Goal: Contribute content: Contribute content

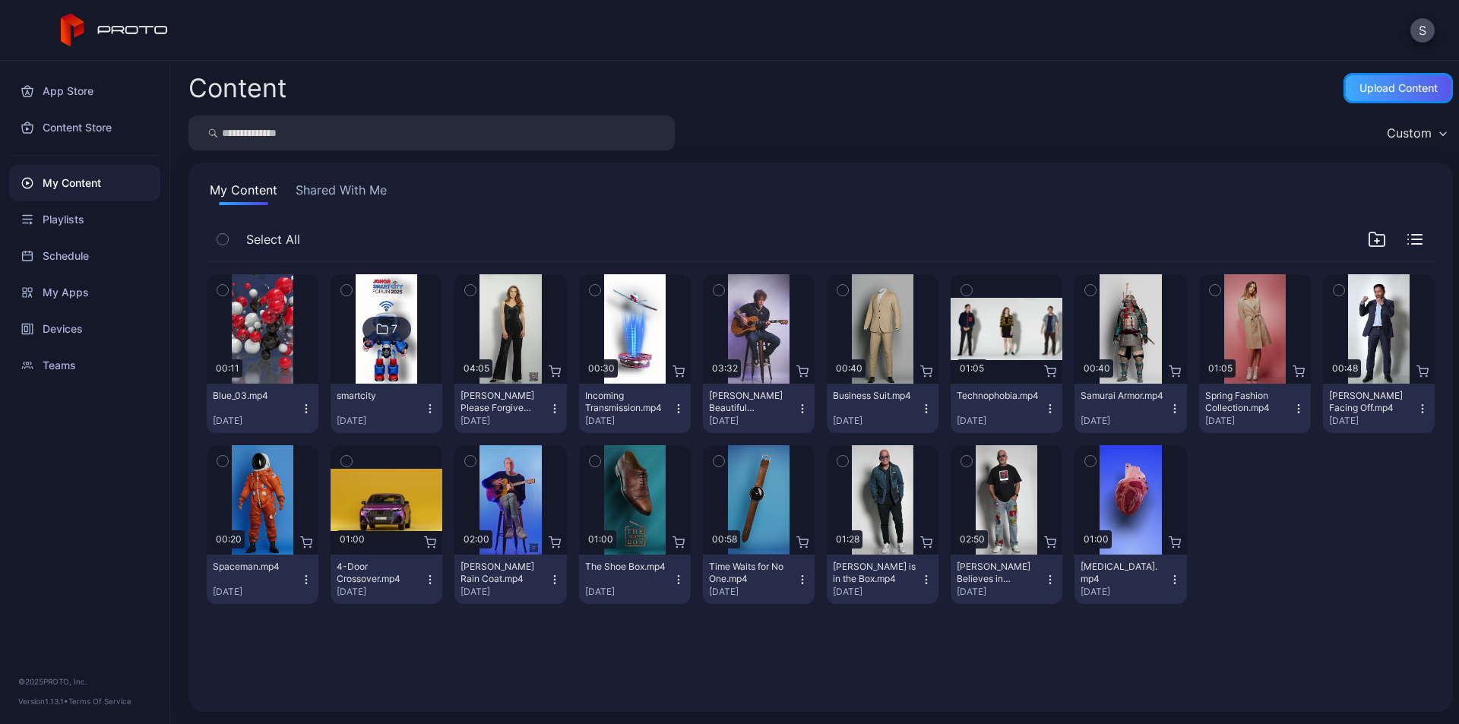
click at [1407, 83] on div "Upload Content" at bounding box center [1399, 88] width 78 height 12
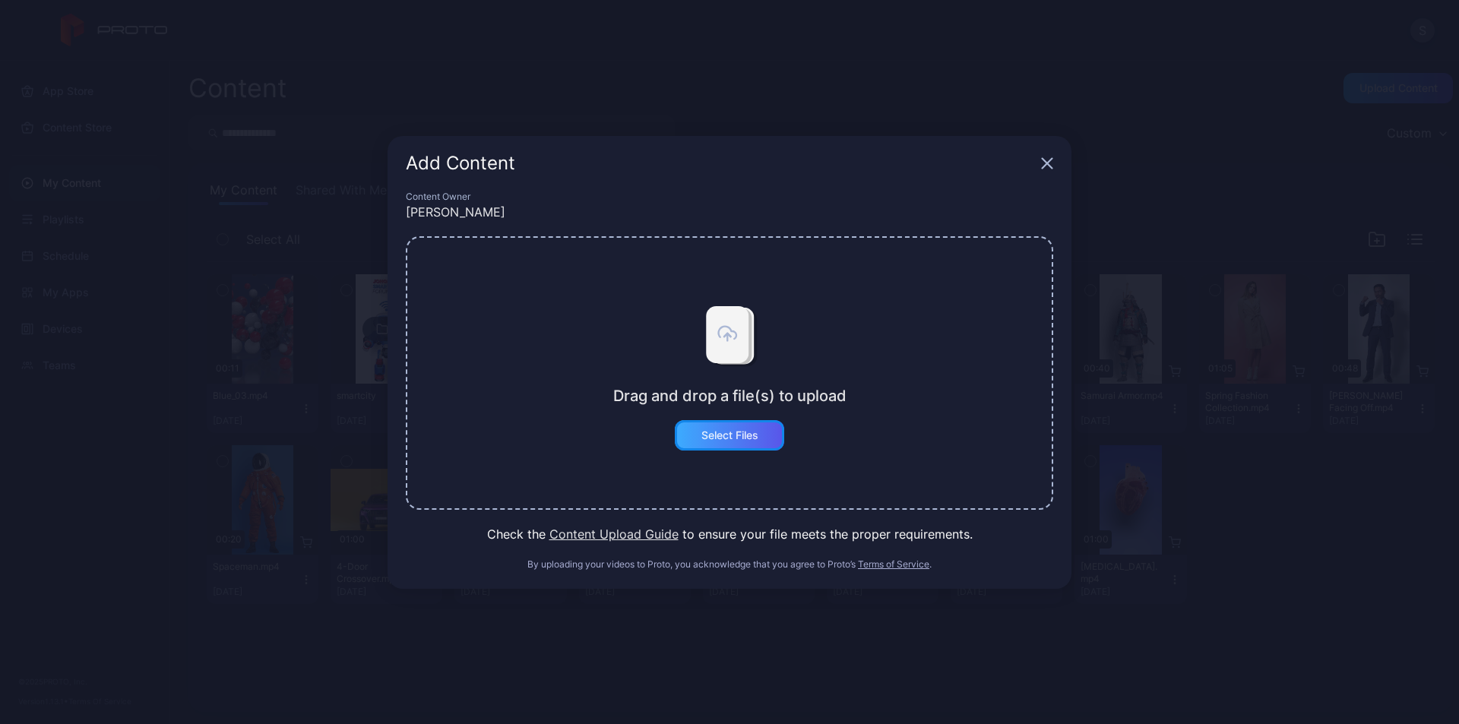
click at [744, 440] on div "Select Files" at bounding box center [729, 435] width 57 height 12
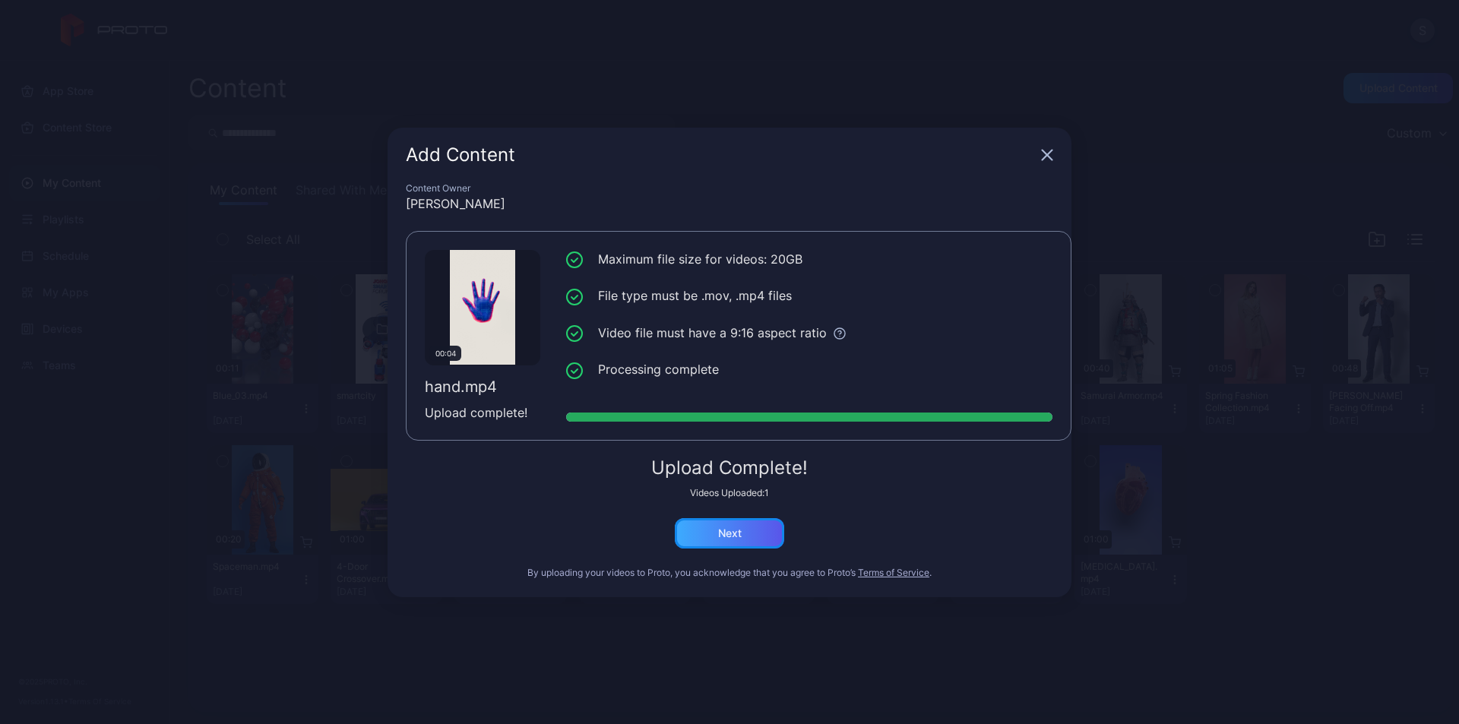
click at [734, 523] on div "Next" at bounding box center [729, 533] width 109 height 30
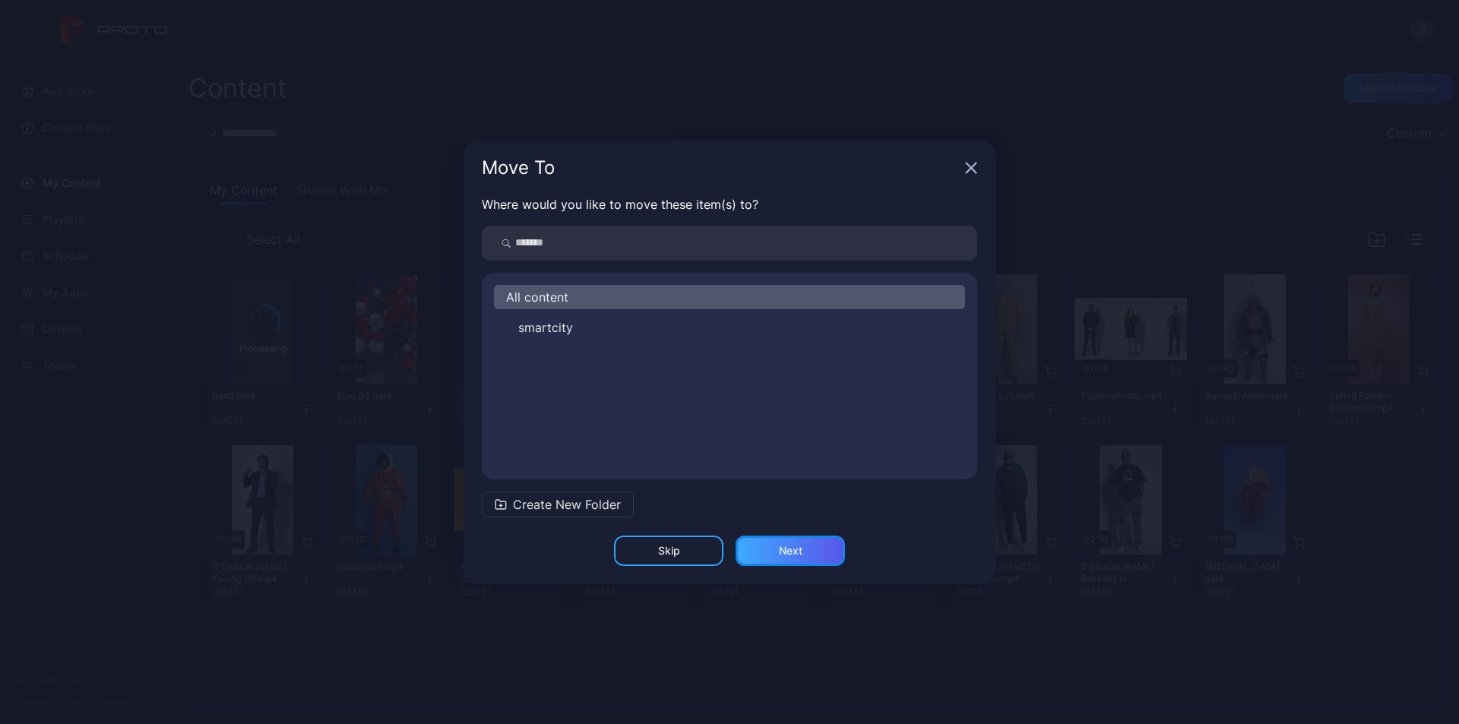
click at [804, 551] on div "Next" at bounding box center [790, 551] width 109 height 30
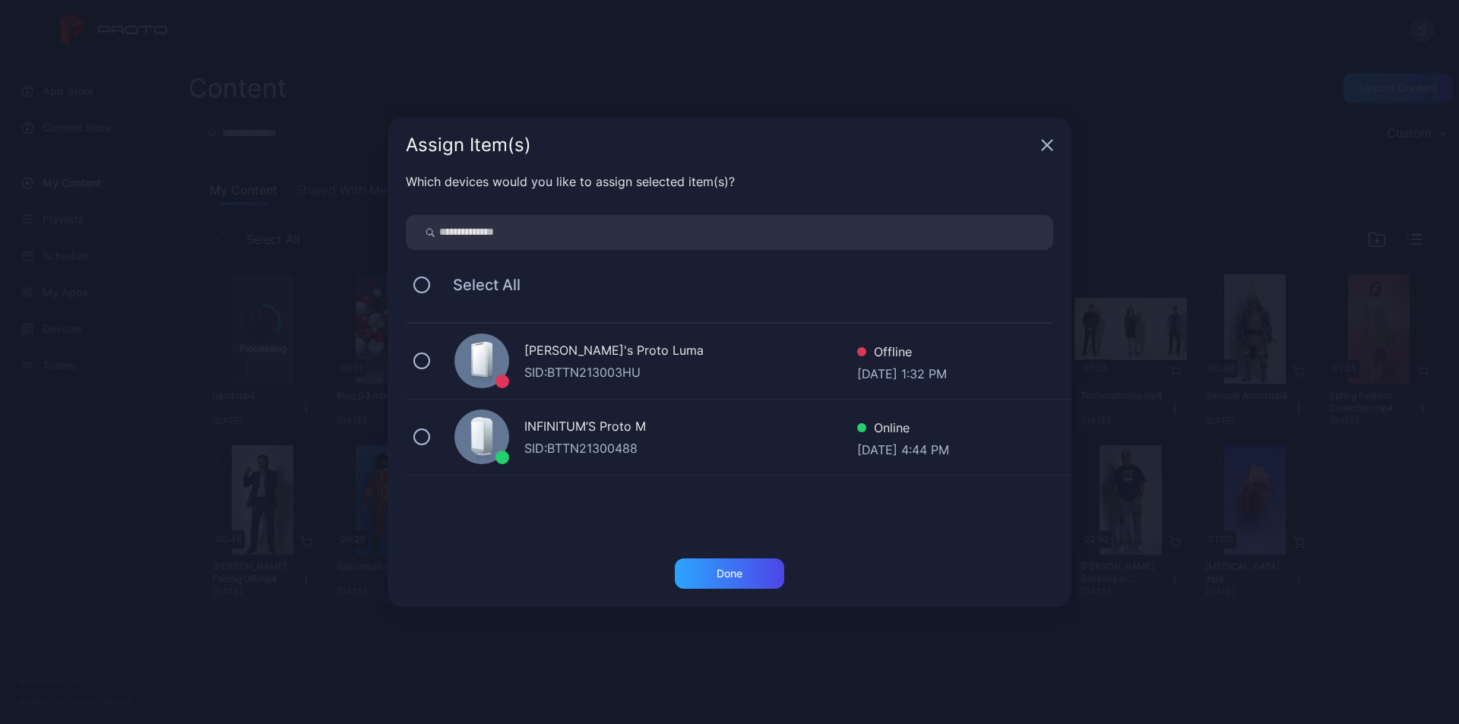
click at [638, 457] on div "SID: BTTN21300488" at bounding box center [690, 448] width 333 height 18
click at [750, 581] on div "Done" at bounding box center [729, 574] width 109 height 30
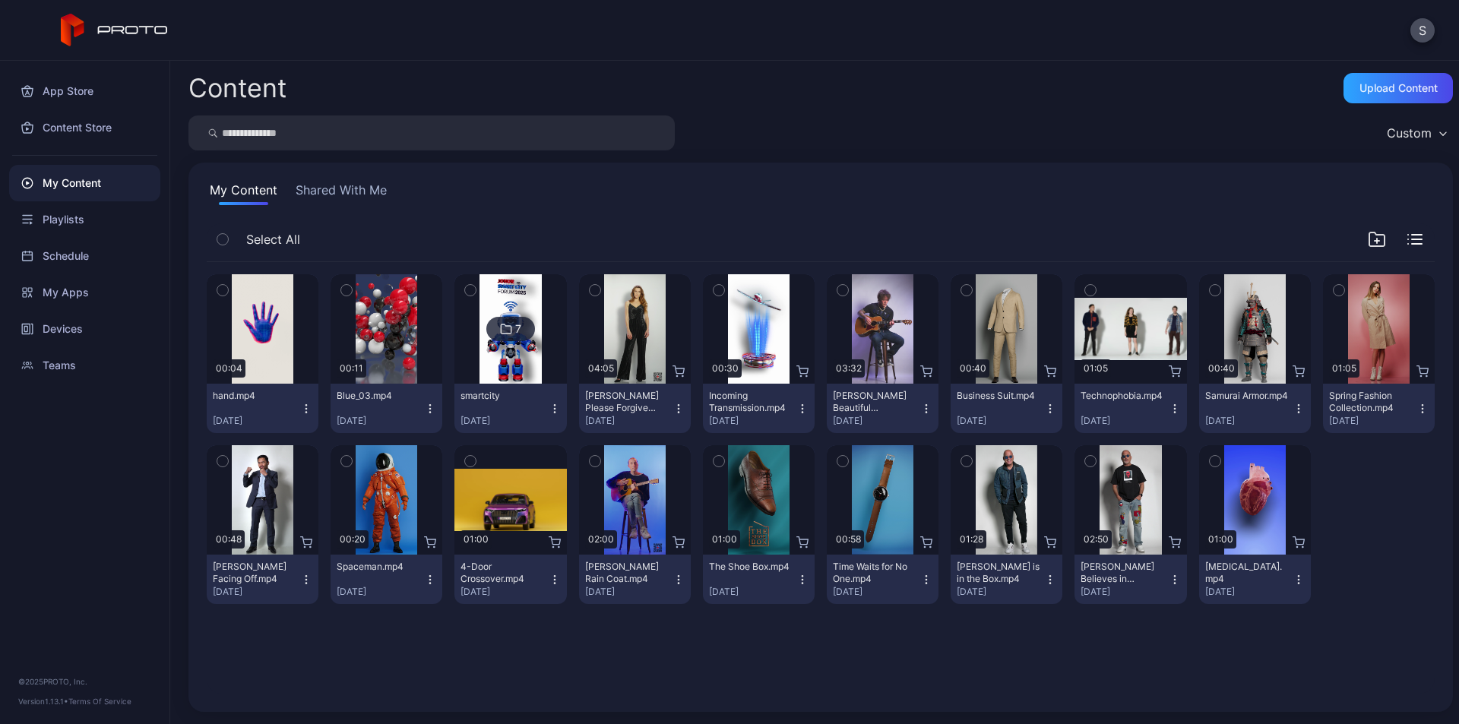
click at [1417, 722] on div "Content Upload Content Custom My Content Shared With Me Select All Preview 00:0…" at bounding box center [814, 392] width 1289 height 663
click at [300, 408] on icon "button" at bounding box center [306, 409] width 12 height 12
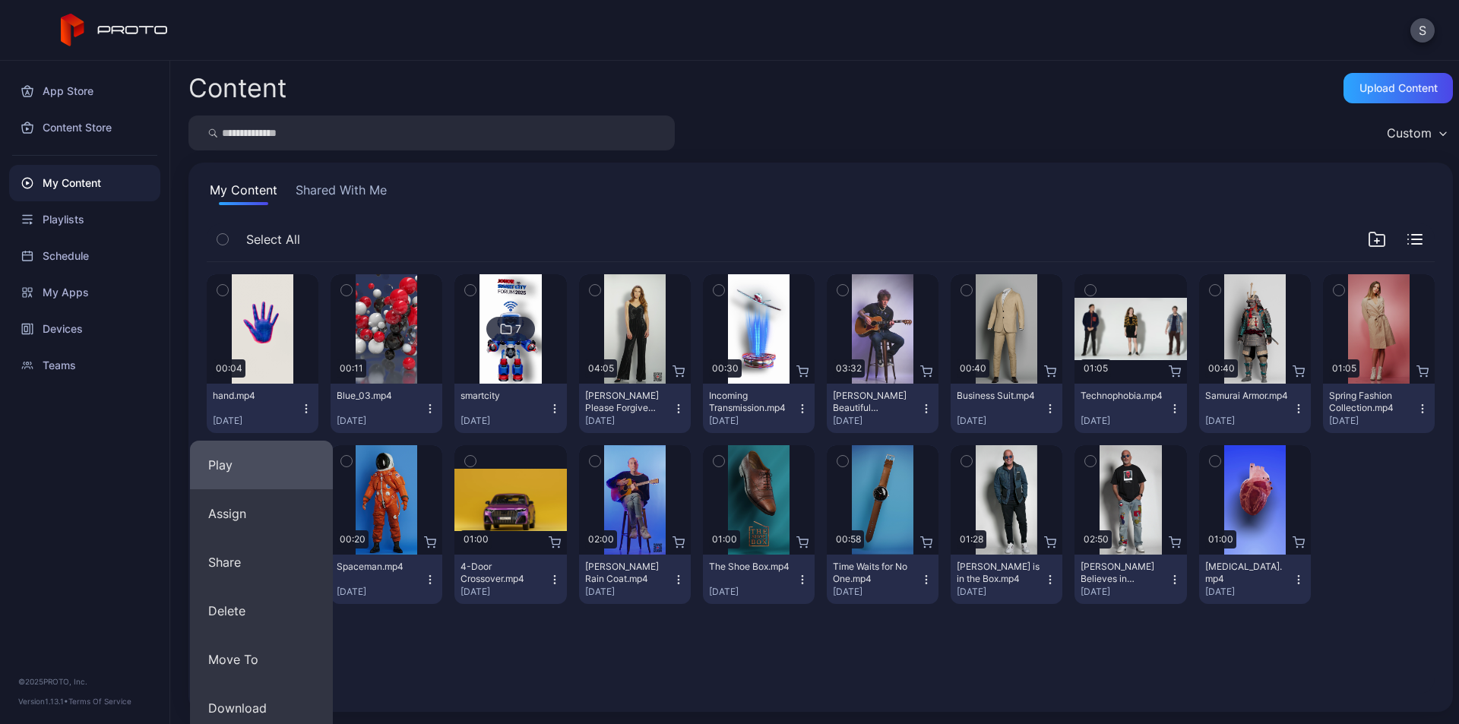
click at [268, 461] on button "Play" at bounding box center [261, 465] width 143 height 49
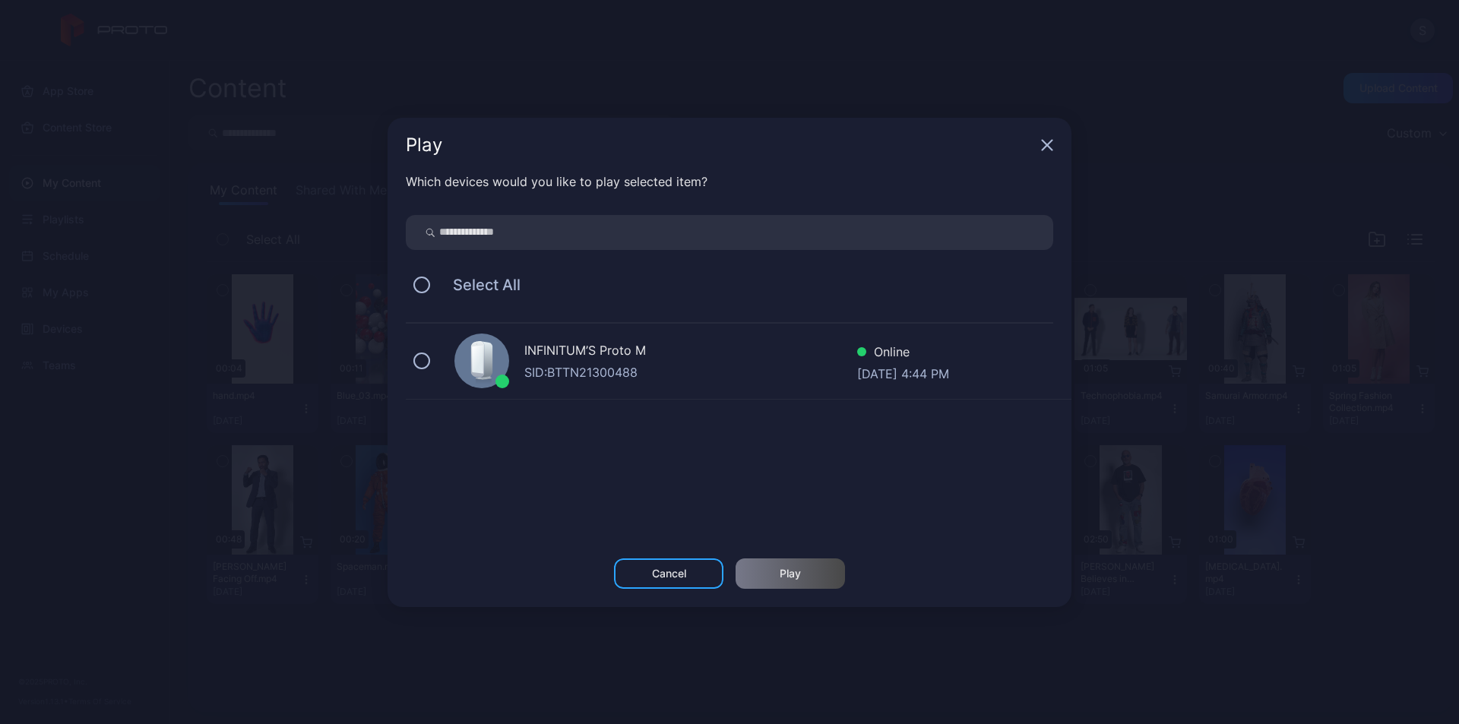
click at [615, 370] on div "SID: BTTN21300488" at bounding box center [690, 372] width 333 height 18
drag, startPoint x: 786, startPoint y: 572, endPoint x: 917, endPoint y: 556, distance: 132.5
click at [786, 574] on div "Play" at bounding box center [790, 574] width 21 height 12
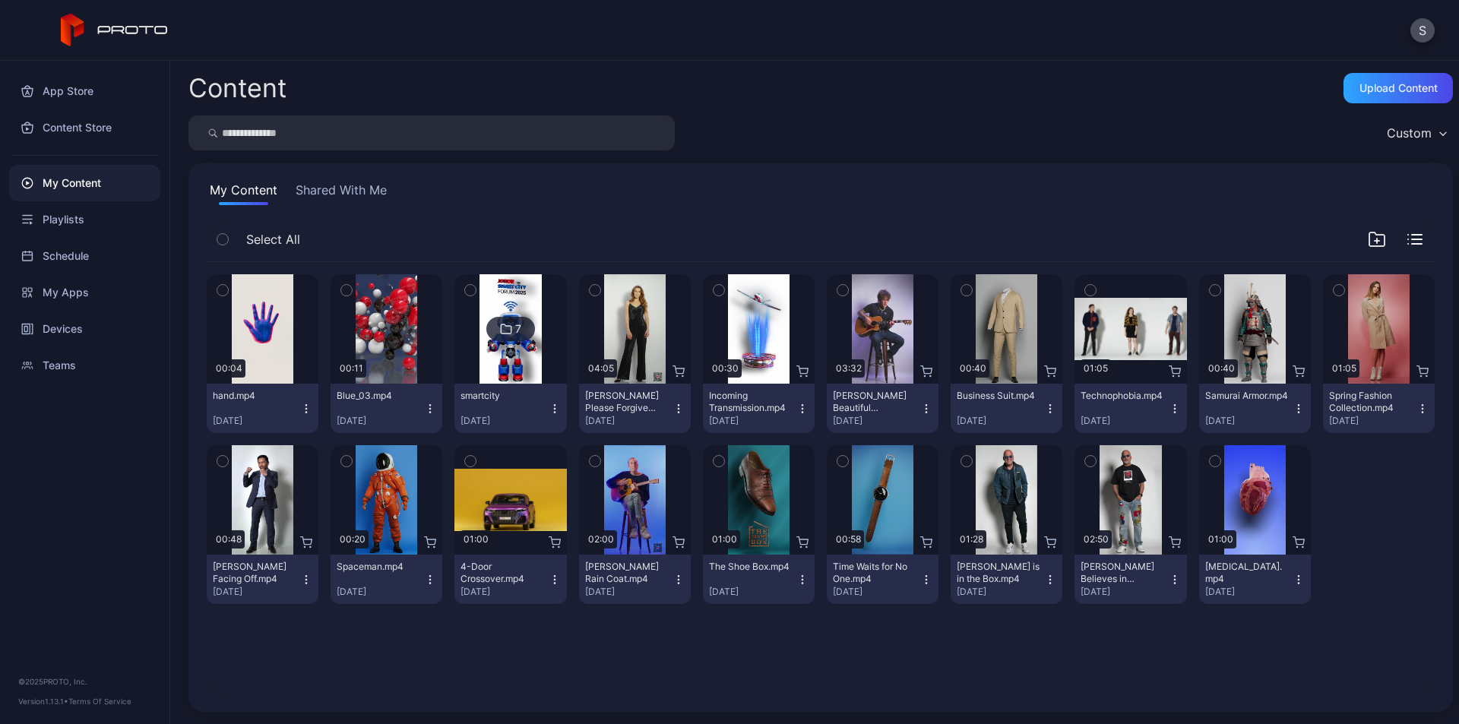
click at [304, 410] on icon "button" at bounding box center [306, 409] width 12 height 12
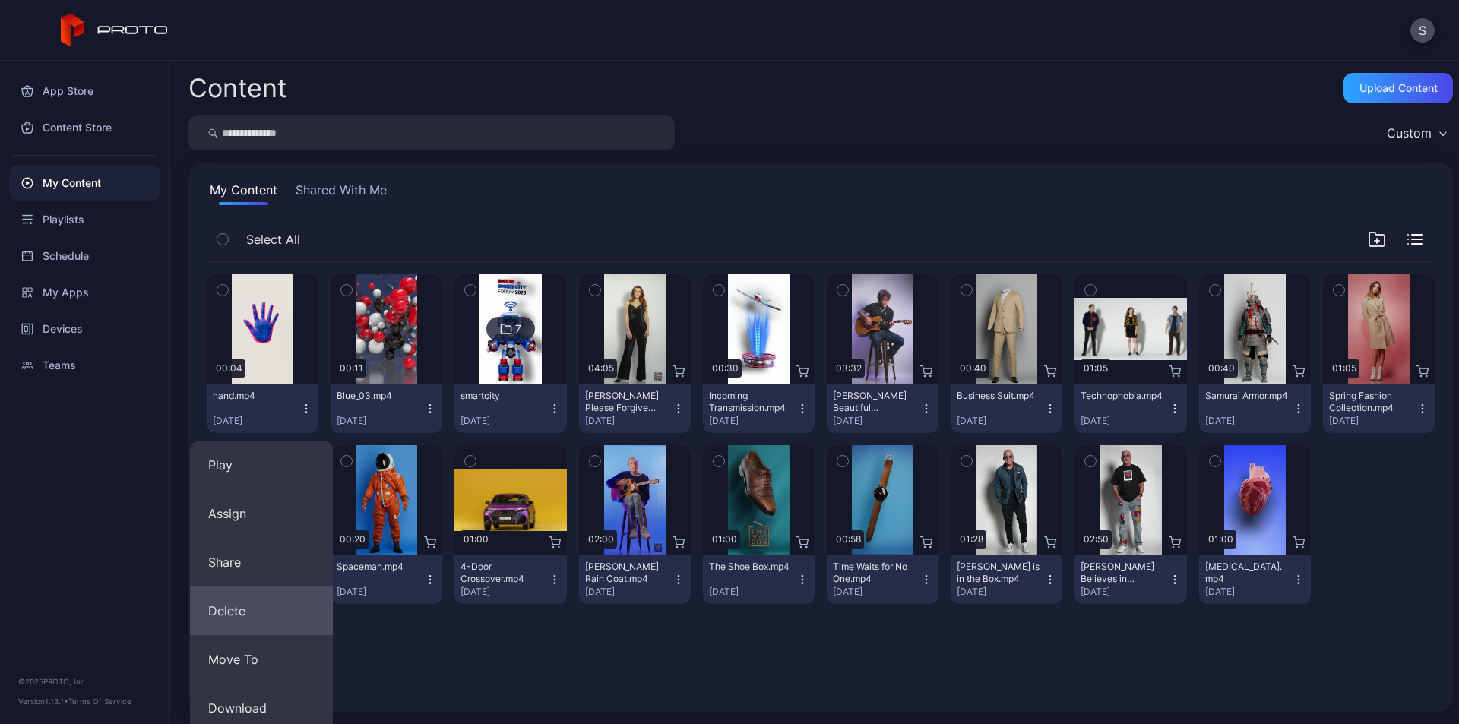
click at [257, 613] on button "Delete" at bounding box center [261, 611] width 143 height 49
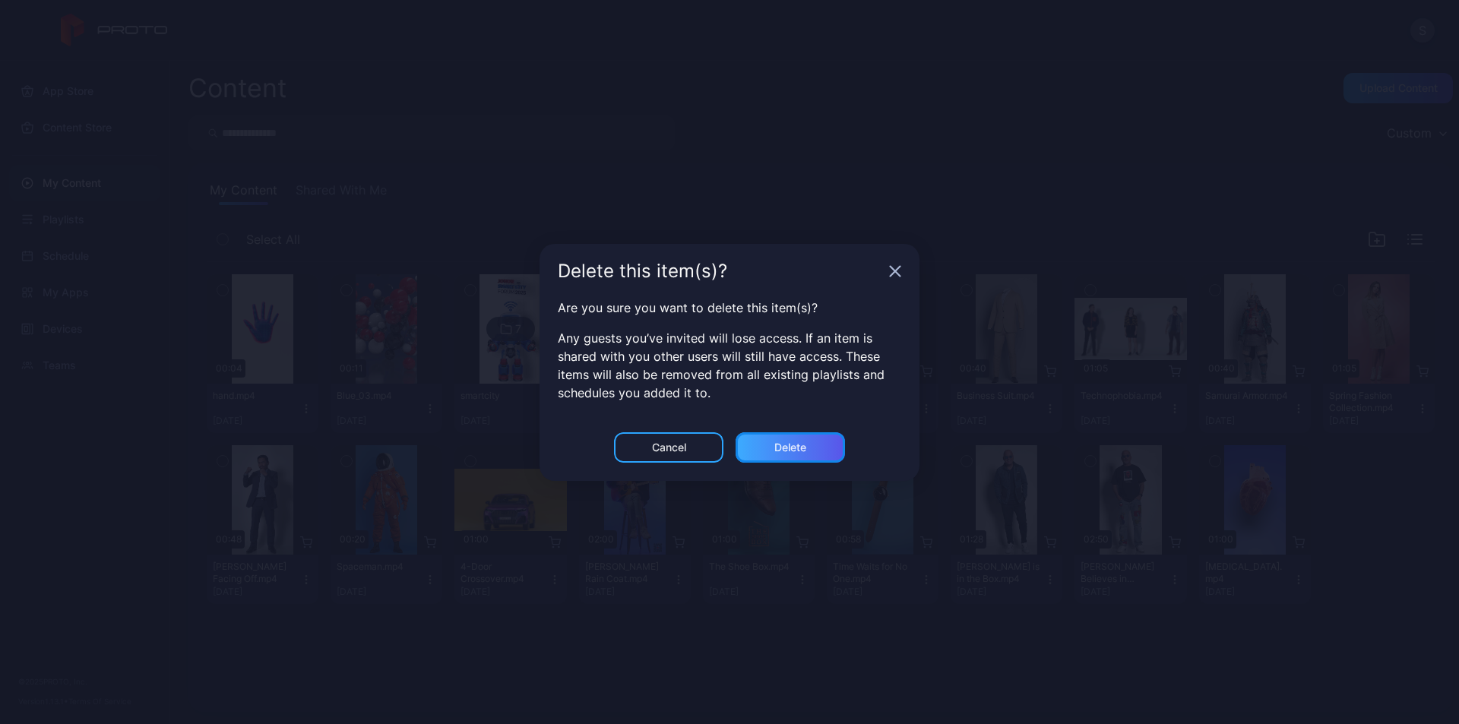
click at [759, 439] on div "Delete" at bounding box center [790, 447] width 109 height 30
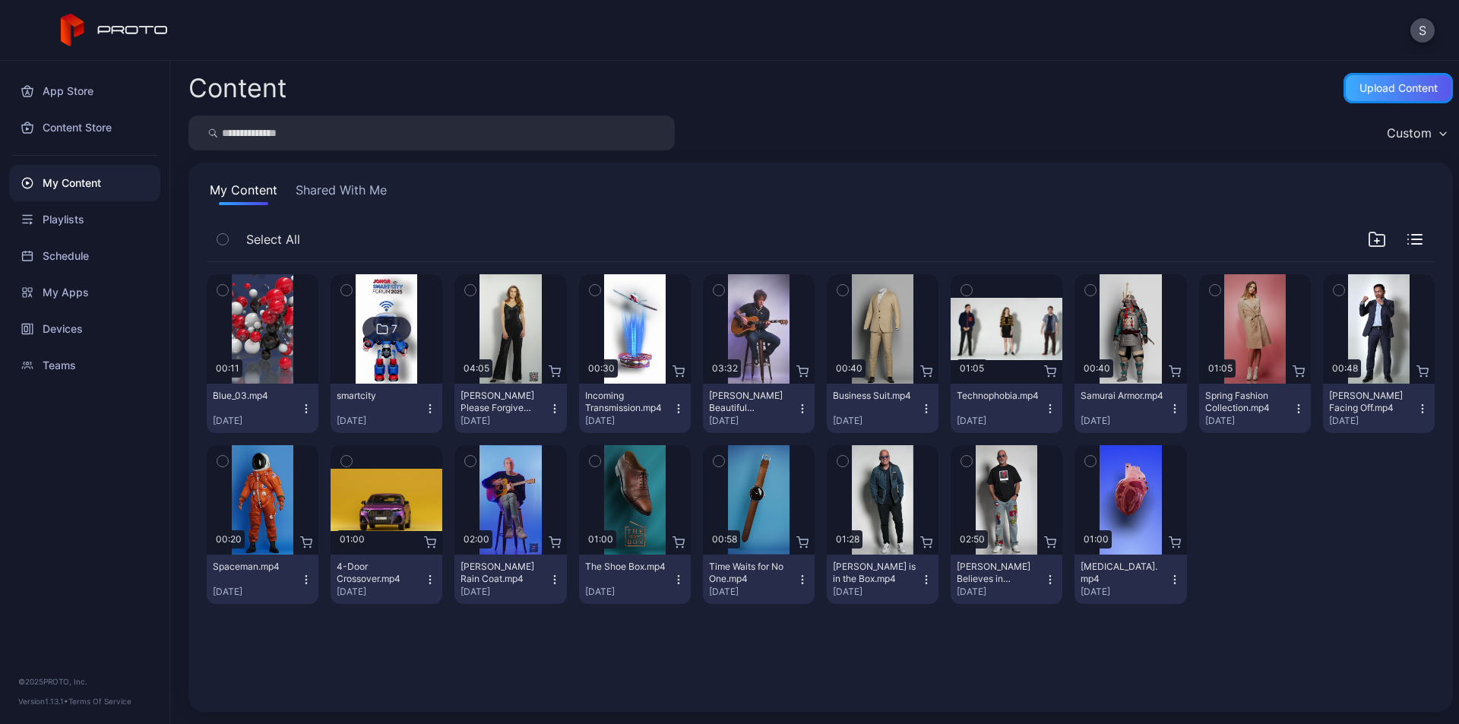
click at [1357, 78] on div "Upload Content" at bounding box center [1398, 88] width 109 height 30
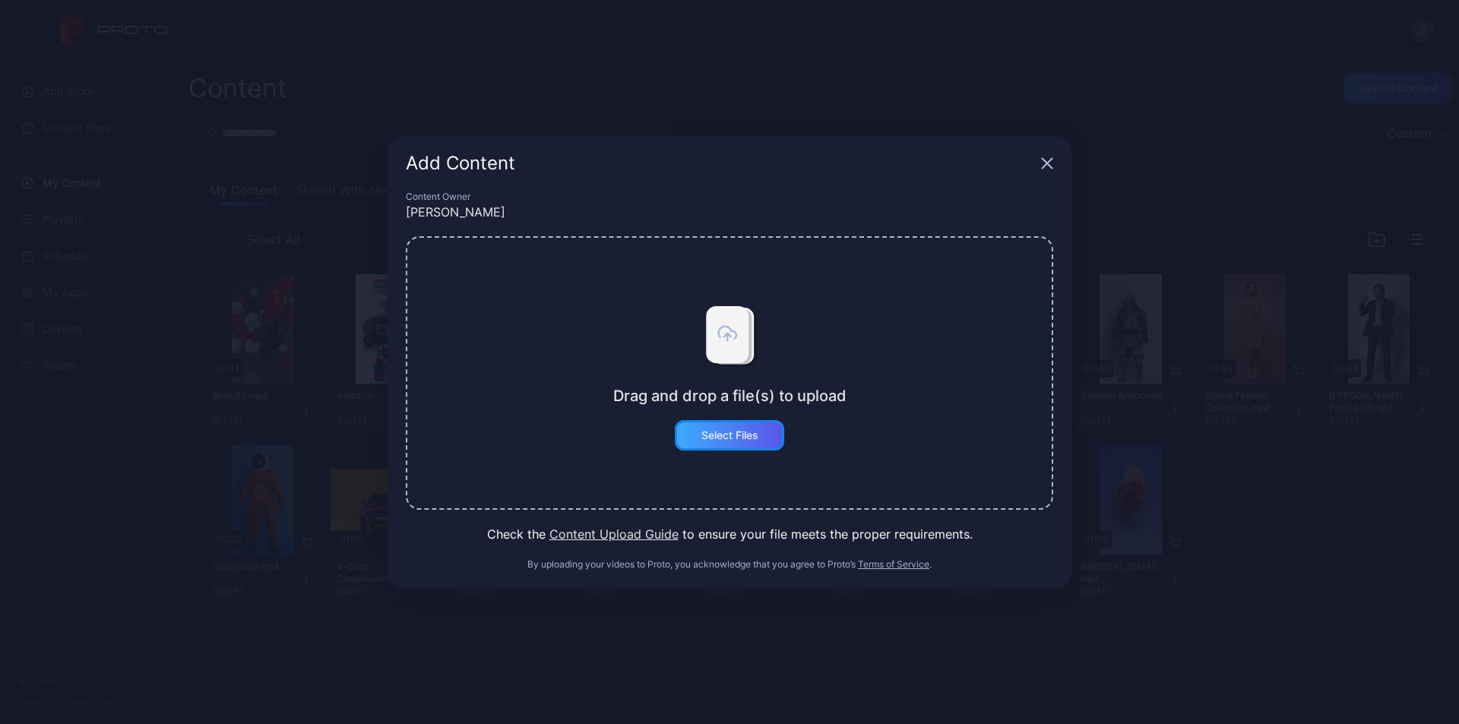
click at [693, 421] on div "Select Files" at bounding box center [729, 435] width 109 height 30
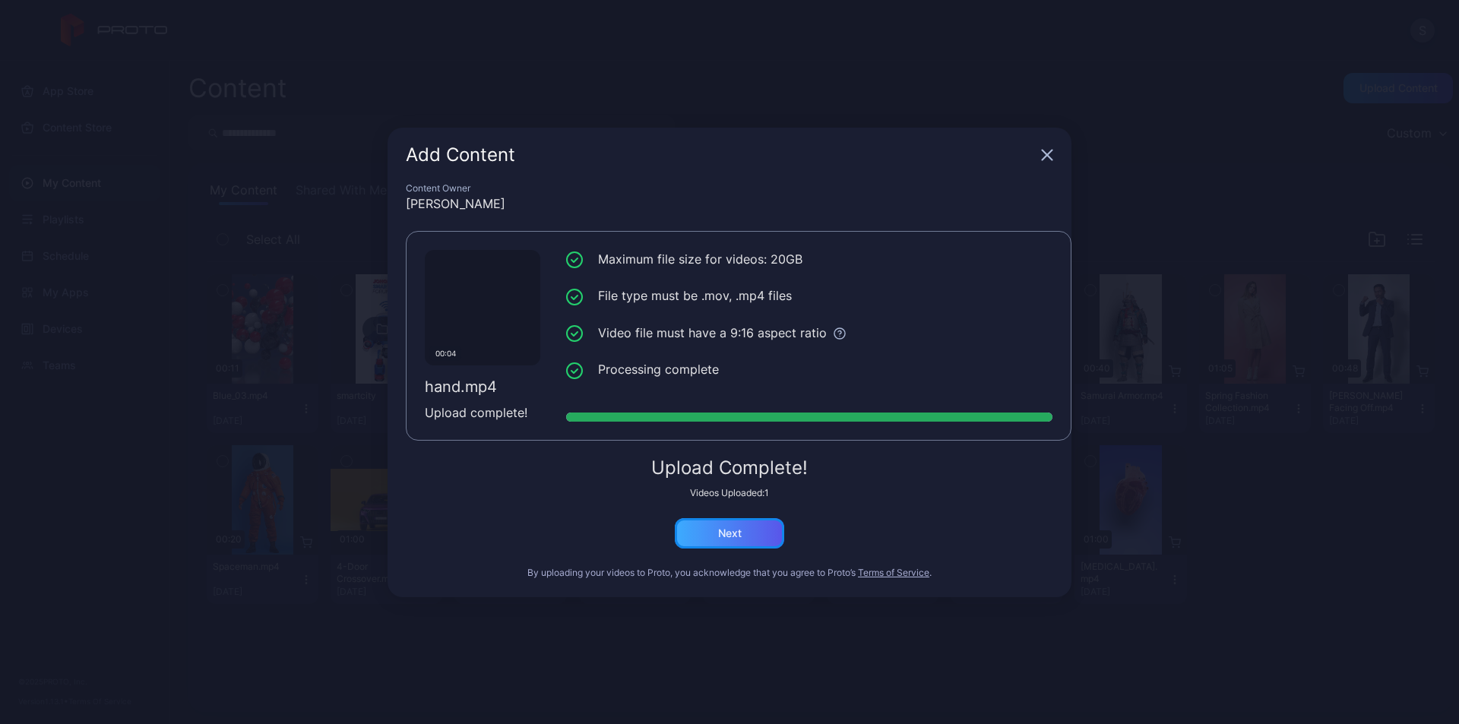
click at [736, 536] on div "Next" at bounding box center [730, 533] width 24 height 12
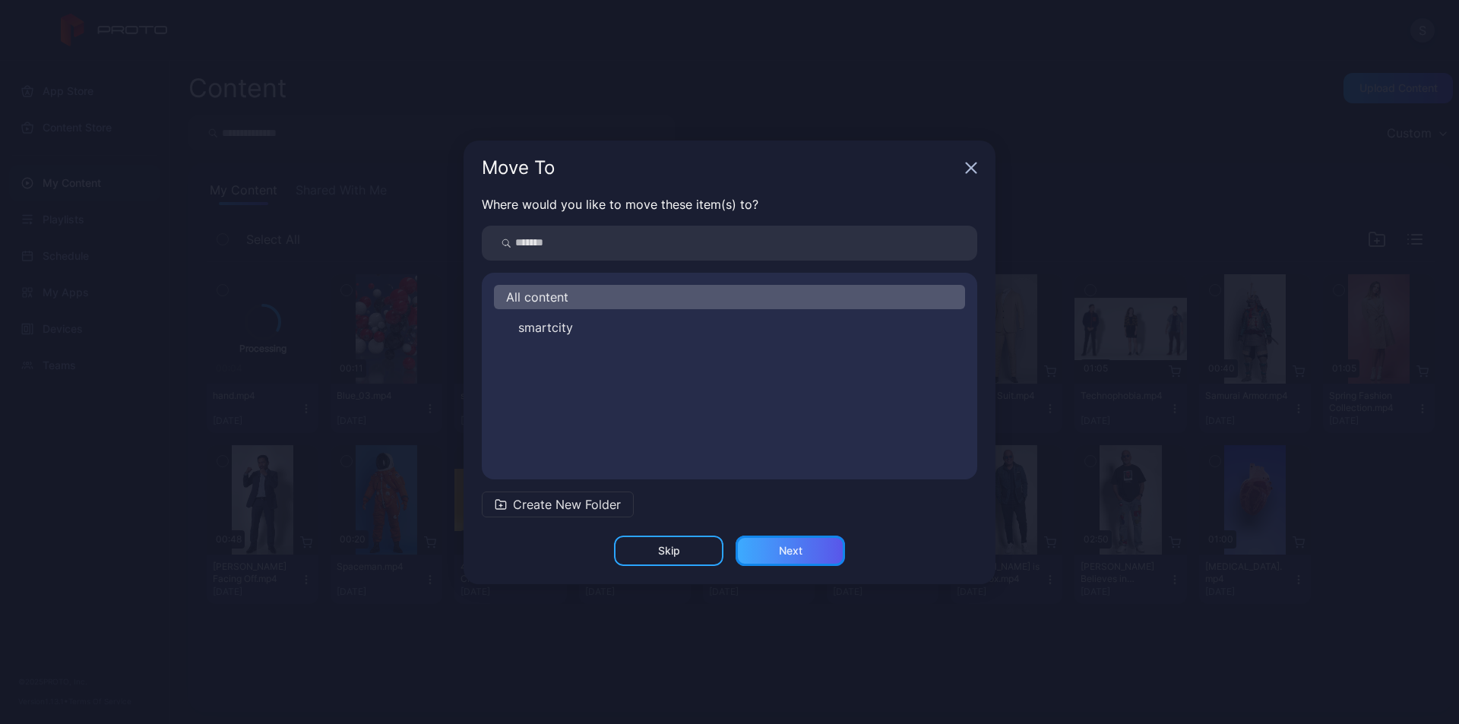
click at [774, 544] on div "Next" at bounding box center [790, 551] width 109 height 30
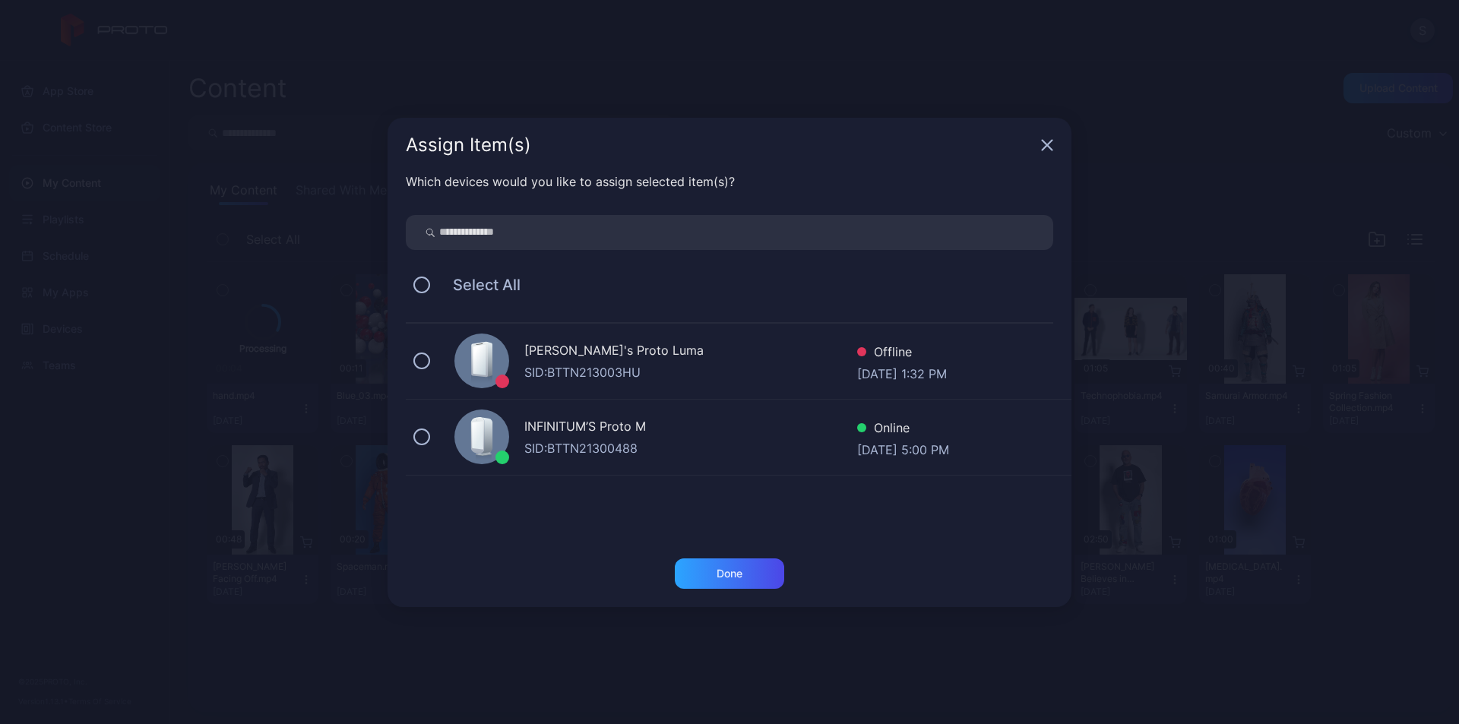
click at [701, 438] on div "INFINITUM’S Proto M" at bounding box center [690, 428] width 333 height 22
drag, startPoint x: 758, startPoint y: 562, endPoint x: 914, endPoint y: 580, distance: 157.6
click at [757, 562] on div "Done" at bounding box center [729, 574] width 109 height 30
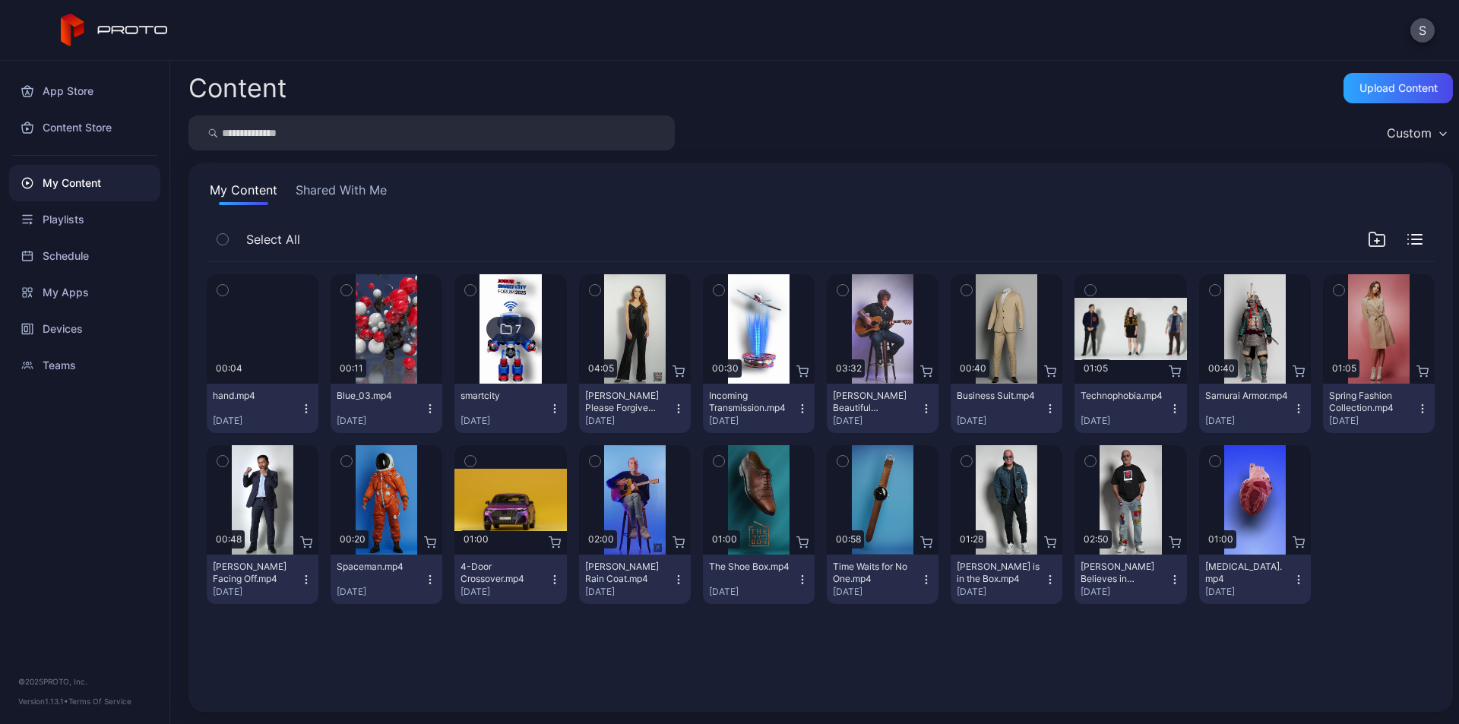
click at [302, 411] on icon "button" at bounding box center [306, 409] width 12 height 12
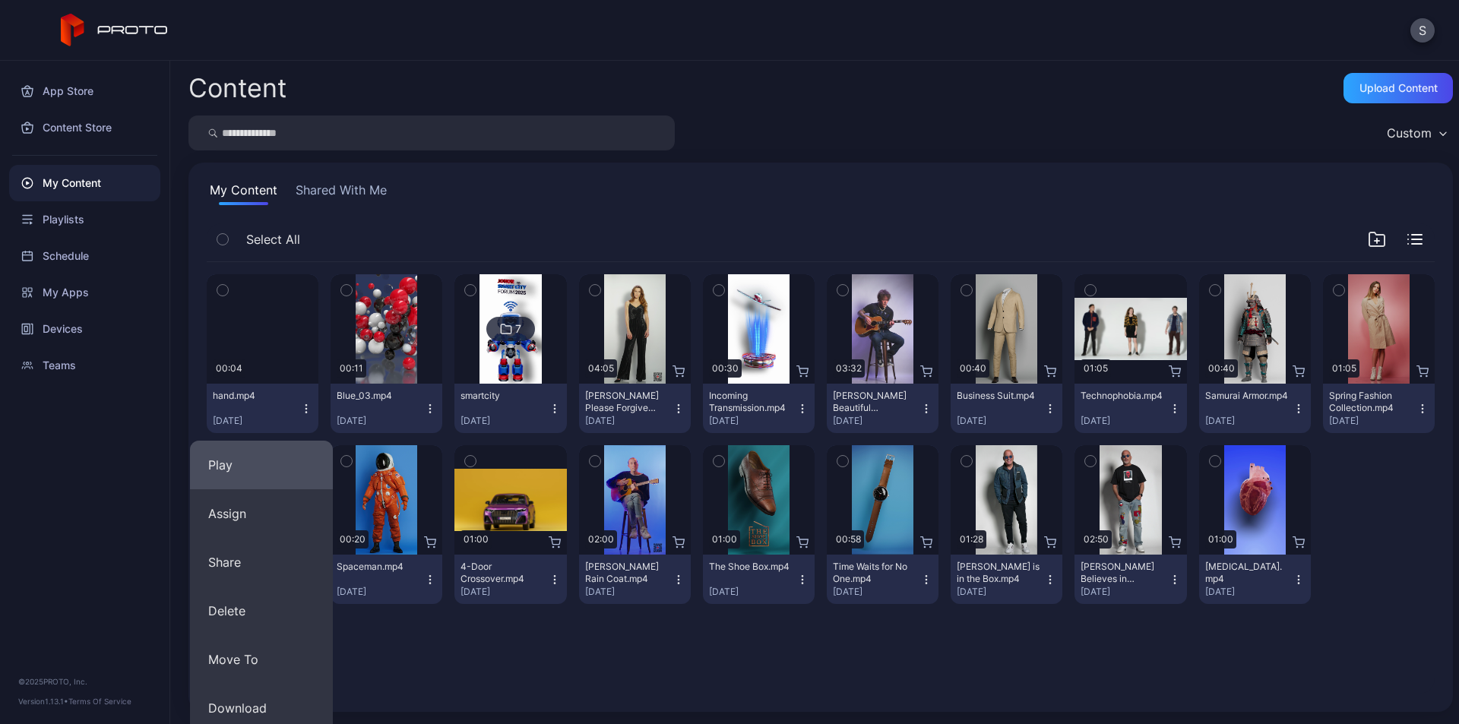
click at [248, 477] on button "Play" at bounding box center [261, 465] width 143 height 49
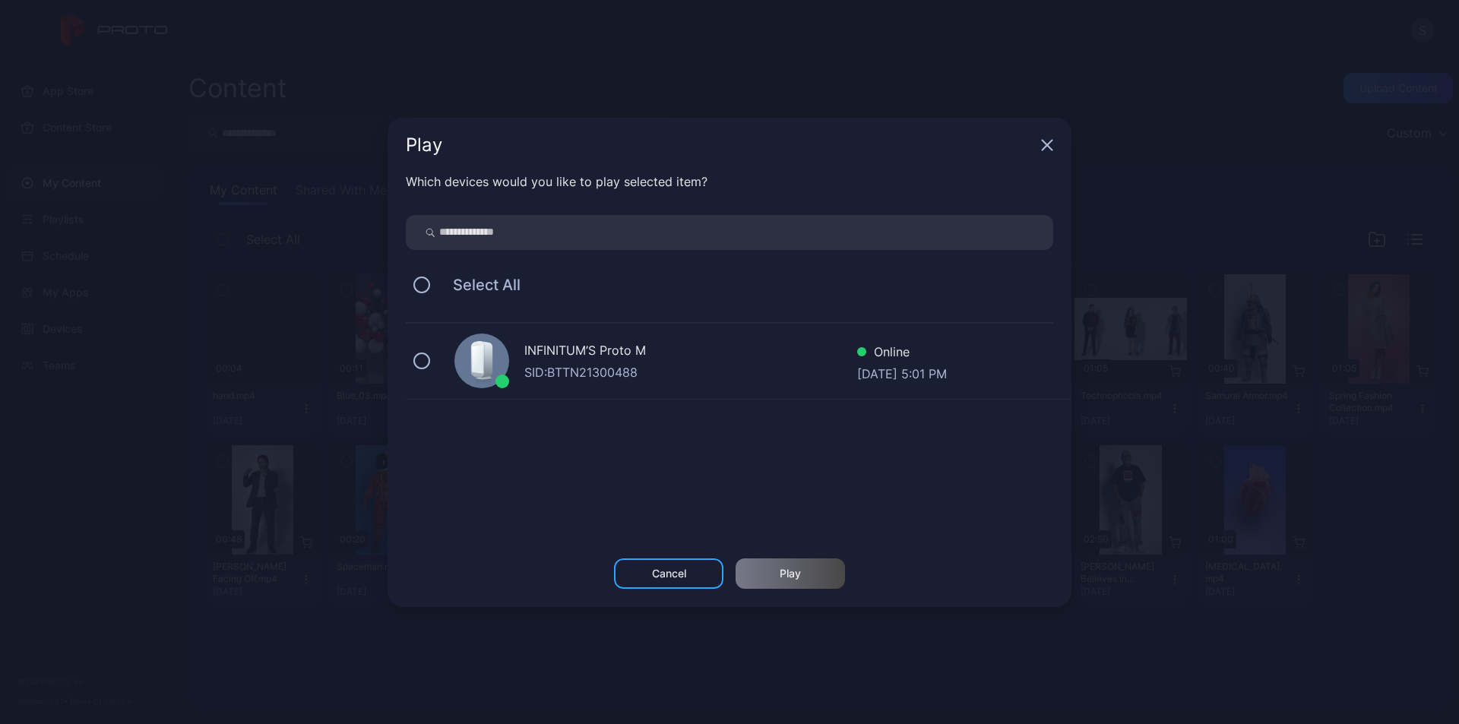
click at [566, 350] on div "INFINITUM’S Proto M" at bounding box center [690, 352] width 333 height 22
click at [805, 576] on div "Play" at bounding box center [790, 574] width 109 height 30
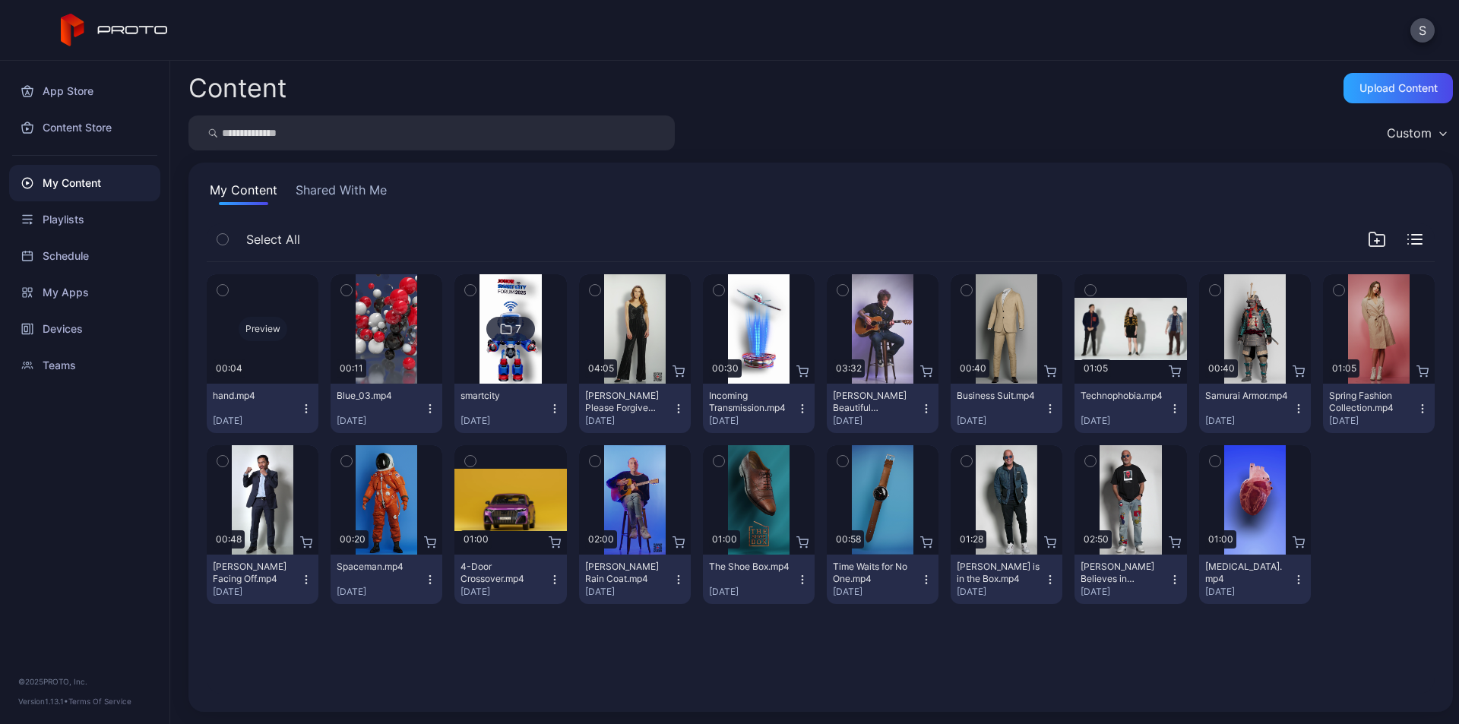
click at [267, 319] on div "Preview" at bounding box center [263, 329] width 49 height 24
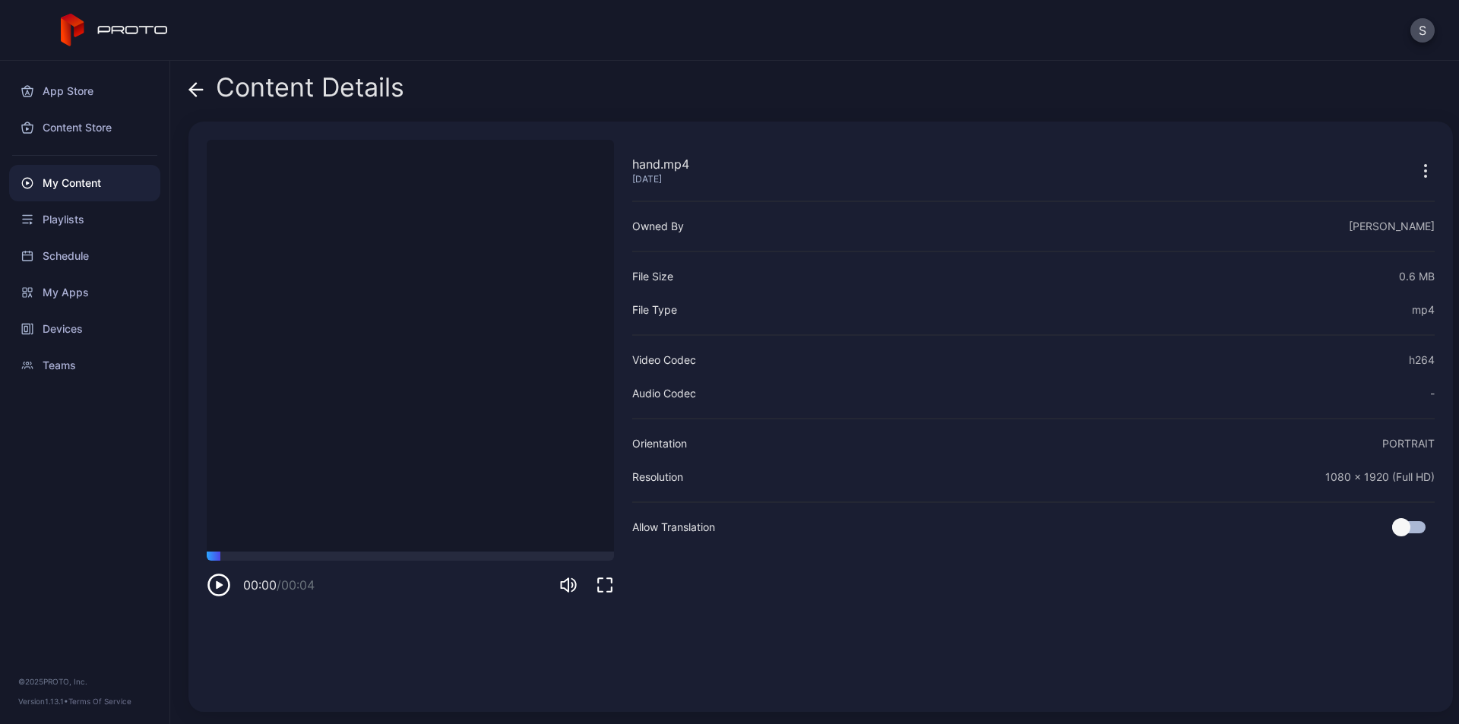
click at [220, 580] on icon "button" at bounding box center [219, 585] width 24 height 24
click at [217, 579] on icon "button" at bounding box center [219, 585] width 24 height 24
click at [1284, 98] on div "Content Details" at bounding box center [820, 91] width 1265 height 36
click at [195, 87] on icon at bounding box center [195, 89] width 15 height 15
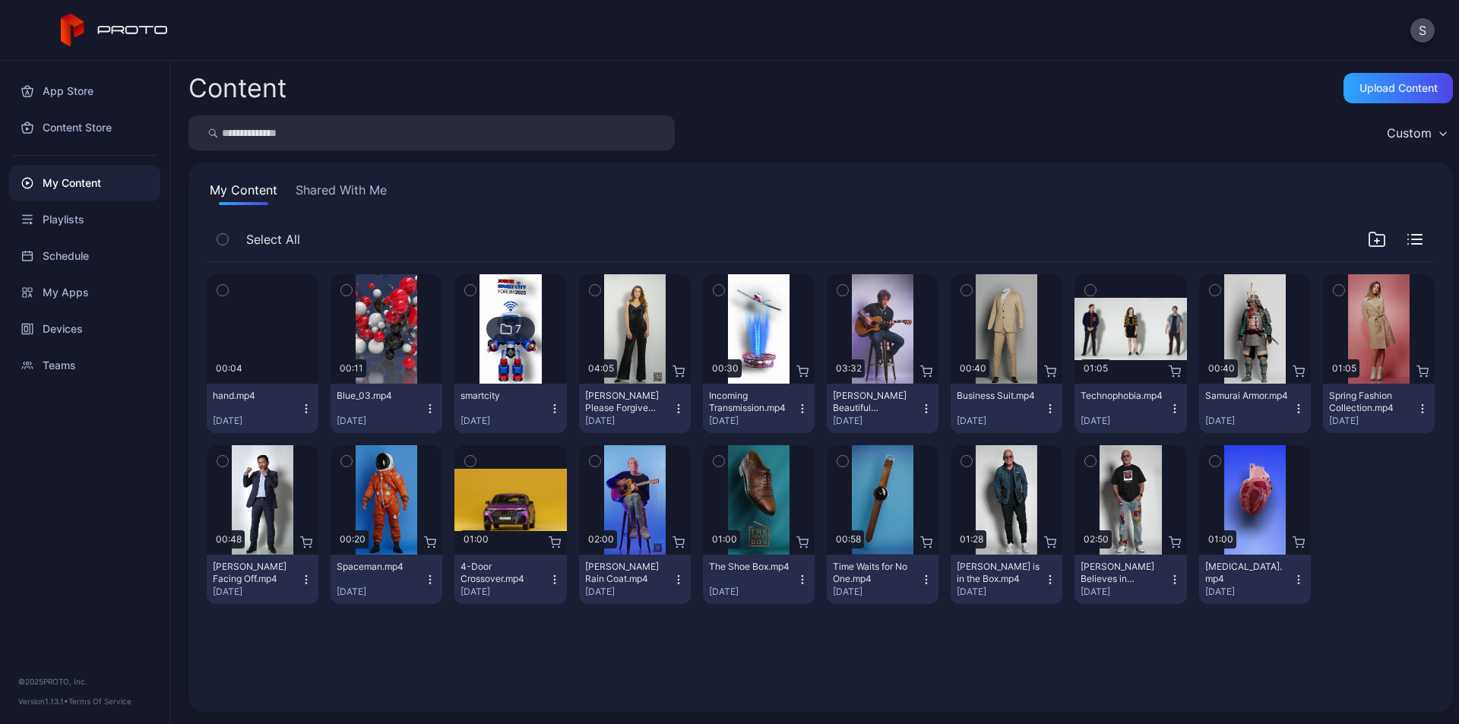
click at [302, 407] on icon "button" at bounding box center [306, 409] width 12 height 12
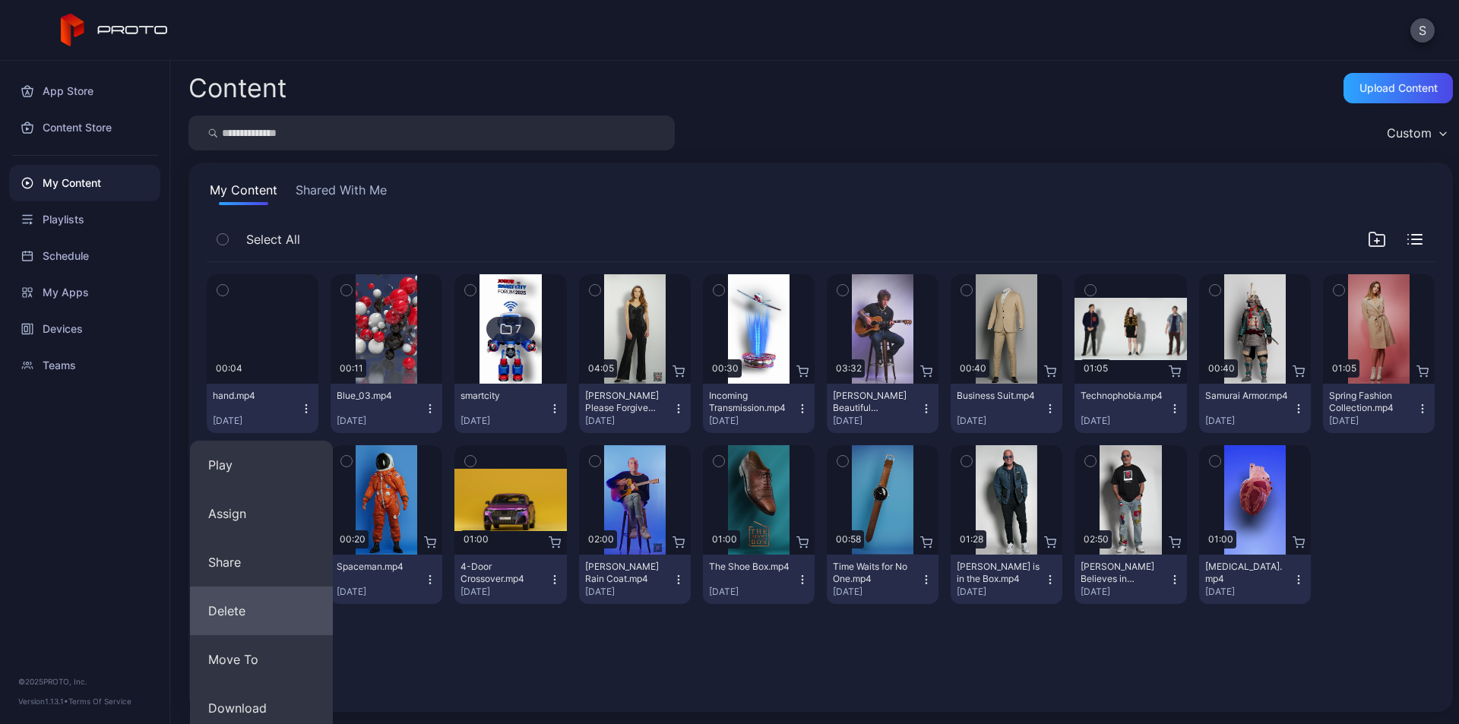
click at [252, 610] on button "Delete" at bounding box center [261, 611] width 143 height 49
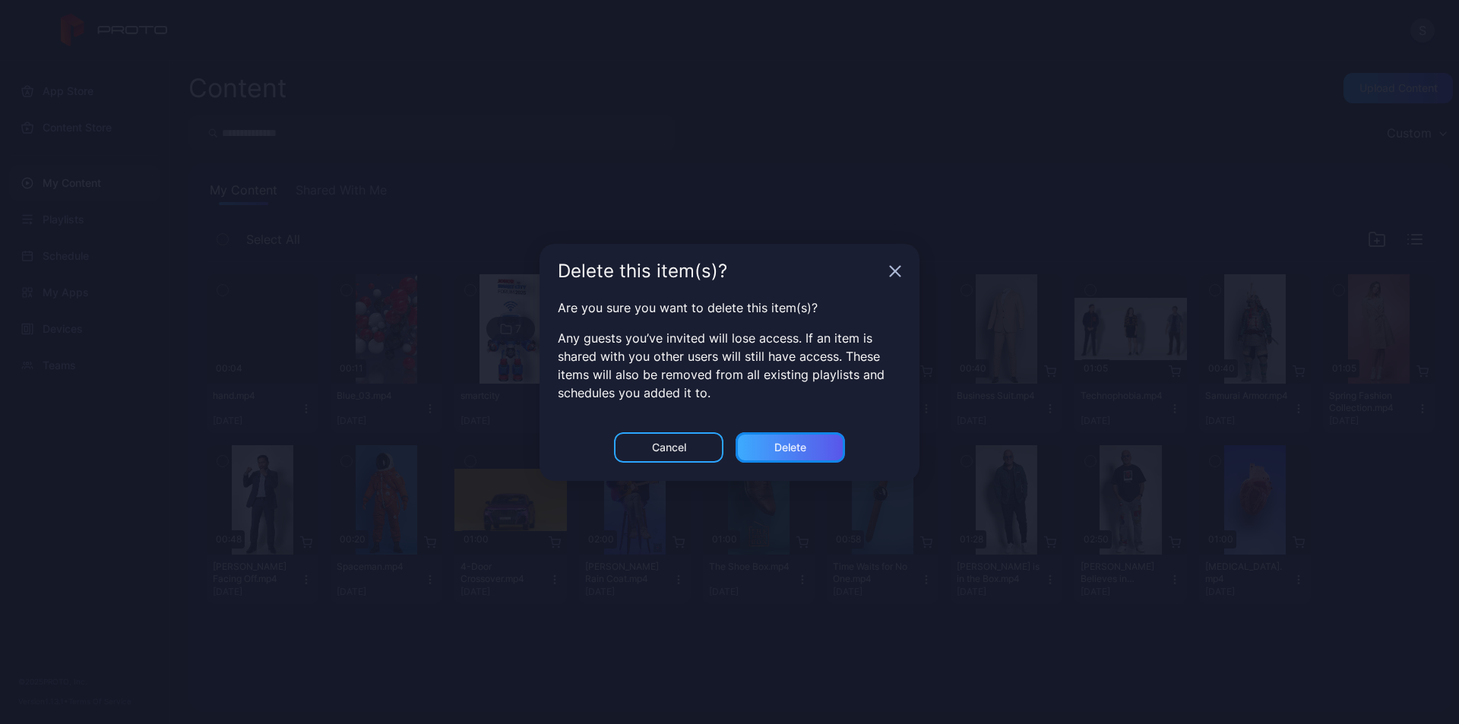
click at [780, 456] on div "Delete" at bounding box center [790, 447] width 109 height 30
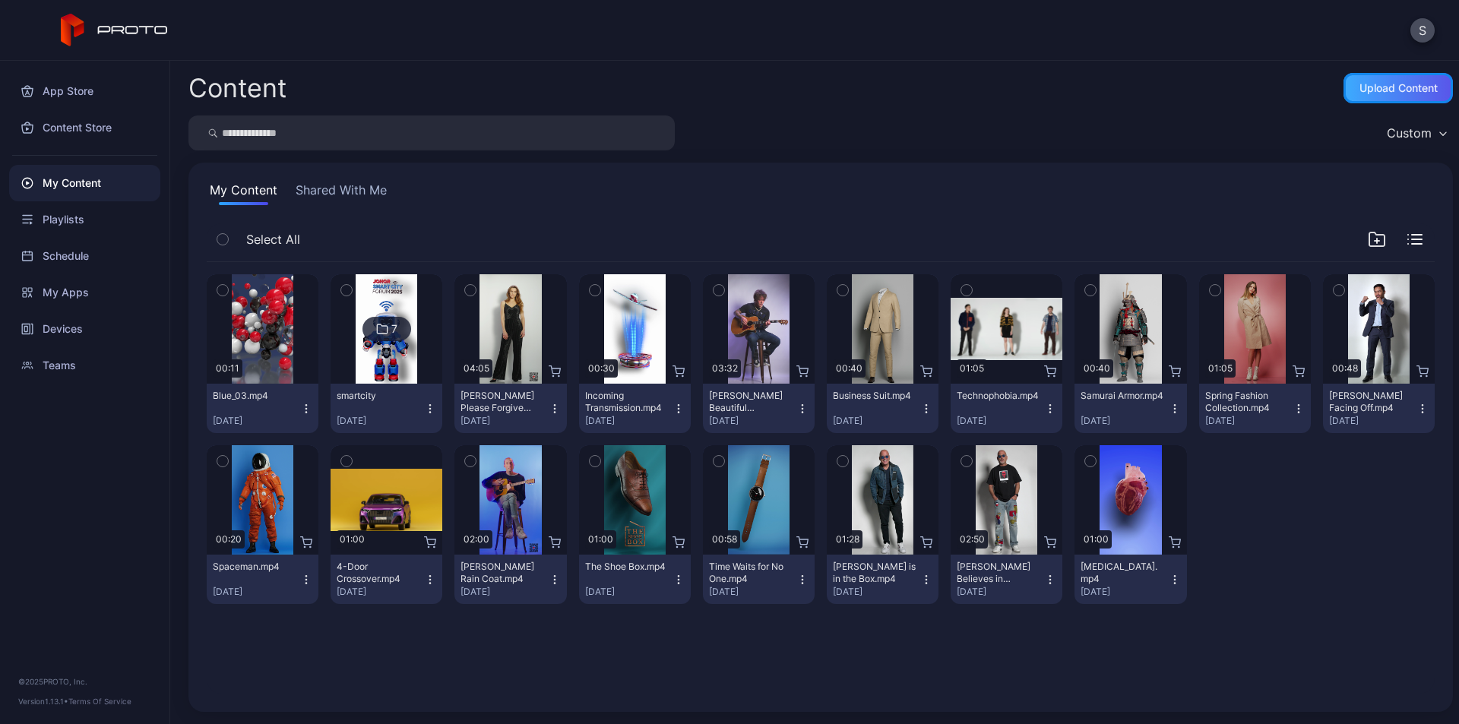
click at [1386, 86] on div "Upload Content" at bounding box center [1399, 88] width 78 height 12
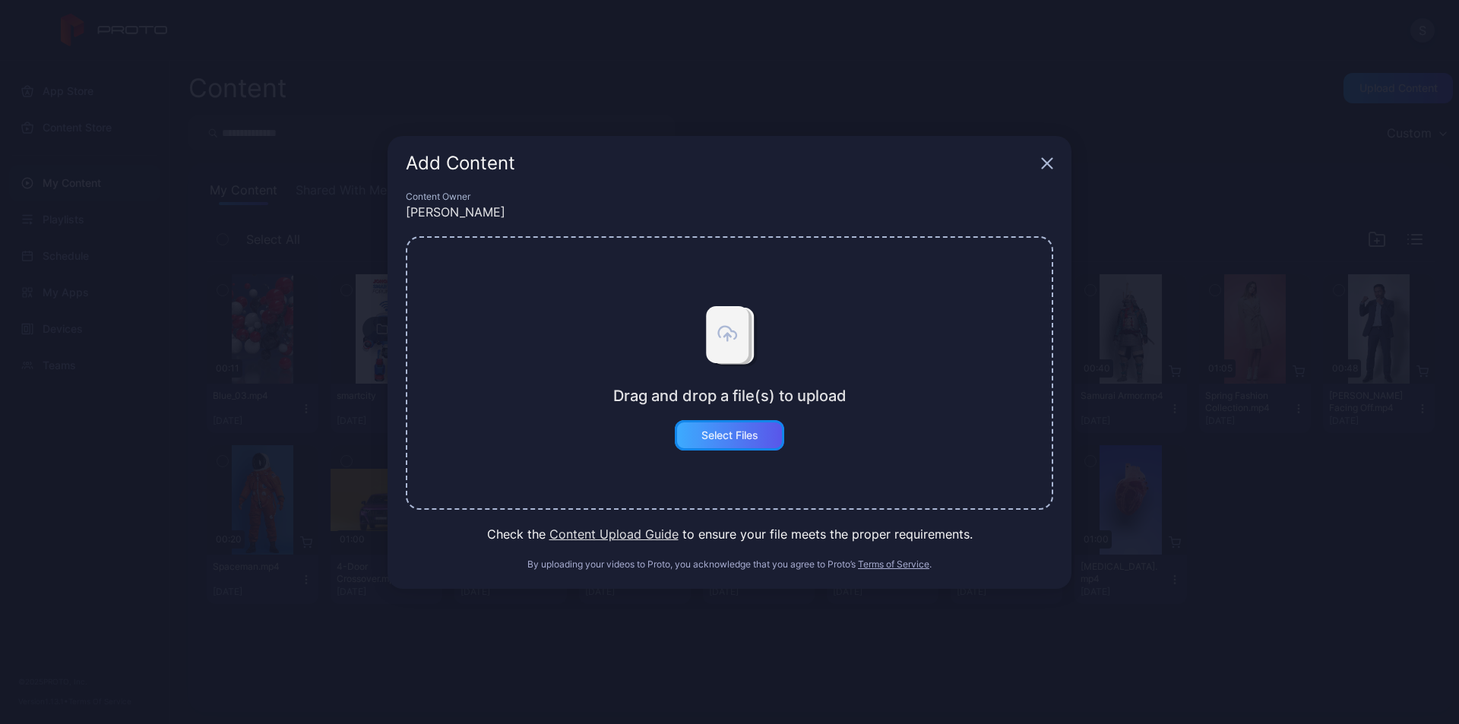
click at [740, 439] on div "Select Files" at bounding box center [729, 435] width 57 height 12
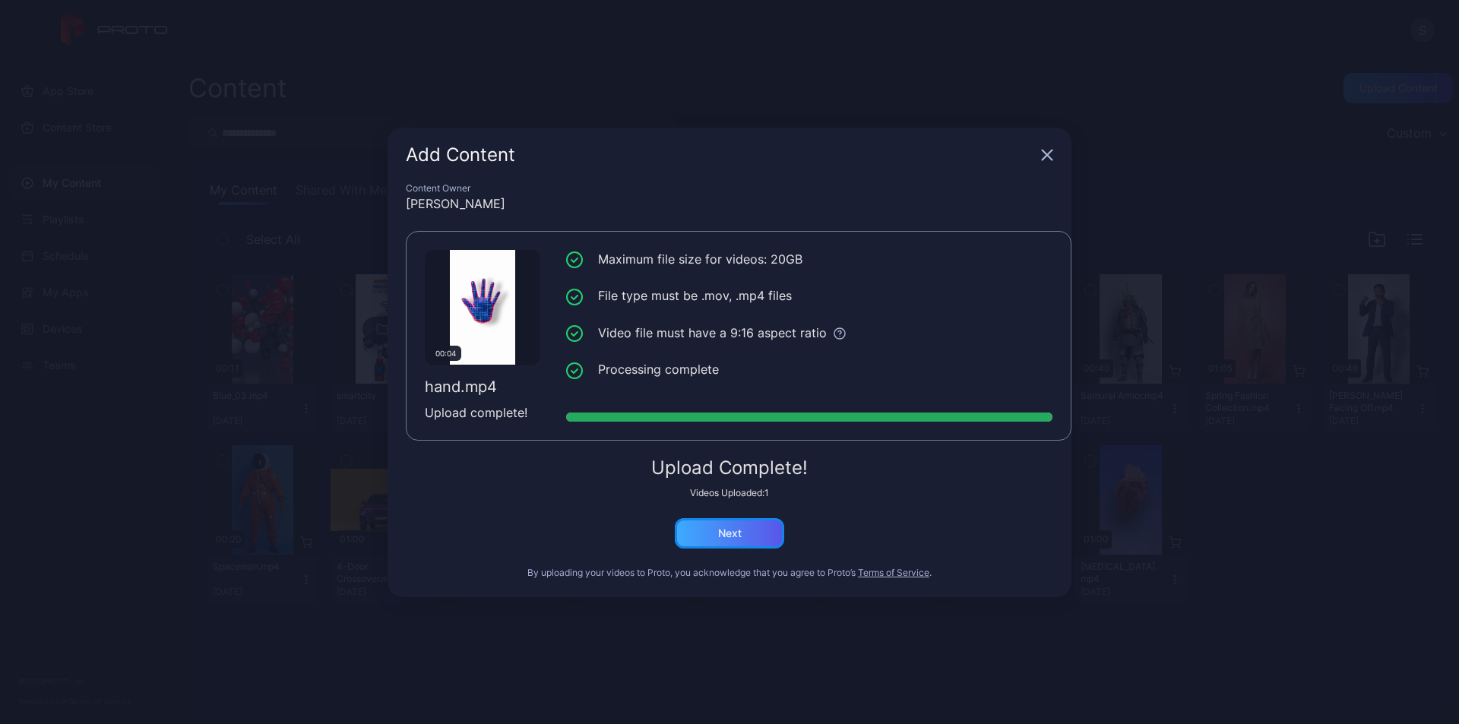
click at [758, 535] on div "Next" at bounding box center [729, 533] width 109 height 30
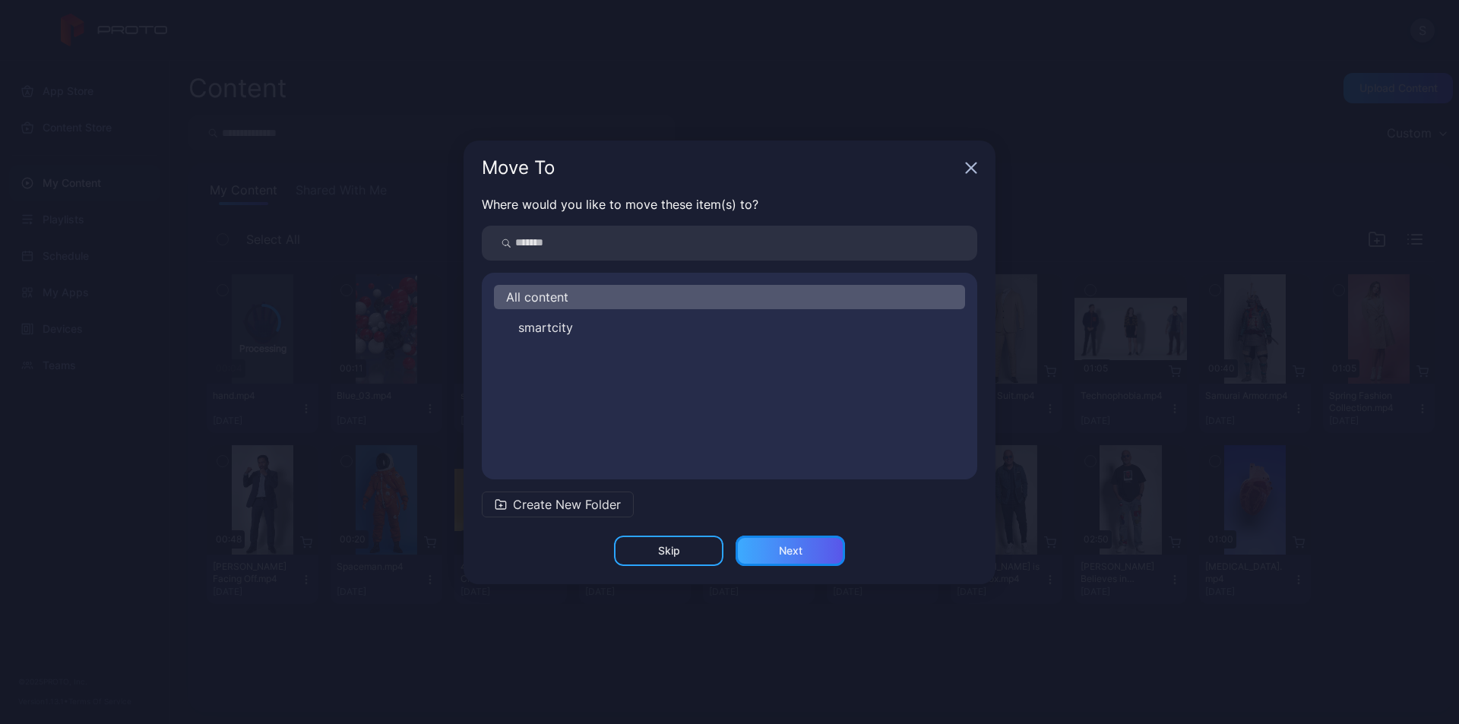
click at [797, 550] on div "Next" at bounding box center [791, 551] width 24 height 12
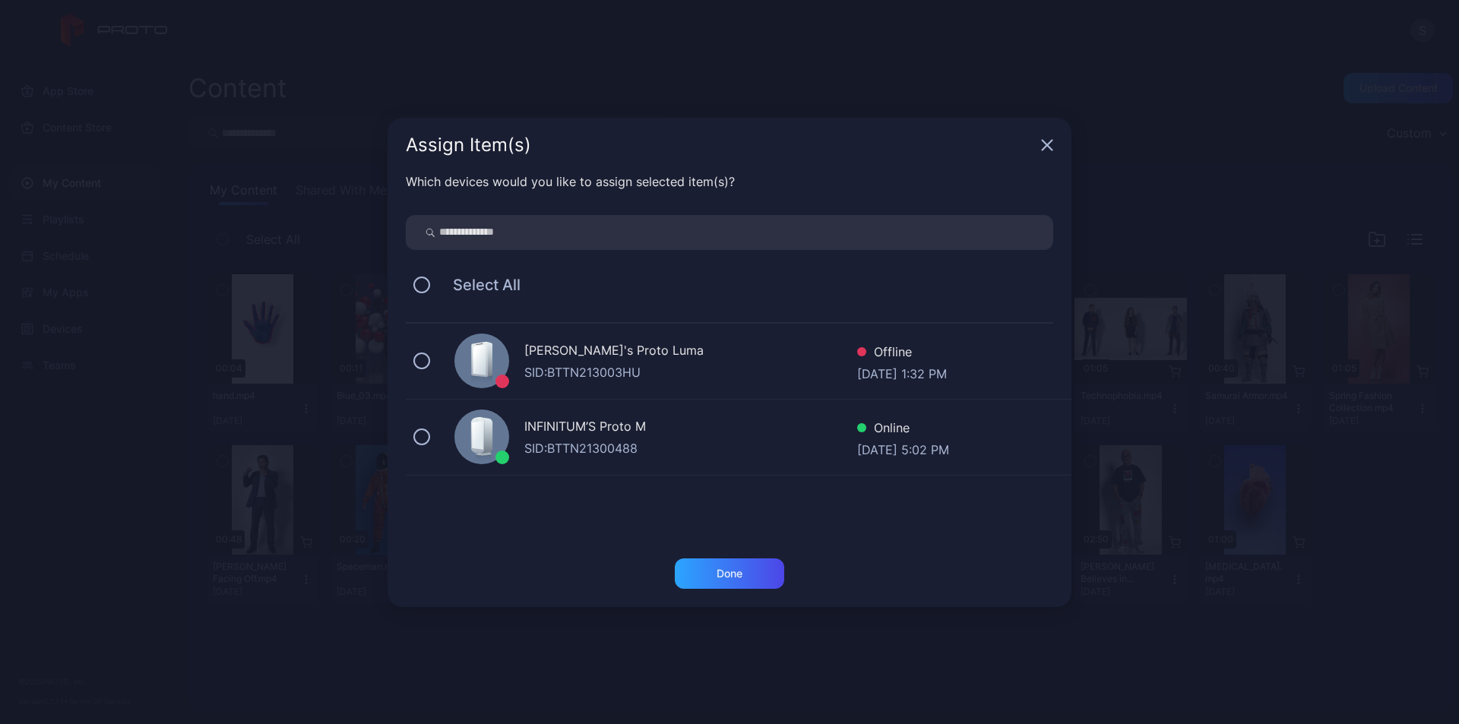
click at [635, 426] on div "INFINITUM’S Proto M" at bounding box center [690, 428] width 333 height 22
click at [701, 562] on div "Done" at bounding box center [729, 574] width 109 height 30
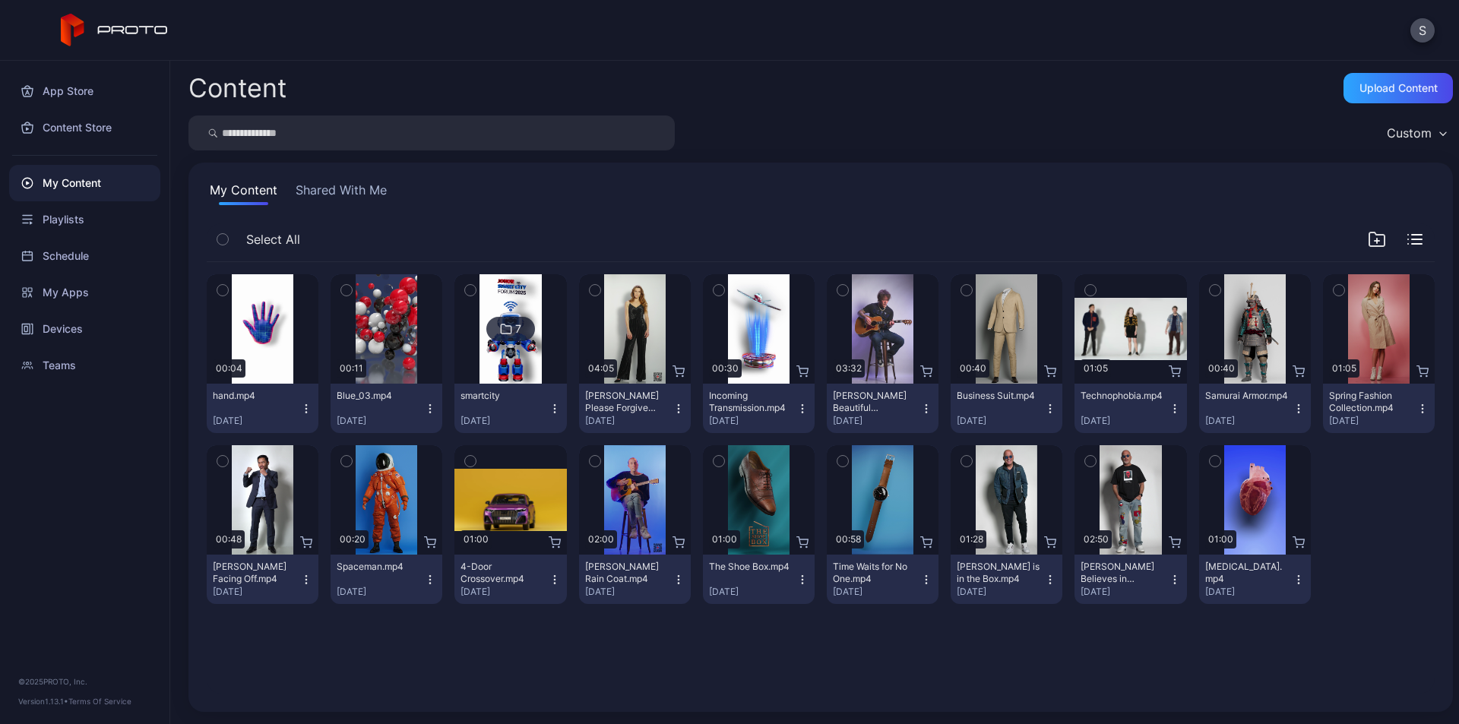
click at [304, 403] on icon "button" at bounding box center [306, 409] width 12 height 12
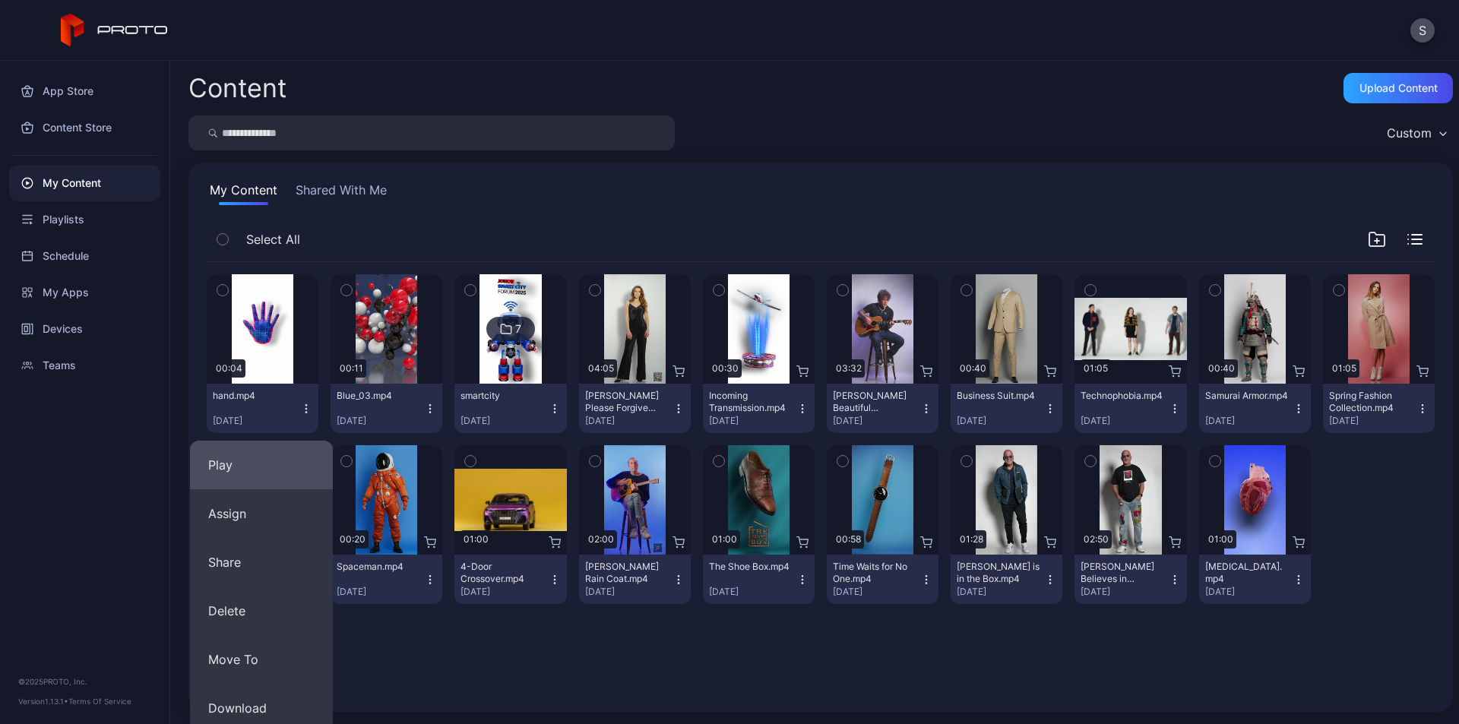
click at [245, 471] on button "Play" at bounding box center [261, 465] width 143 height 49
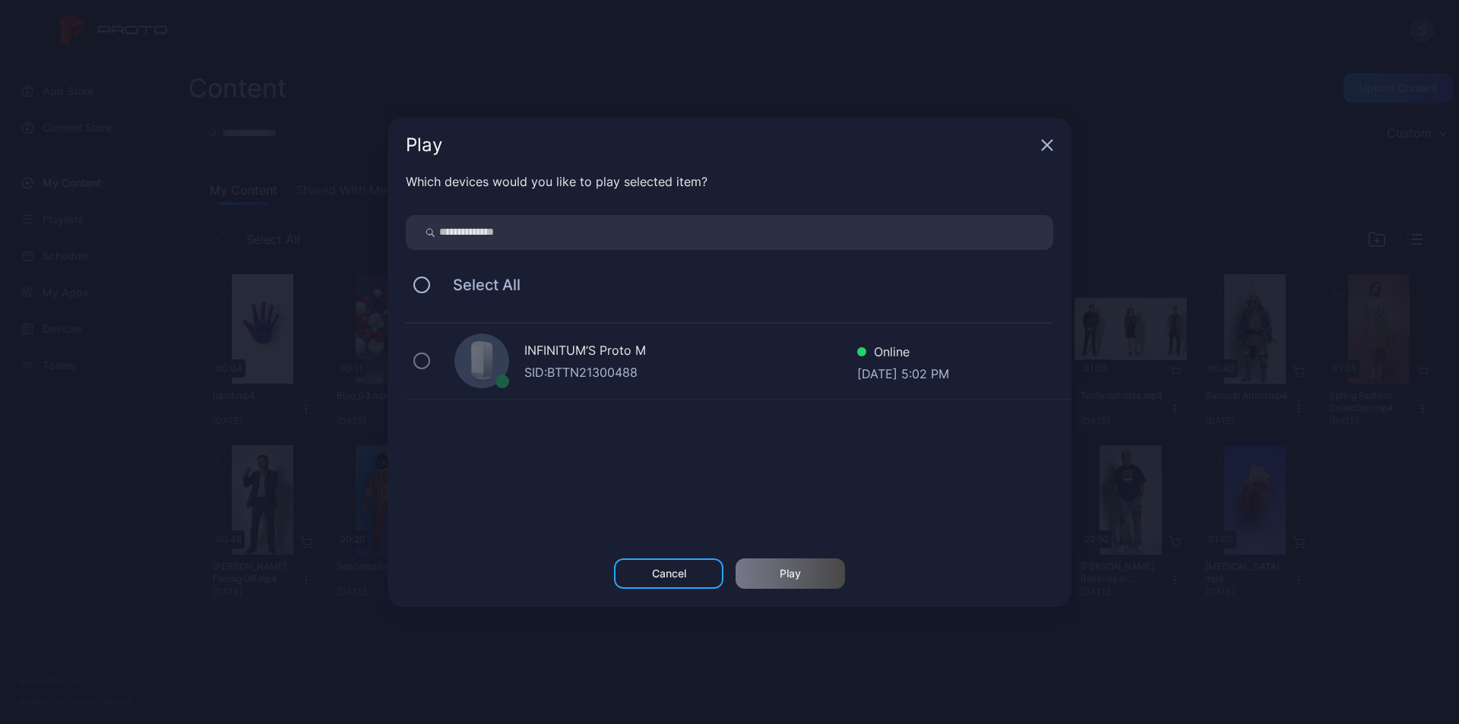
click at [571, 372] on div "SID: BTTN21300488" at bounding box center [690, 372] width 333 height 18
click at [416, 282] on button at bounding box center [421, 285] width 17 height 17
click at [1046, 142] on icon "button" at bounding box center [1047, 145] width 12 height 12
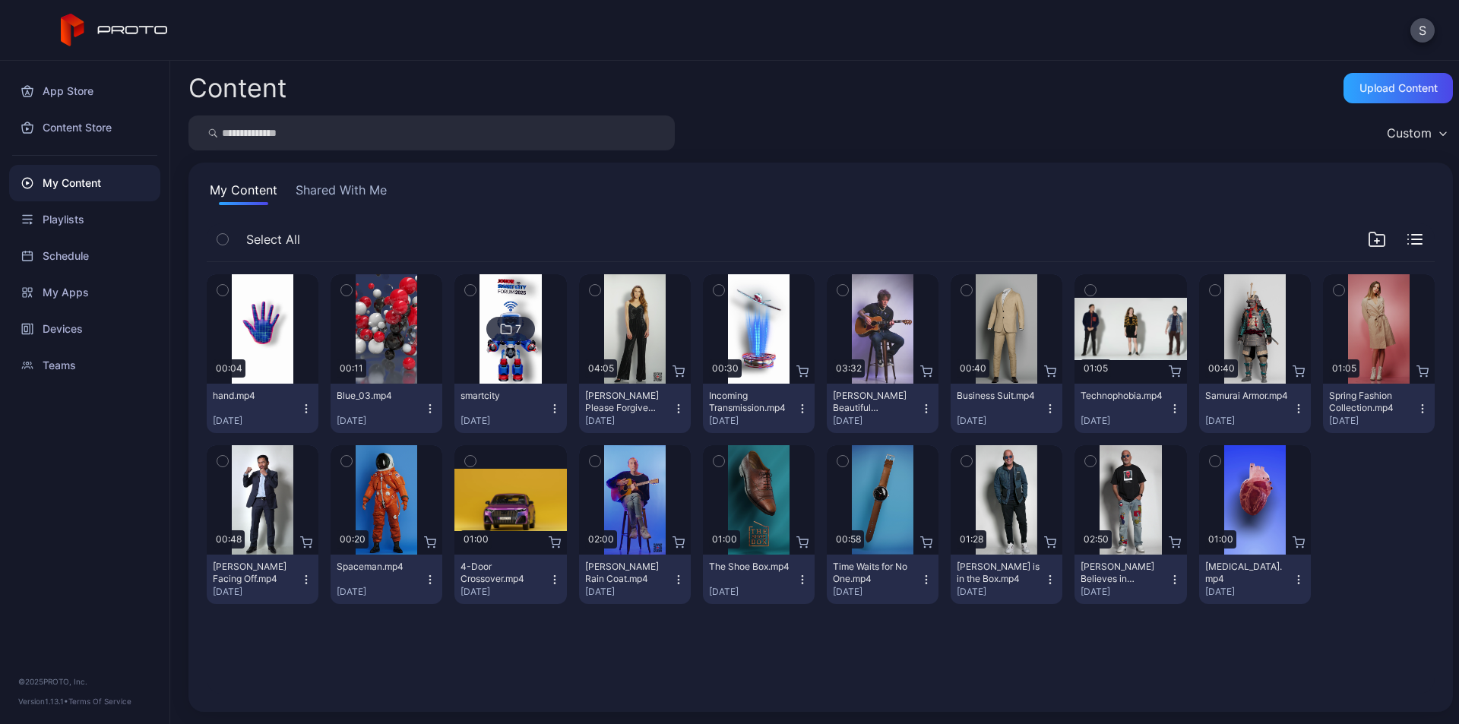
click at [304, 411] on icon "button" at bounding box center [306, 409] width 12 height 12
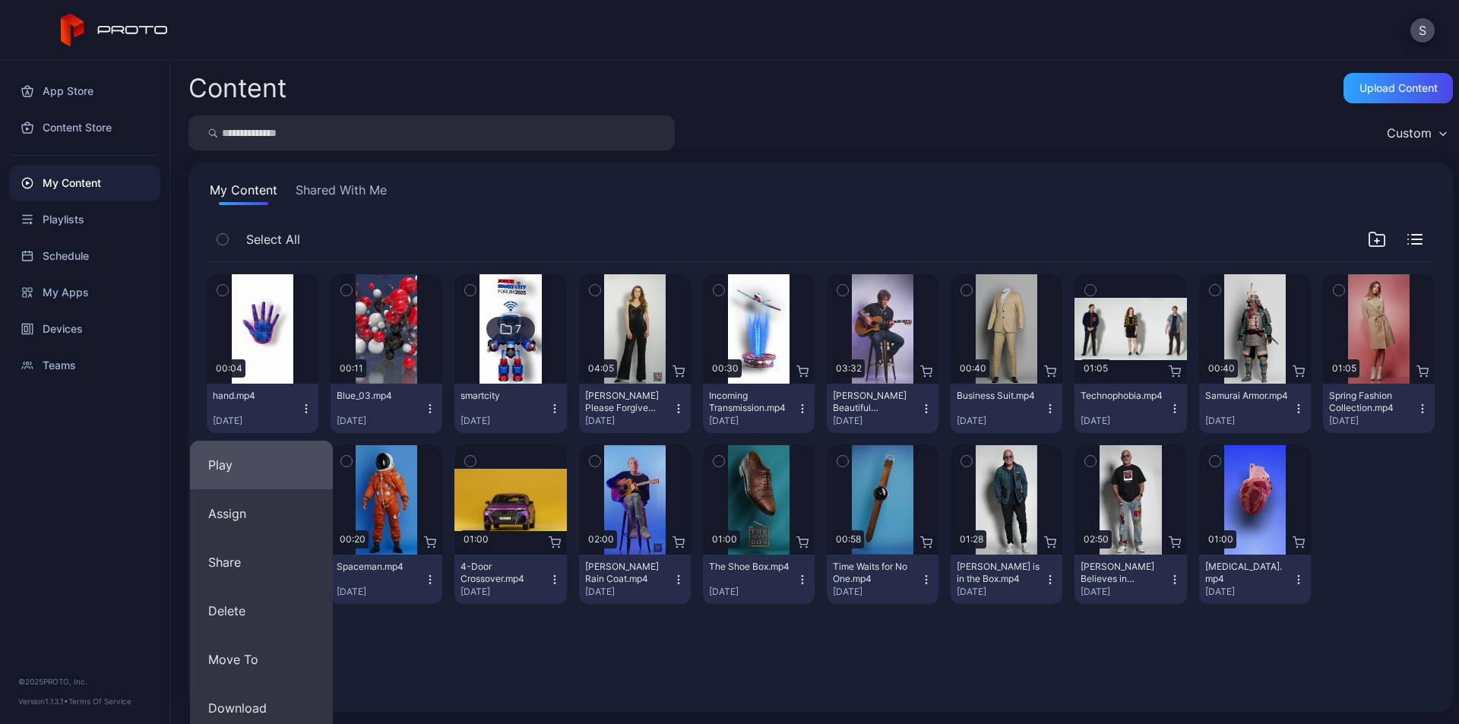
click at [269, 450] on button "Play" at bounding box center [261, 465] width 143 height 49
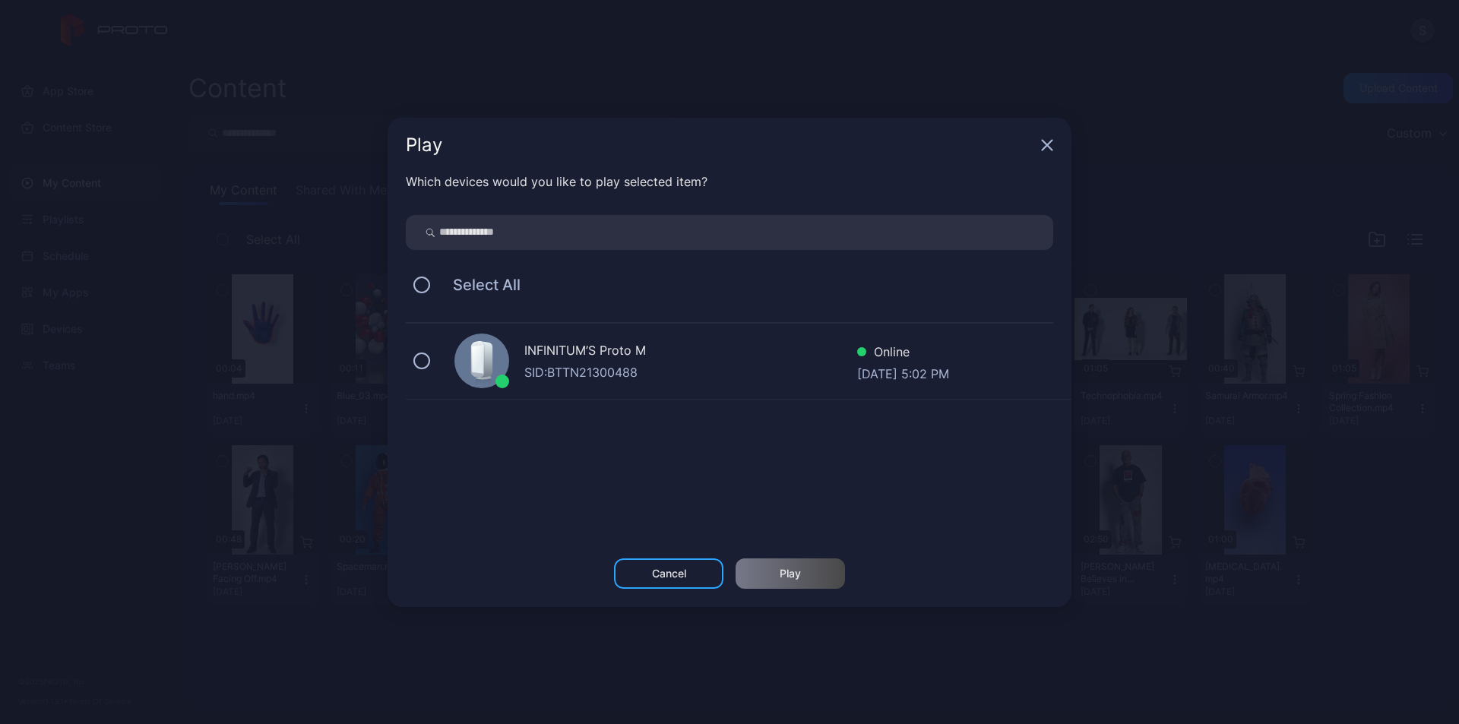
click at [570, 358] on div "INFINITUM’S Proto M" at bounding box center [690, 352] width 333 height 22
click at [803, 563] on div "Play" at bounding box center [790, 574] width 109 height 30
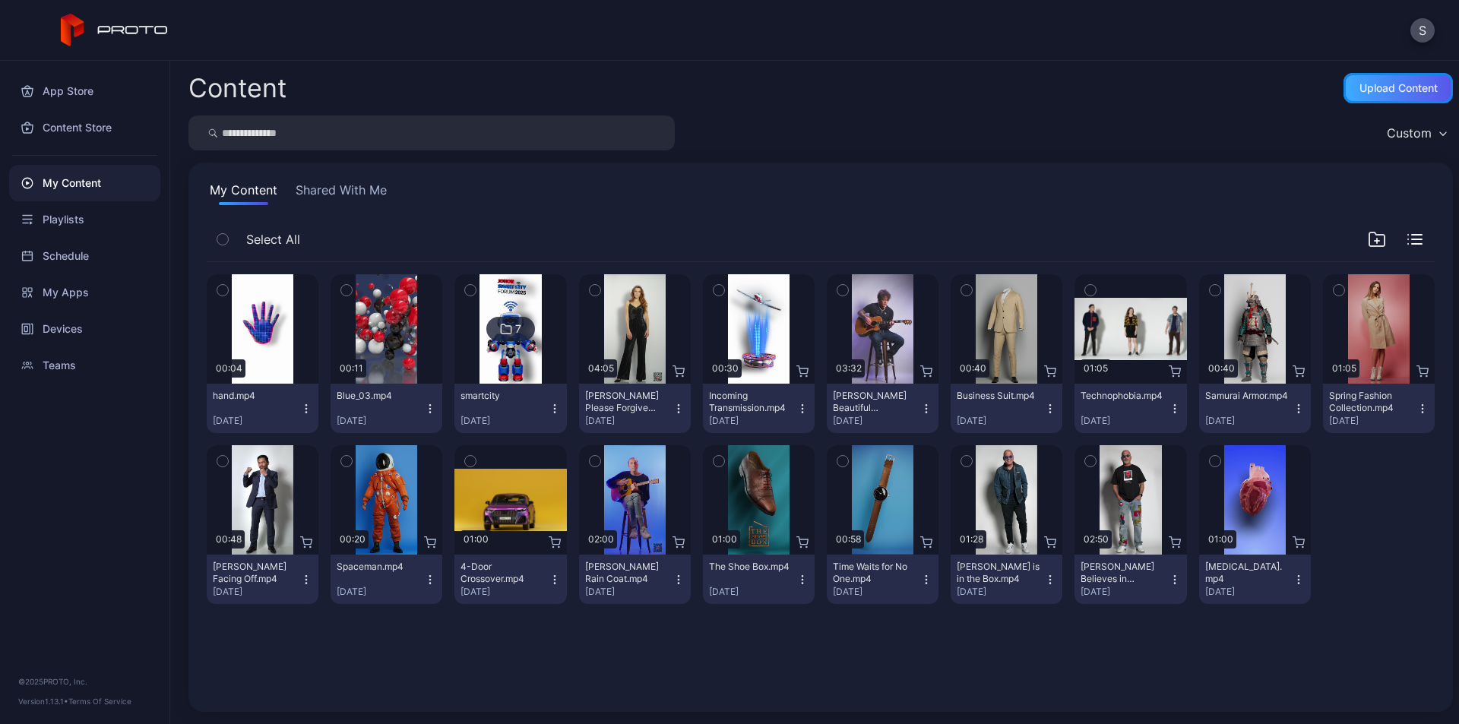
click at [1360, 92] on div "Upload Content" at bounding box center [1399, 88] width 78 height 12
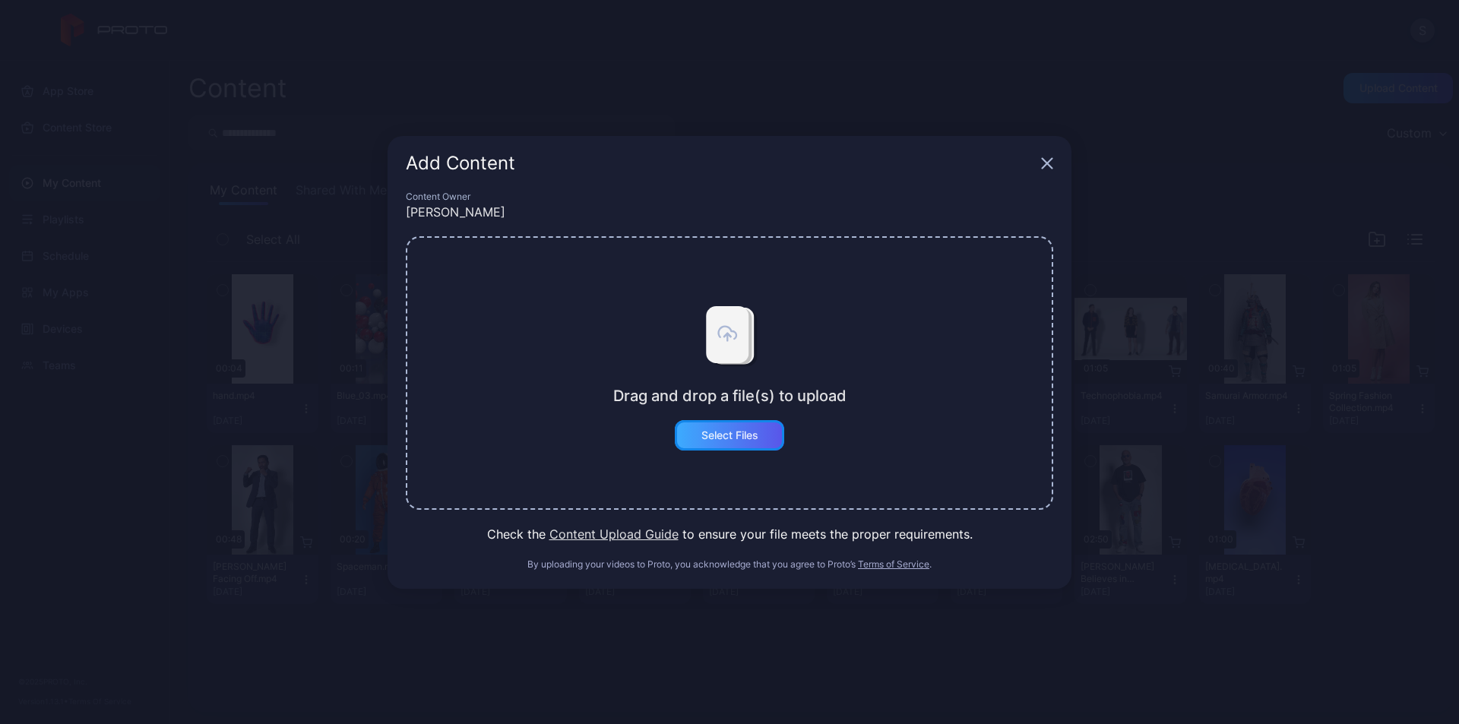
click at [722, 440] on div "Select Files" at bounding box center [729, 435] width 57 height 12
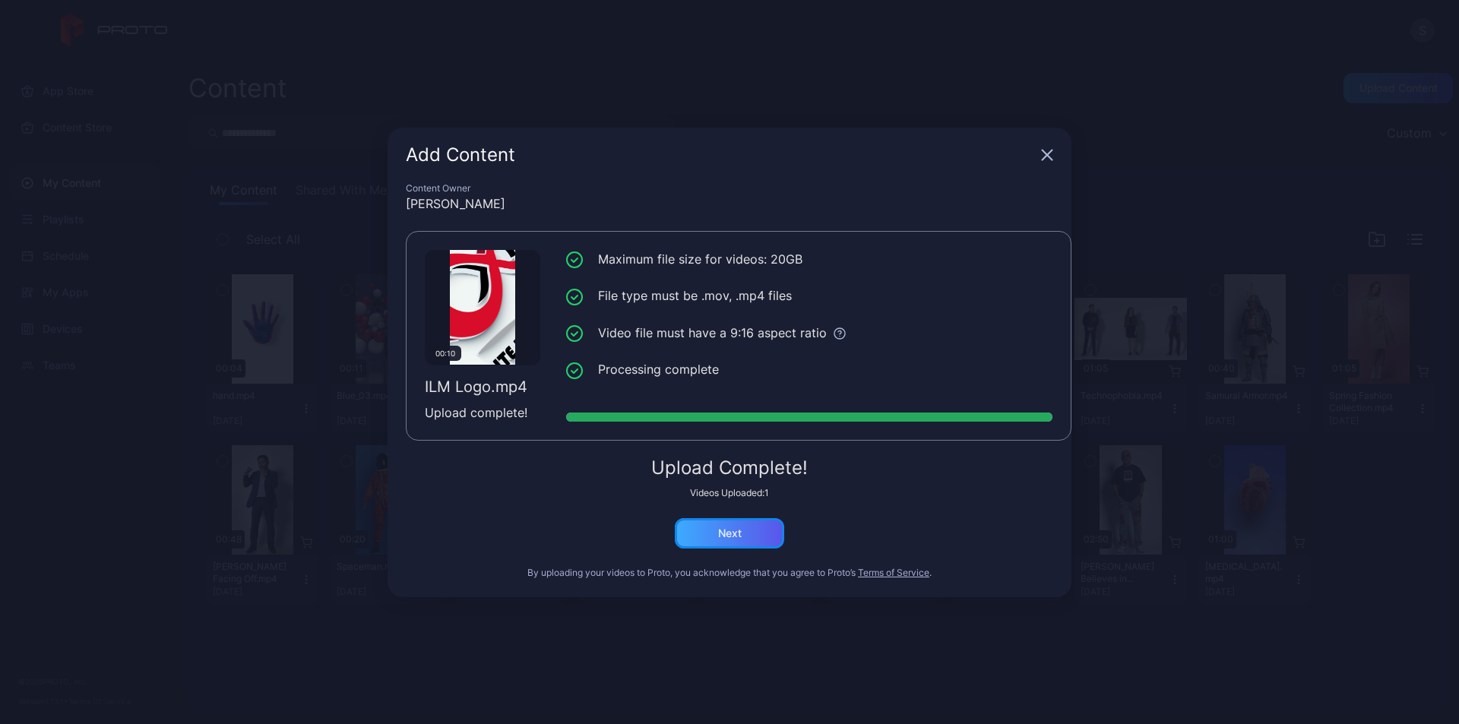
click at [755, 538] on div "Next" at bounding box center [729, 533] width 109 height 30
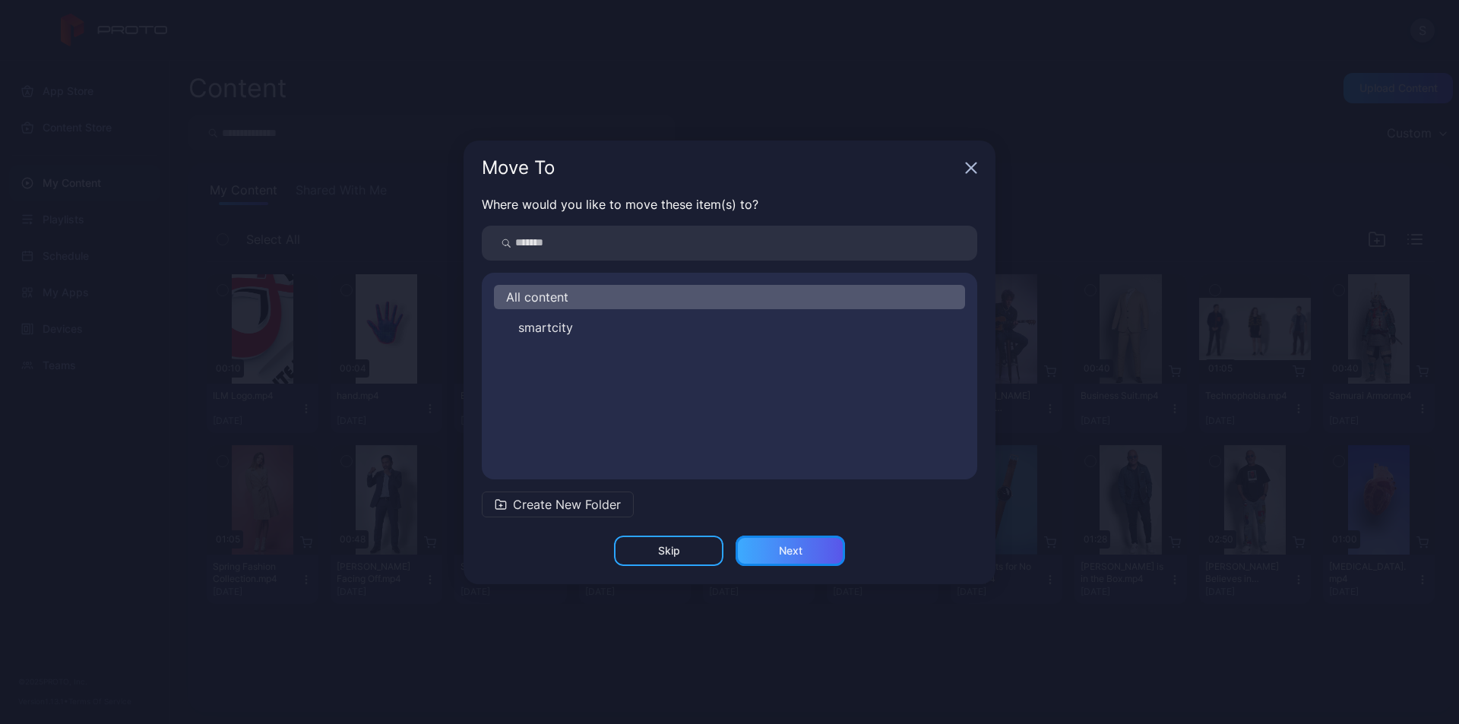
click at [812, 549] on div "Next" at bounding box center [790, 551] width 109 height 30
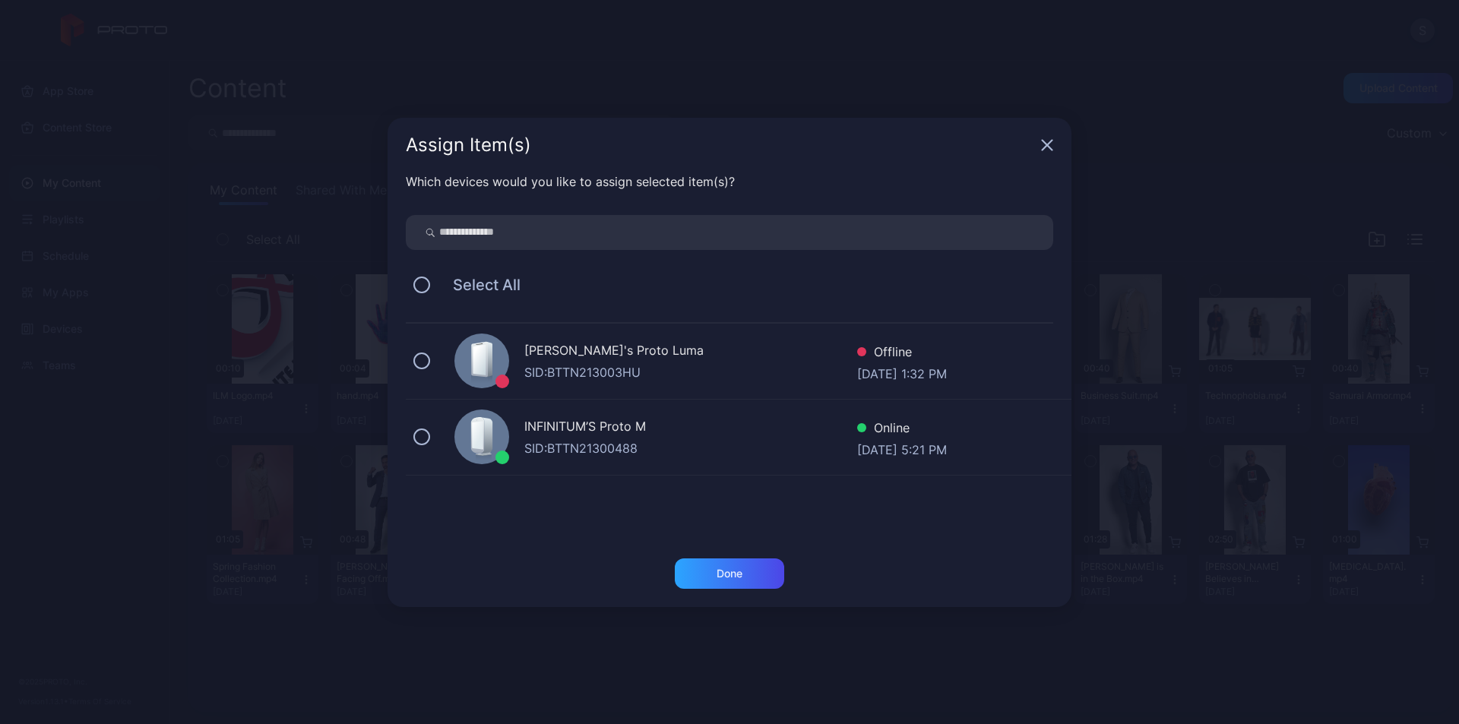
click at [597, 435] on div "INFINITUM’S Proto M" at bounding box center [690, 428] width 333 height 22
click at [735, 572] on div "Done" at bounding box center [730, 574] width 26 height 12
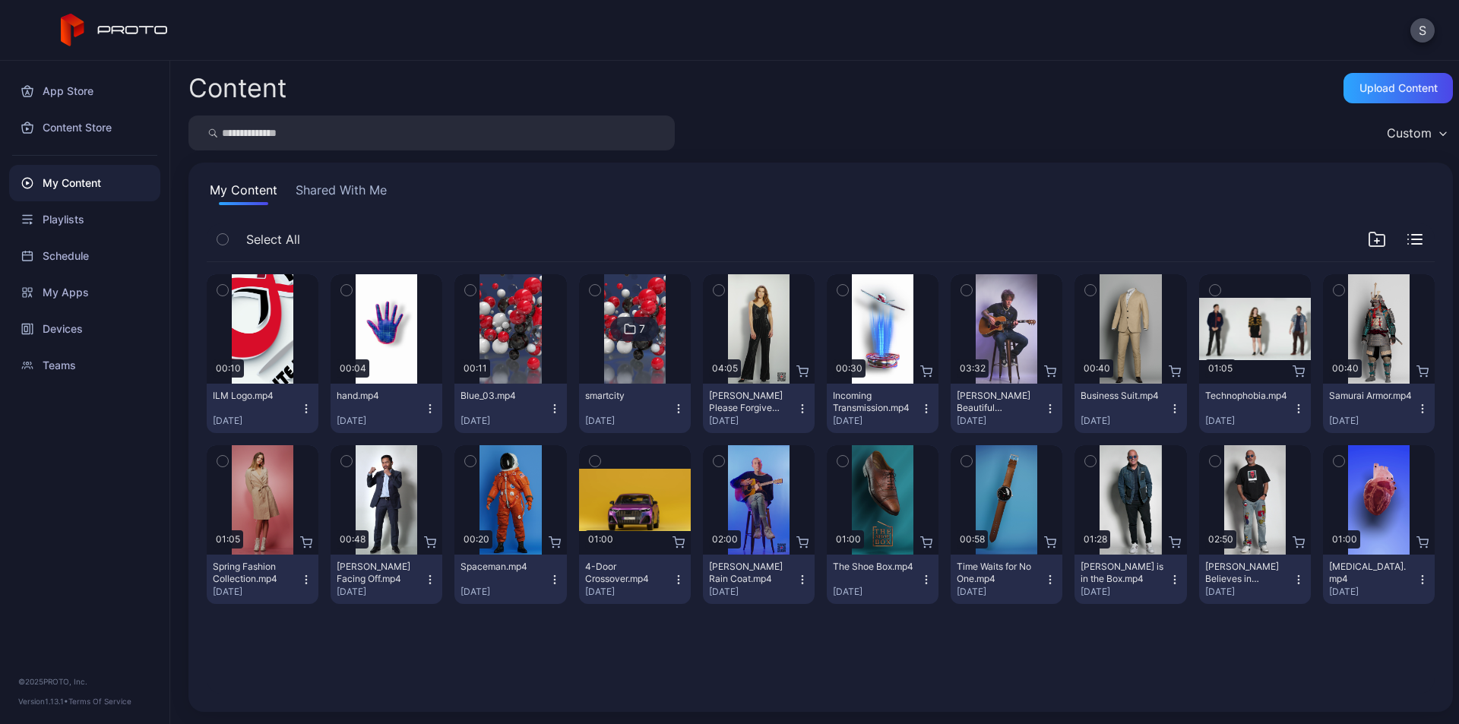
click at [304, 407] on icon "button" at bounding box center [306, 409] width 12 height 12
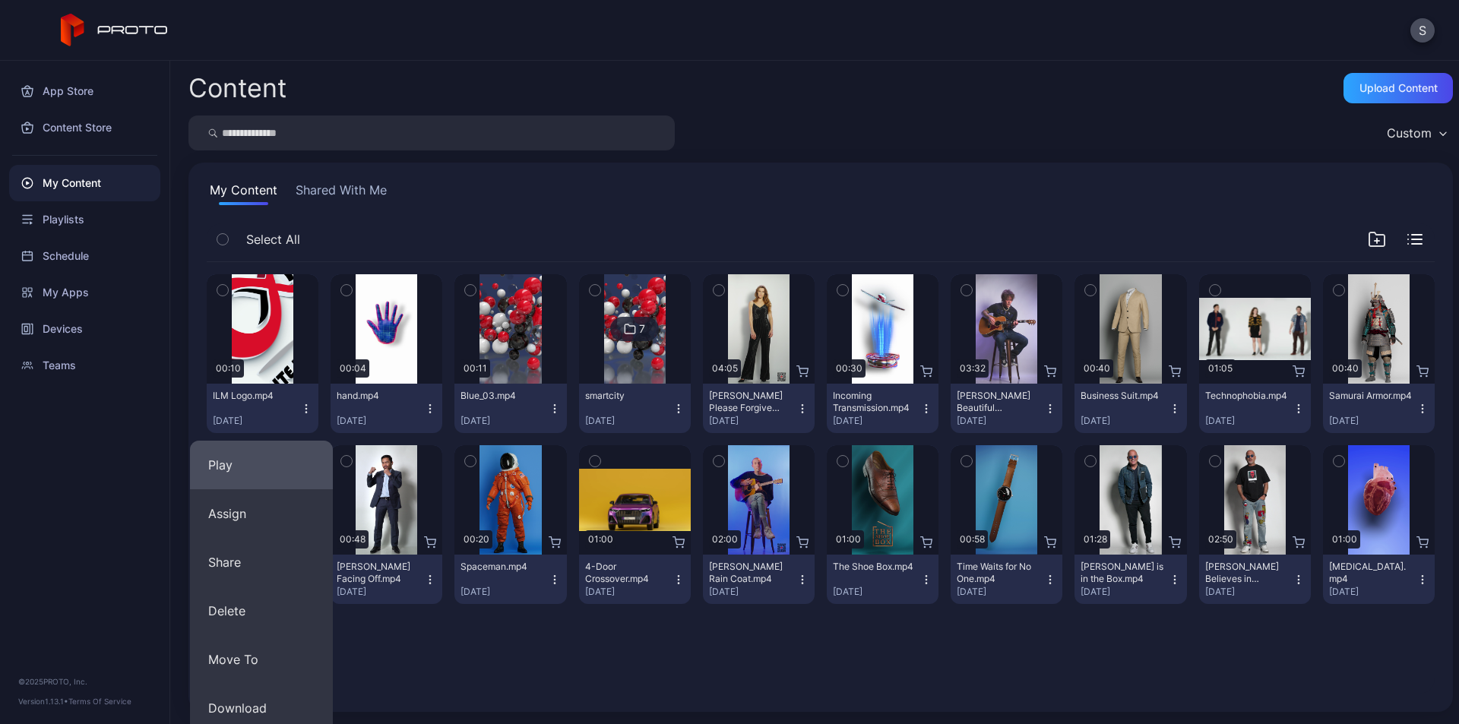
click at [268, 466] on button "Play" at bounding box center [261, 465] width 143 height 49
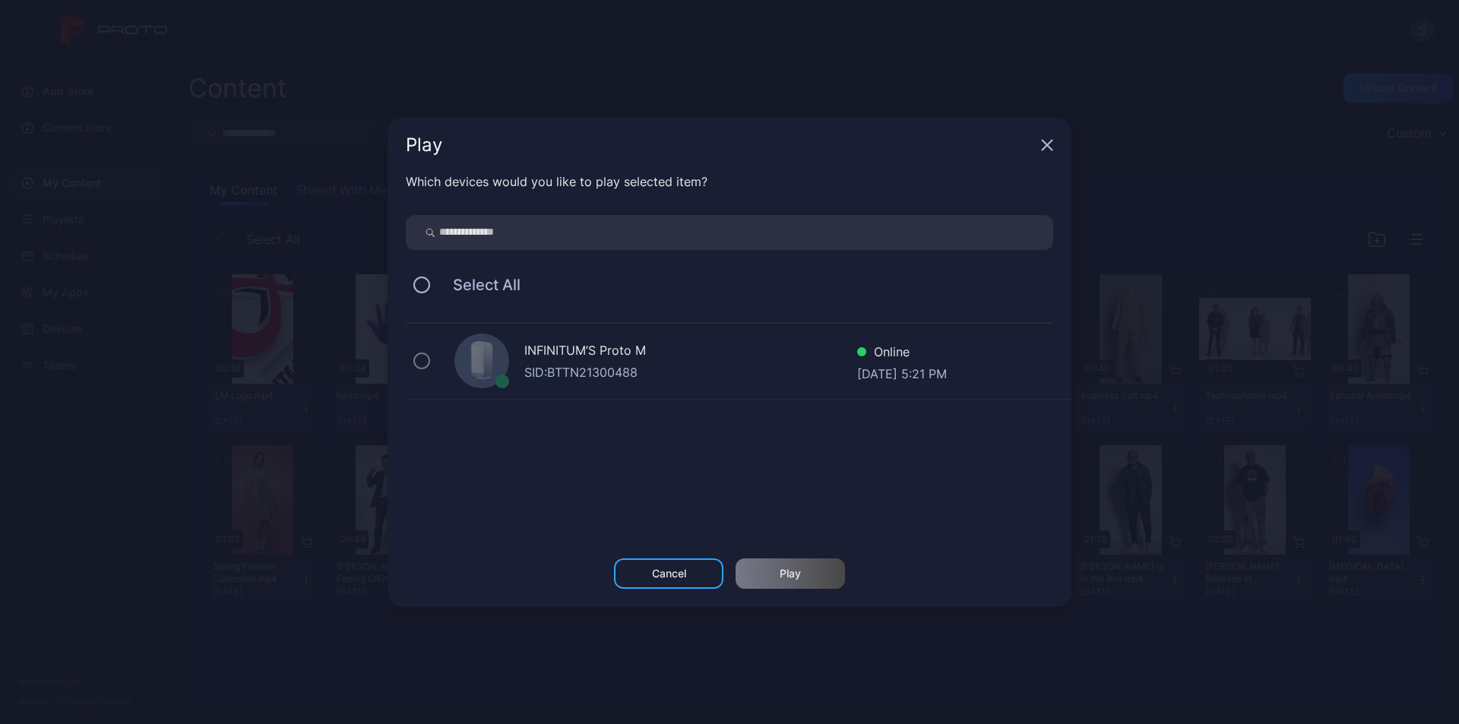
click at [657, 374] on div "SID: BTTN21300488" at bounding box center [690, 372] width 333 height 18
click at [1041, 148] on icon "button" at bounding box center [1047, 145] width 12 height 12
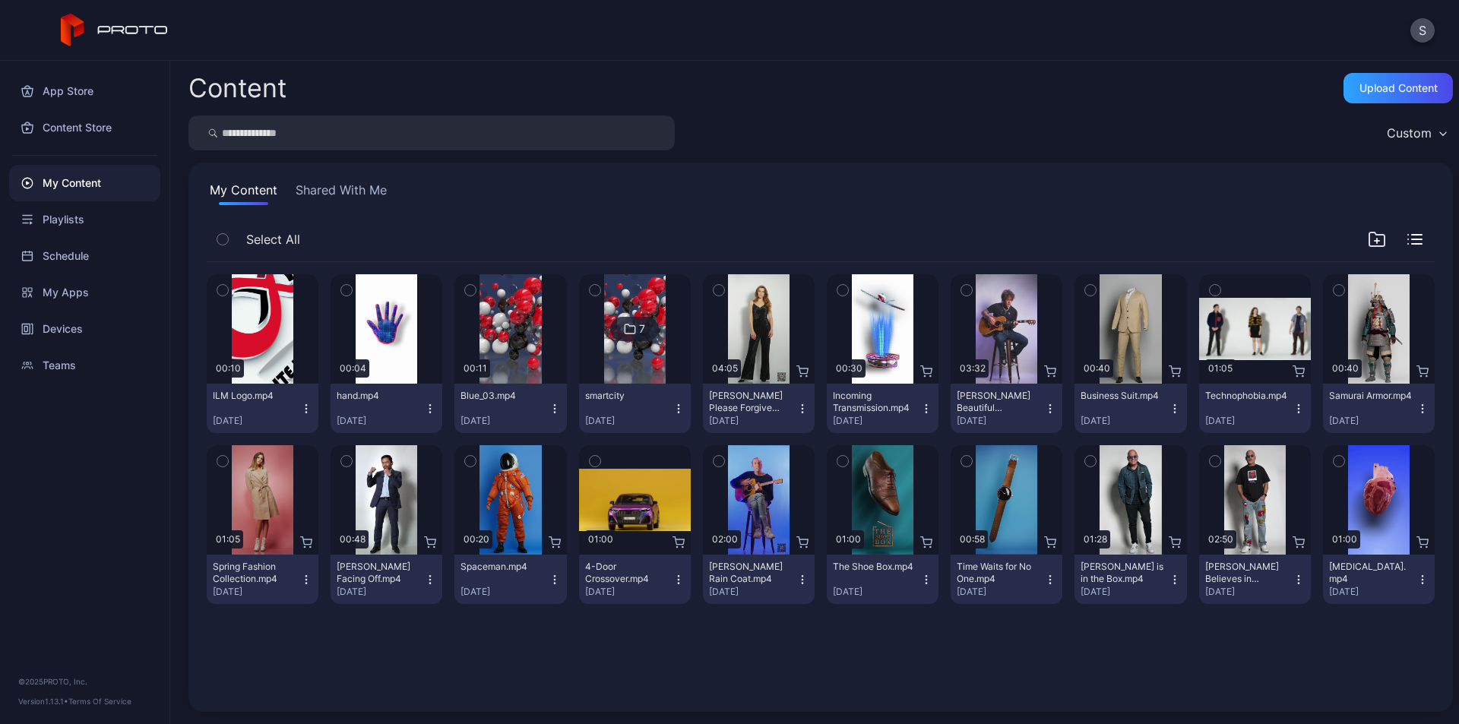
click at [305, 410] on icon "button" at bounding box center [306, 409] width 12 height 12
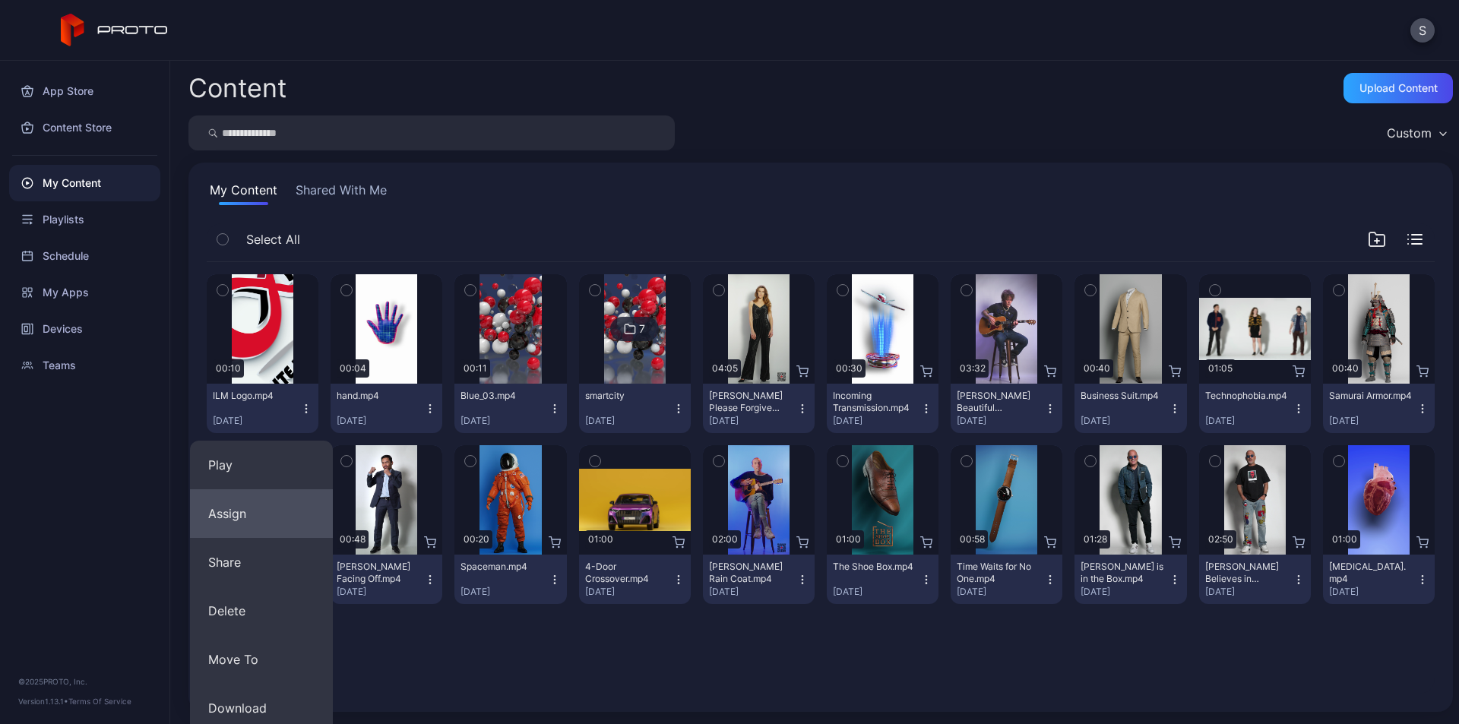
click at [247, 511] on button "Assign" at bounding box center [261, 513] width 143 height 49
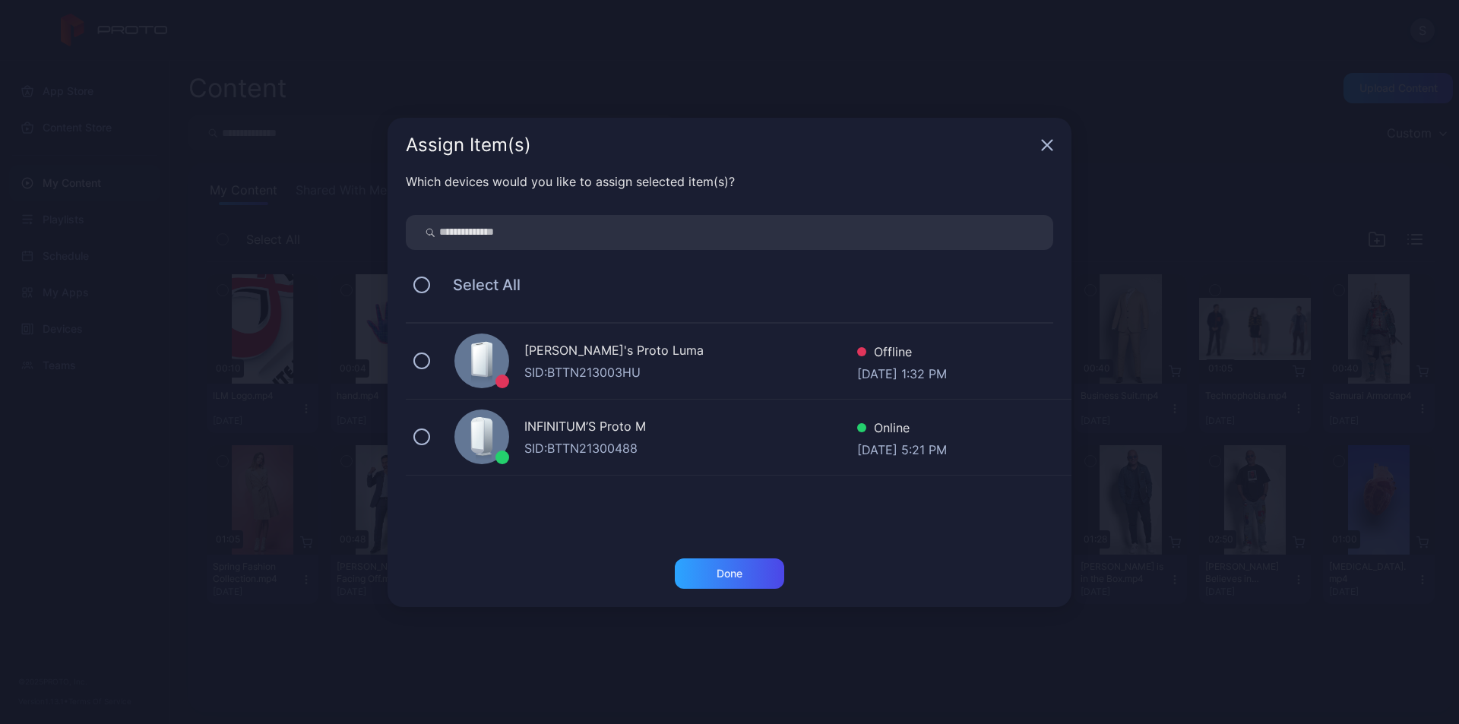
click at [613, 448] on div "SID: BTTN21300488" at bounding box center [690, 448] width 333 height 18
click at [782, 581] on div "Done" at bounding box center [729, 574] width 109 height 30
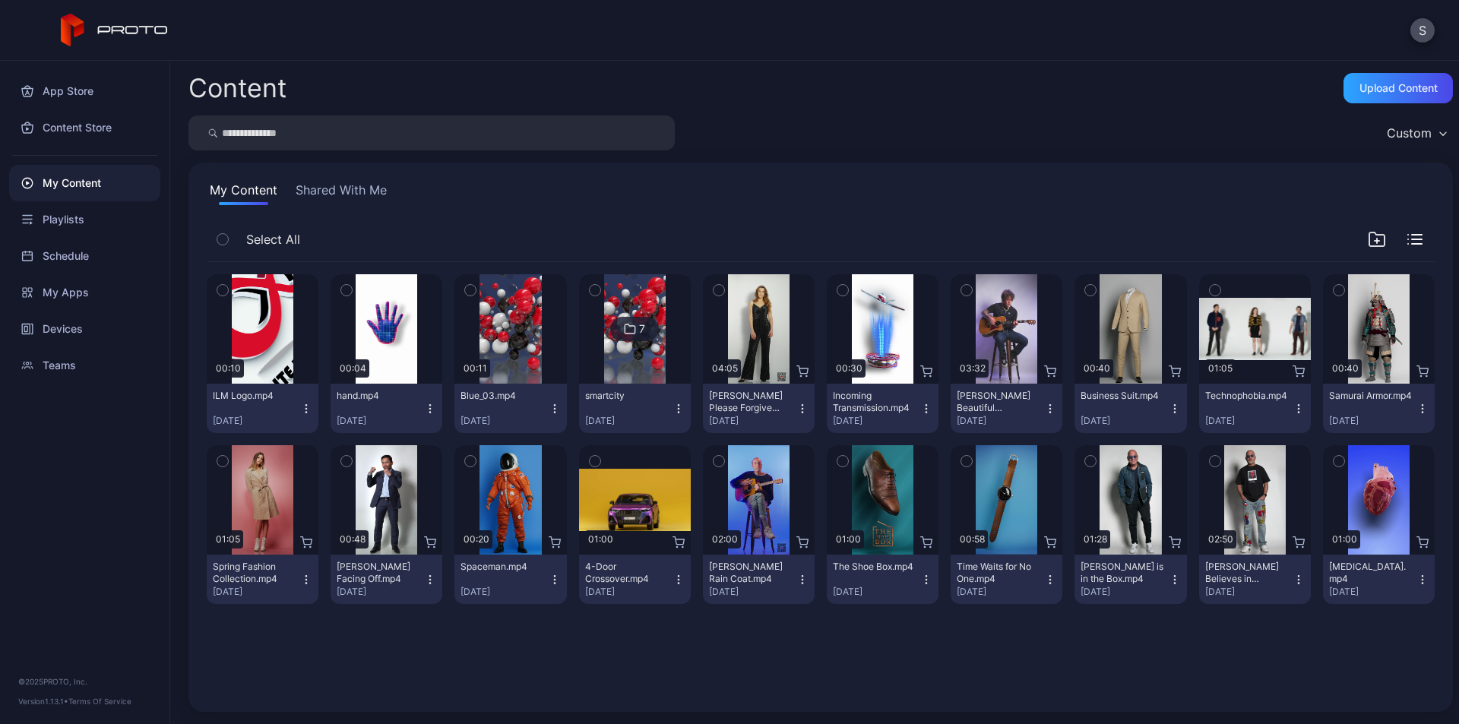
click at [306, 405] on icon "button" at bounding box center [306, 404] width 1 height 1
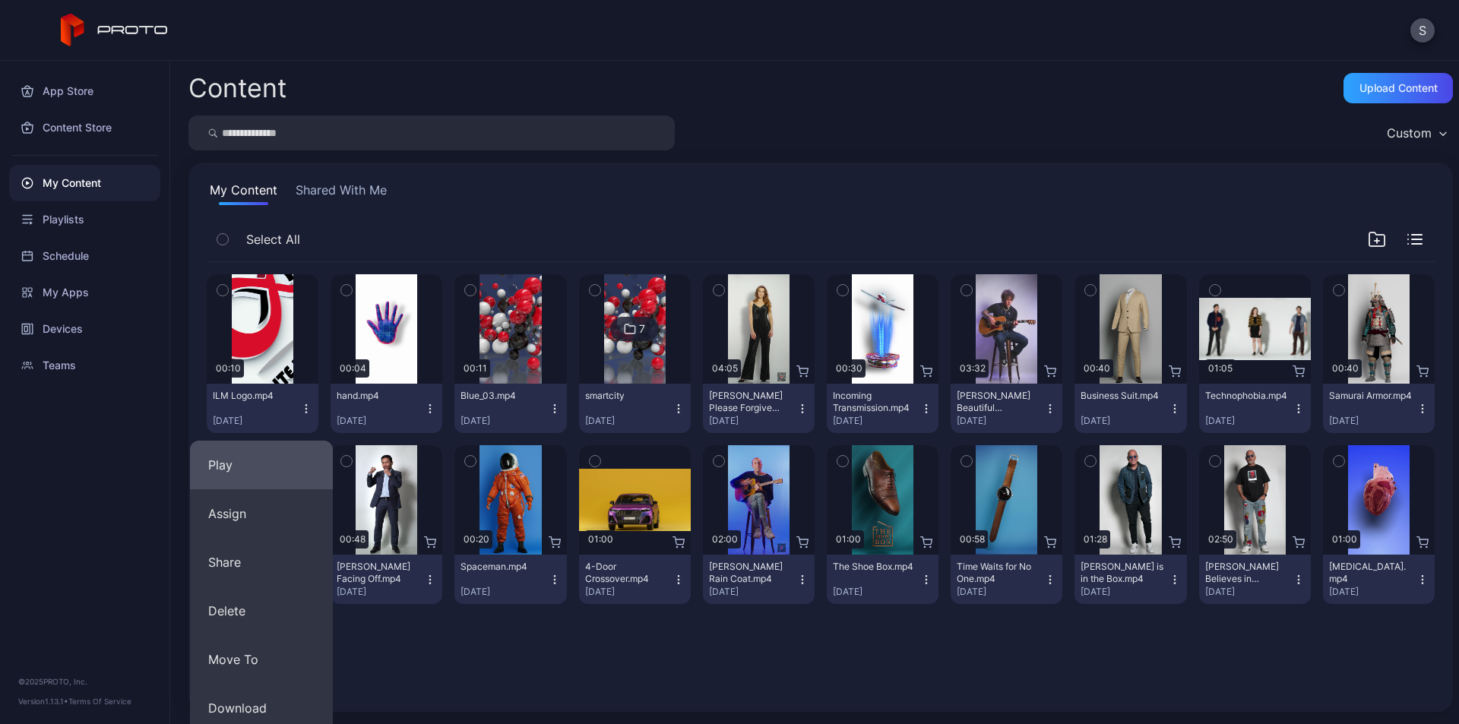
click at [263, 458] on button "Play" at bounding box center [261, 465] width 143 height 49
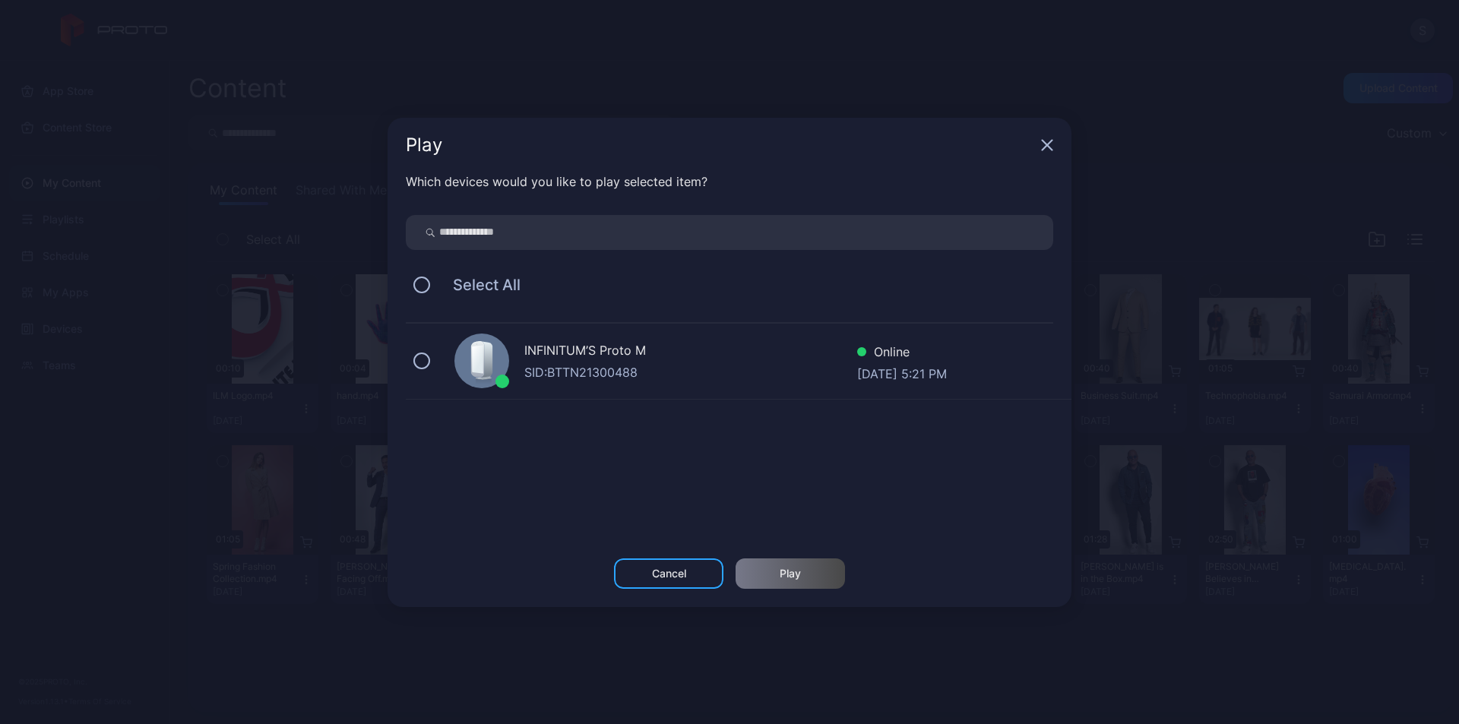
click at [597, 366] on div "SID: BTTN21300488" at bounding box center [690, 372] width 333 height 18
click at [799, 579] on div "Play" at bounding box center [790, 574] width 21 height 12
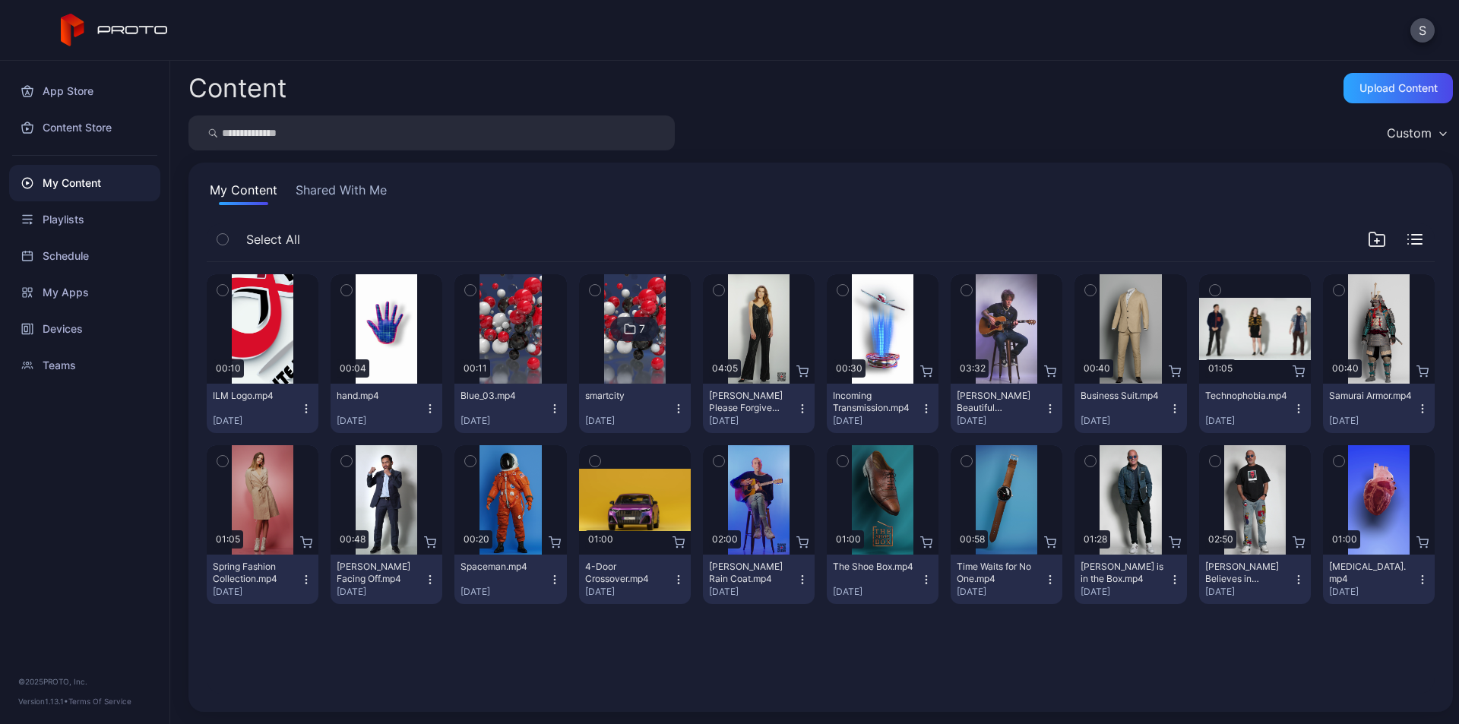
click at [430, 405] on icon "button" at bounding box center [430, 404] width 1 height 1
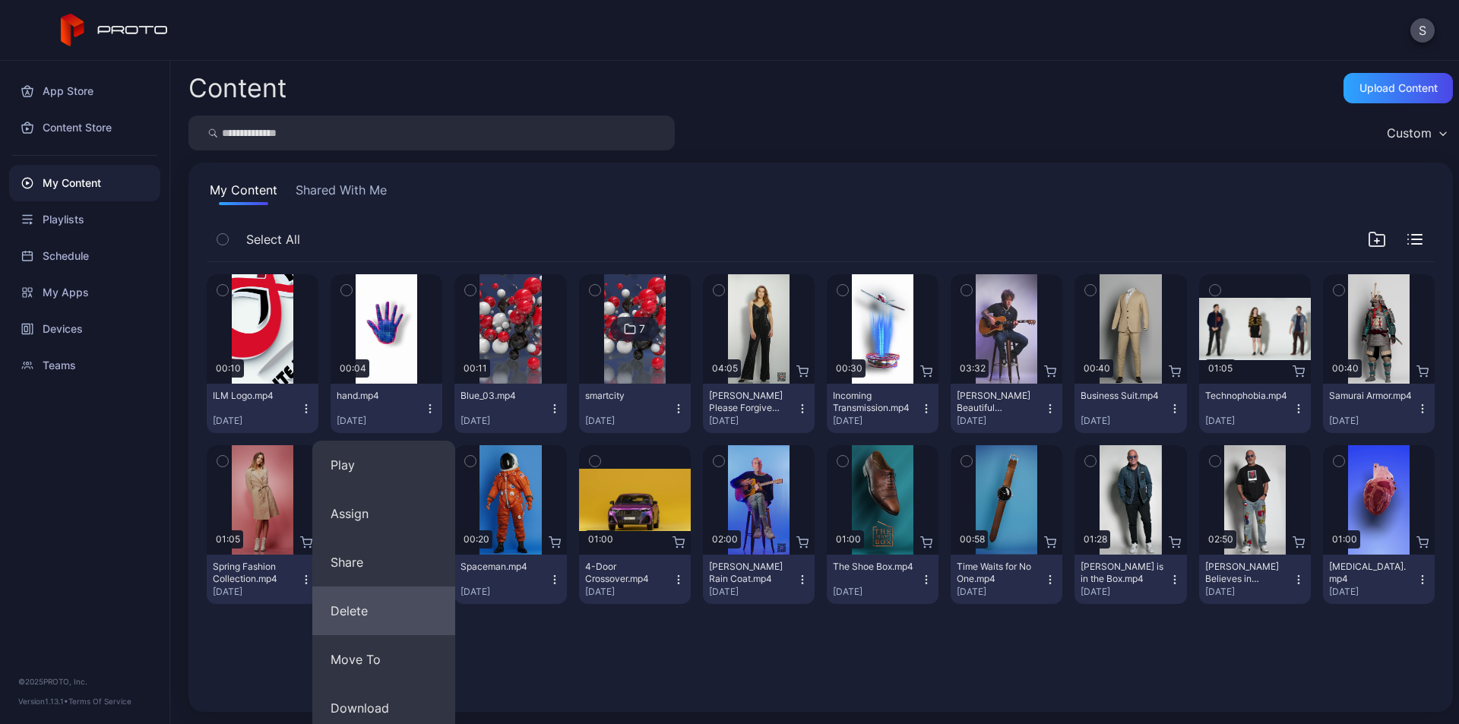
click at [375, 605] on button "Delete" at bounding box center [383, 611] width 143 height 49
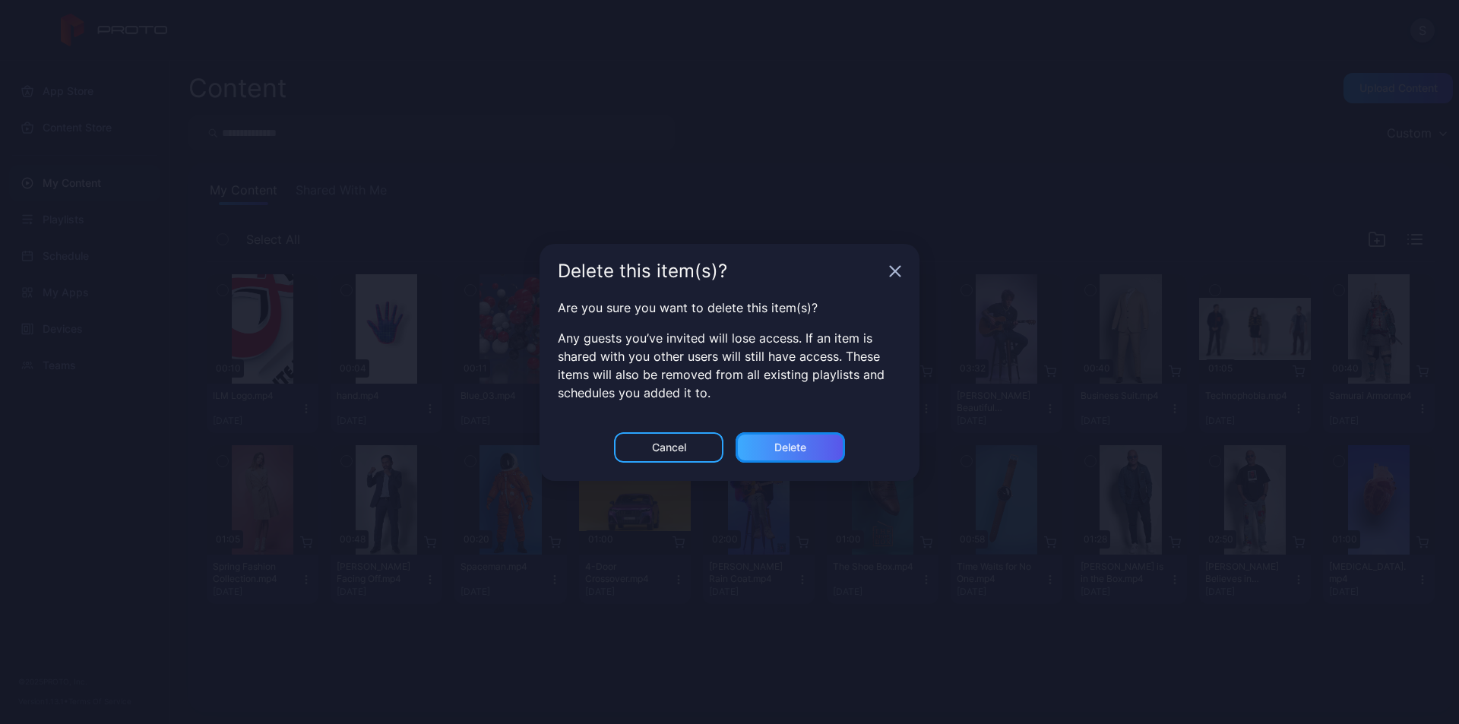
click at [779, 446] on div "Delete" at bounding box center [790, 448] width 32 height 12
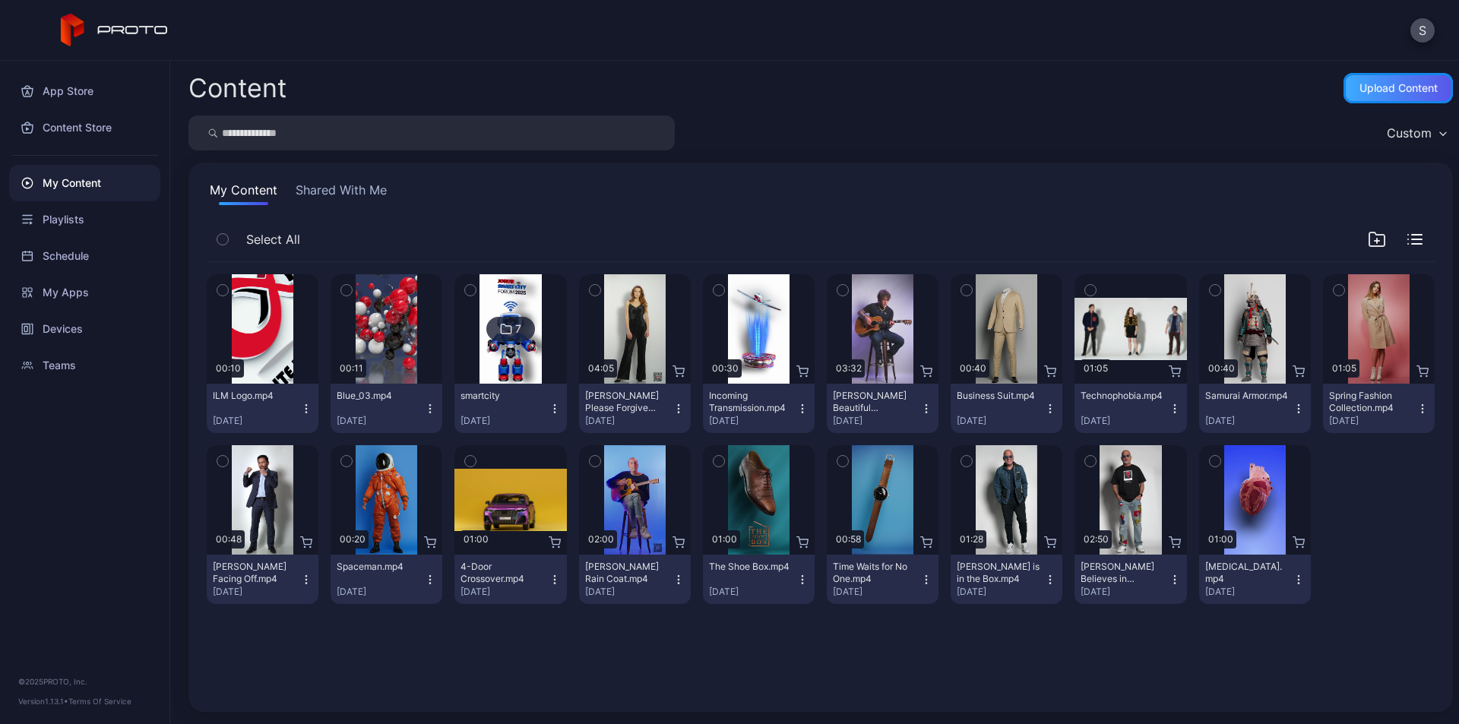
click at [1425, 78] on div "Upload Content" at bounding box center [1398, 88] width 109 height 30
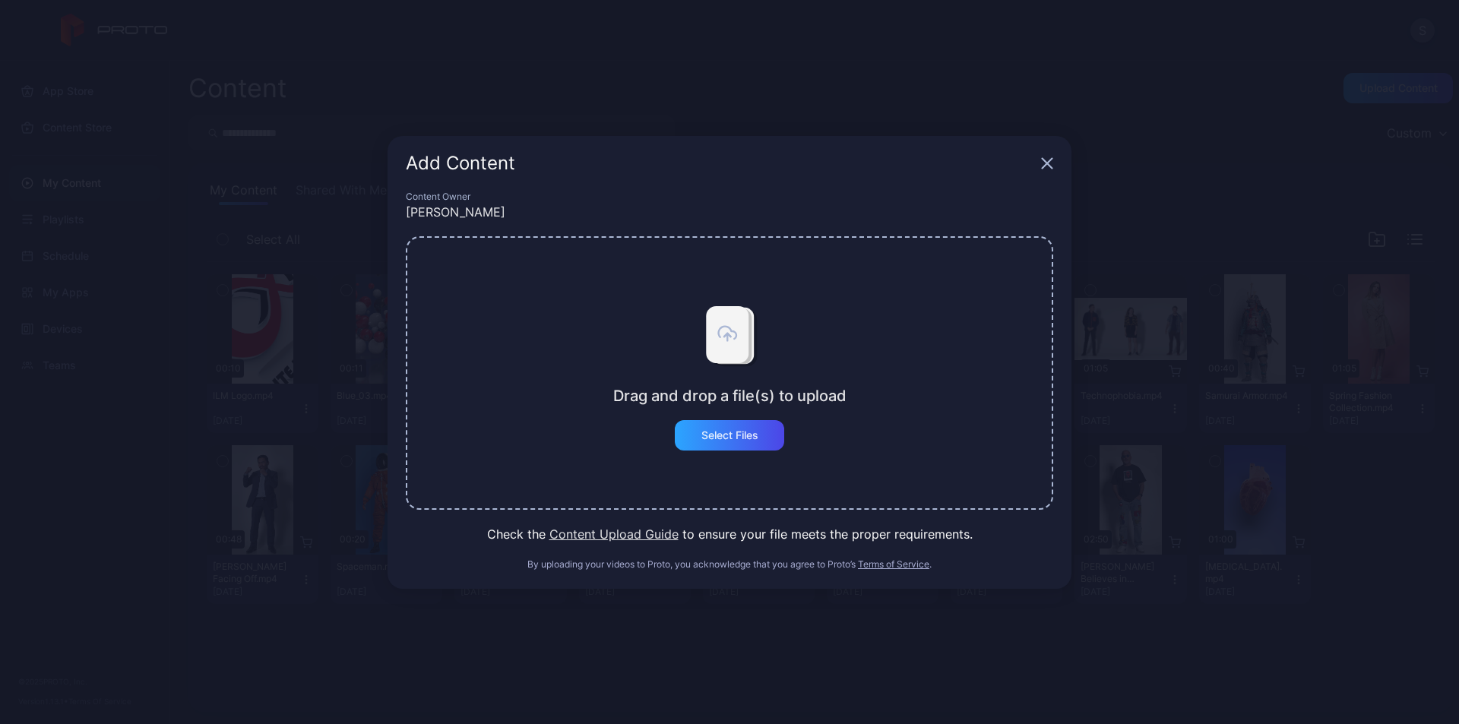
click at [726, 453] on div "Drag and drop a file(s) to upload Select Files" at bounding box center [729, 373] width 647 height 274
click at [733, 434] on div "Select Files" at bounding box center [729, 435] width 57 height 12
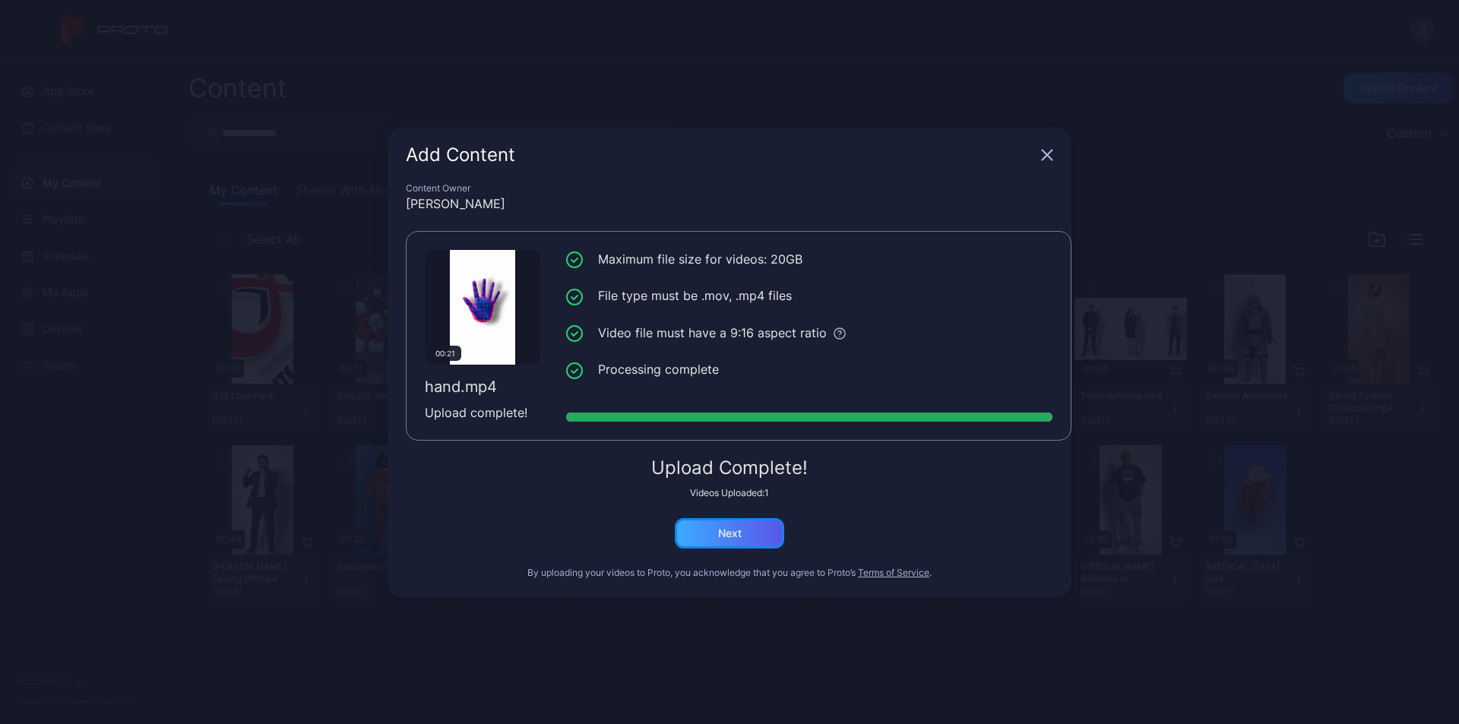
click at [739, 530] on div "Next" at bounding box center [730, 533] width 24 height 12
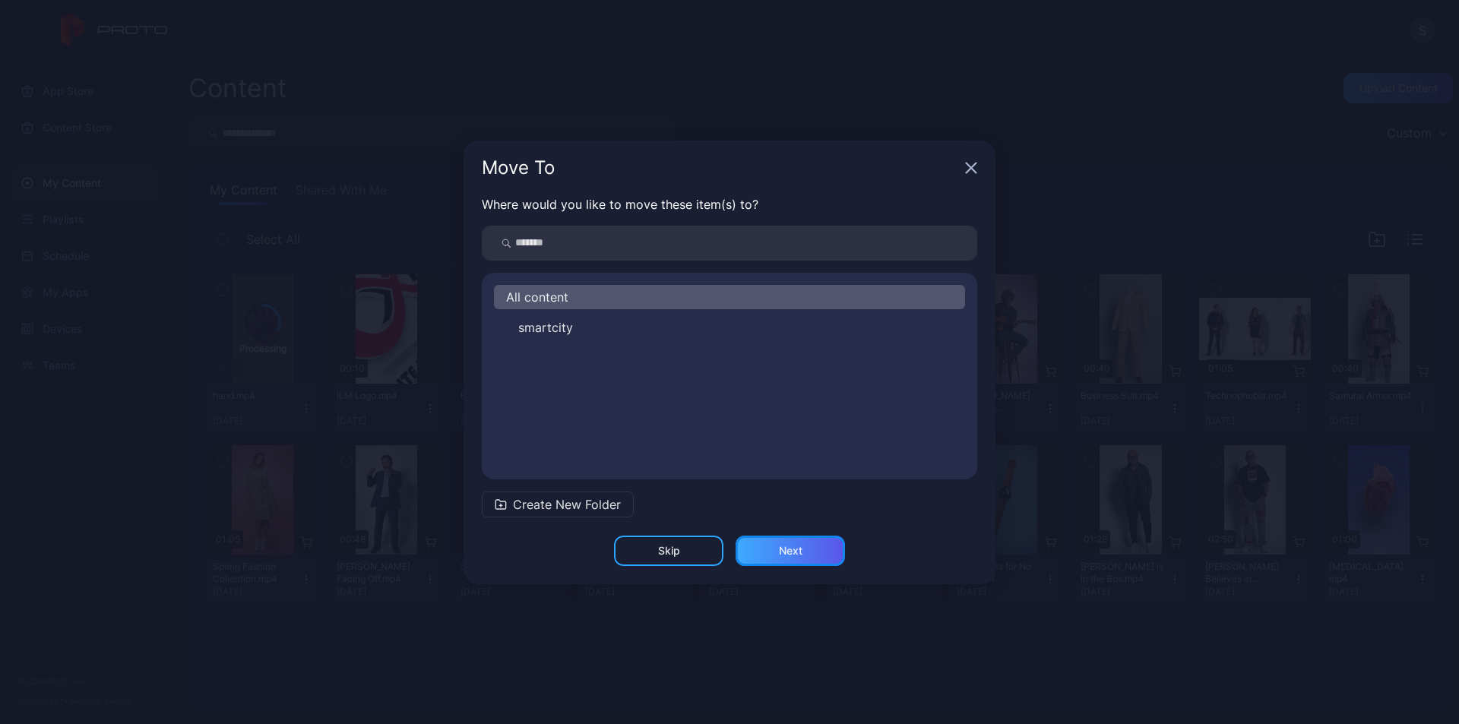
click at [795, 554] on div "Next" at bounding box center [791, 551] width 24 height 12
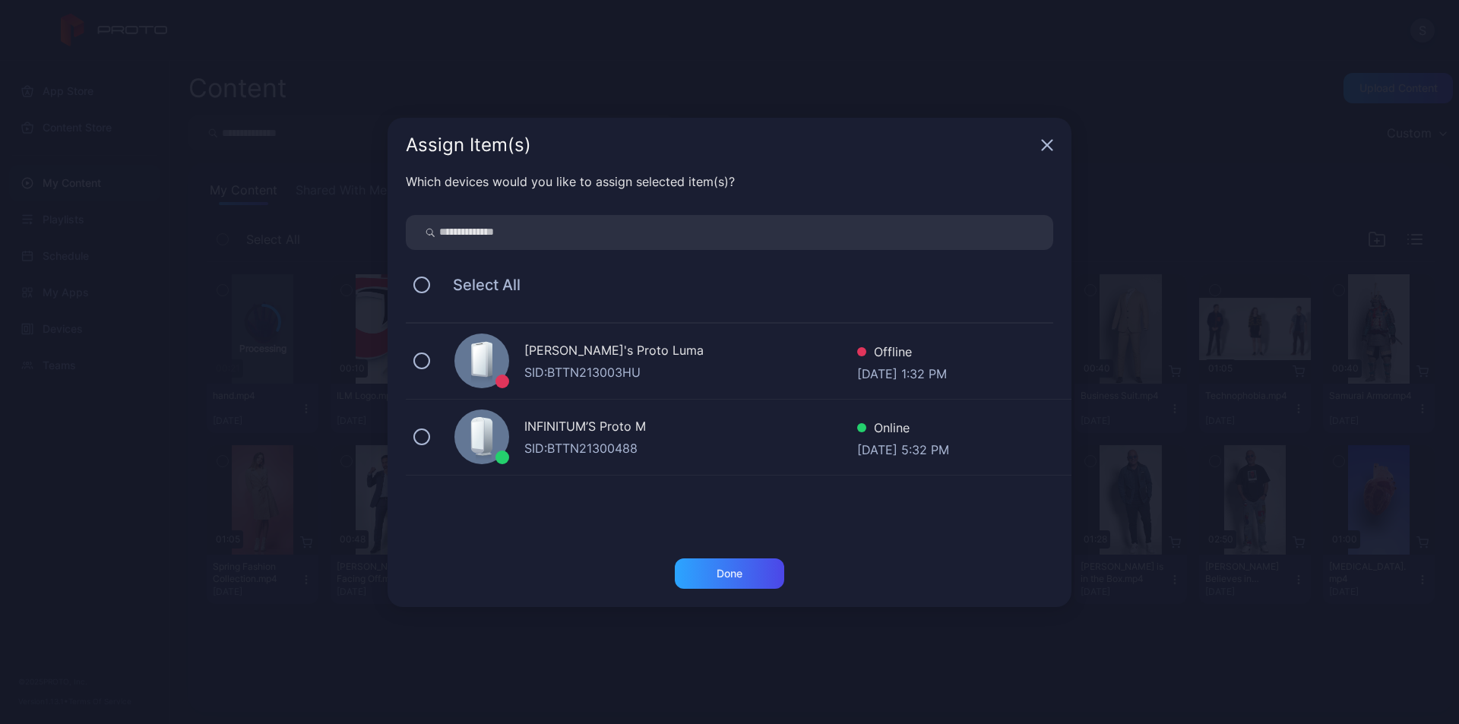
click at [628, 427] on div "INFINITUM’S Proto M" at bounding box center [690, 428] width 333 height 22
click at [744, 567] on div "Done" at bounding box center [729, 574] width 109 height 30
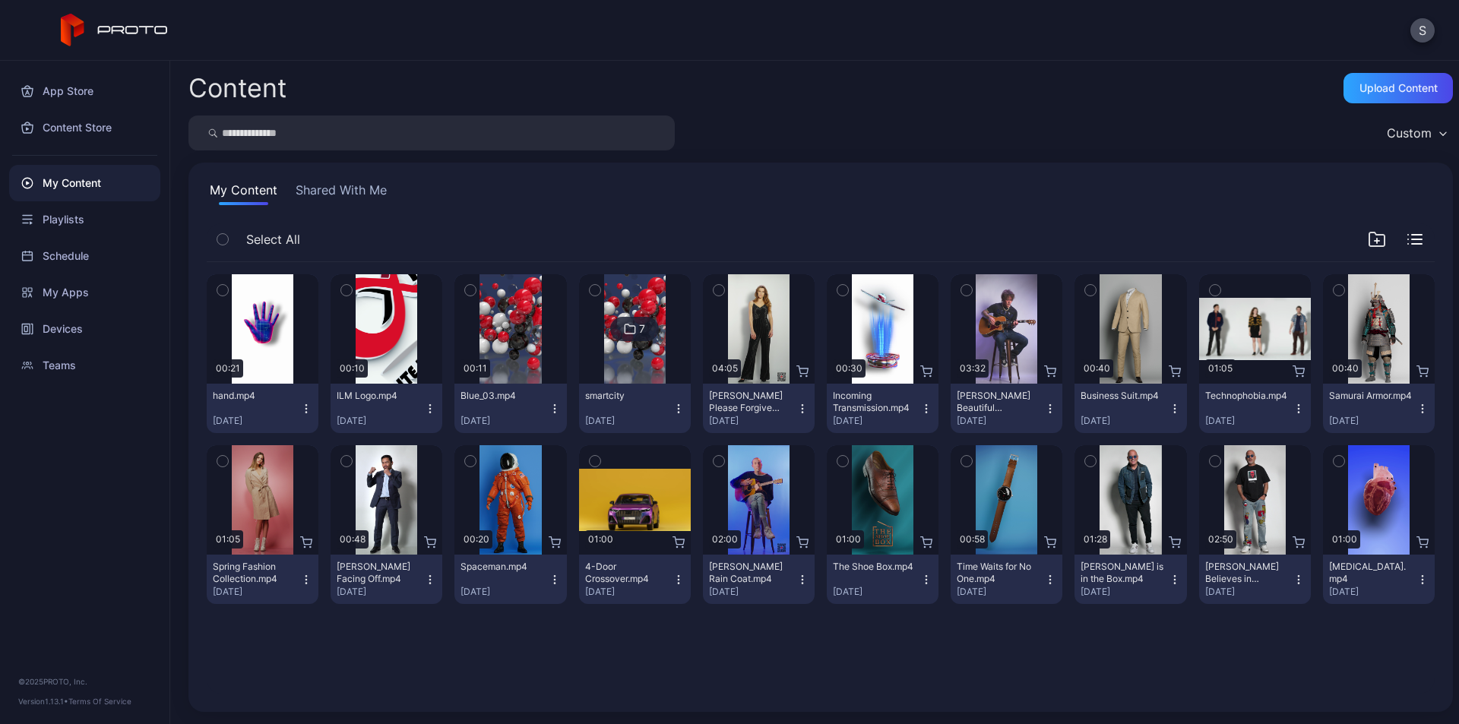
click at [300, 408] on icon "button" at bounding box center [306, 409] width 12 height 12
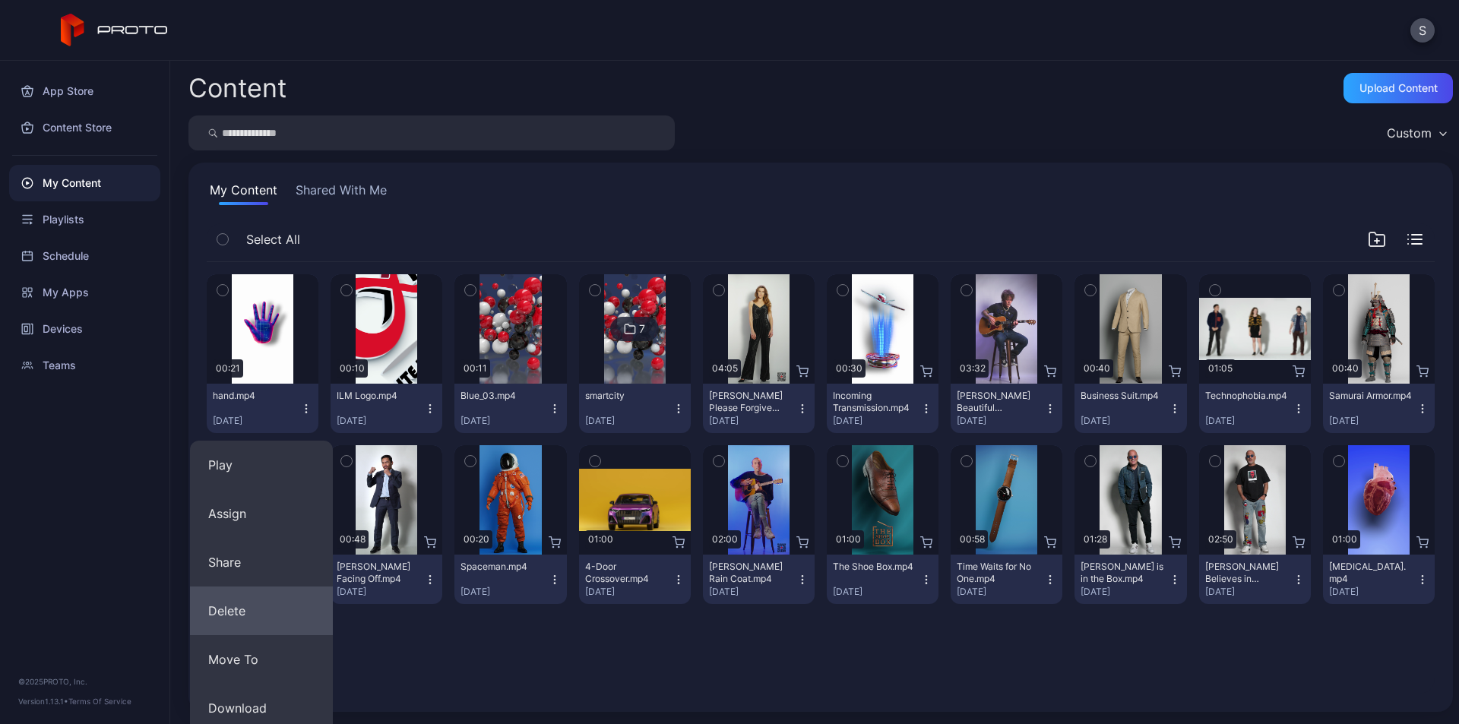
click at [249, 606] on button "Delete" at bounding box center [261, 611] width 143 height 49
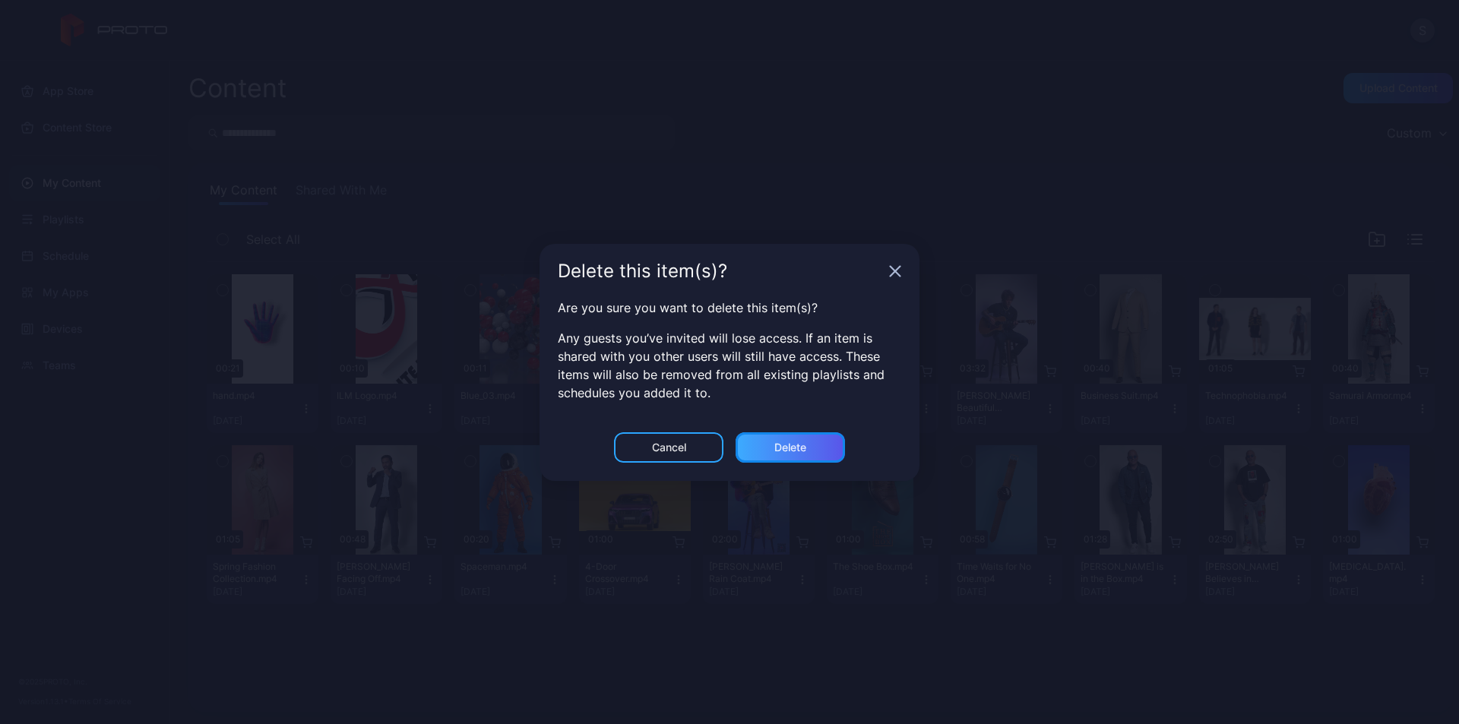
click at [794, 454] on div "Delete" at bounding box center [790, 447] width 109 height 30
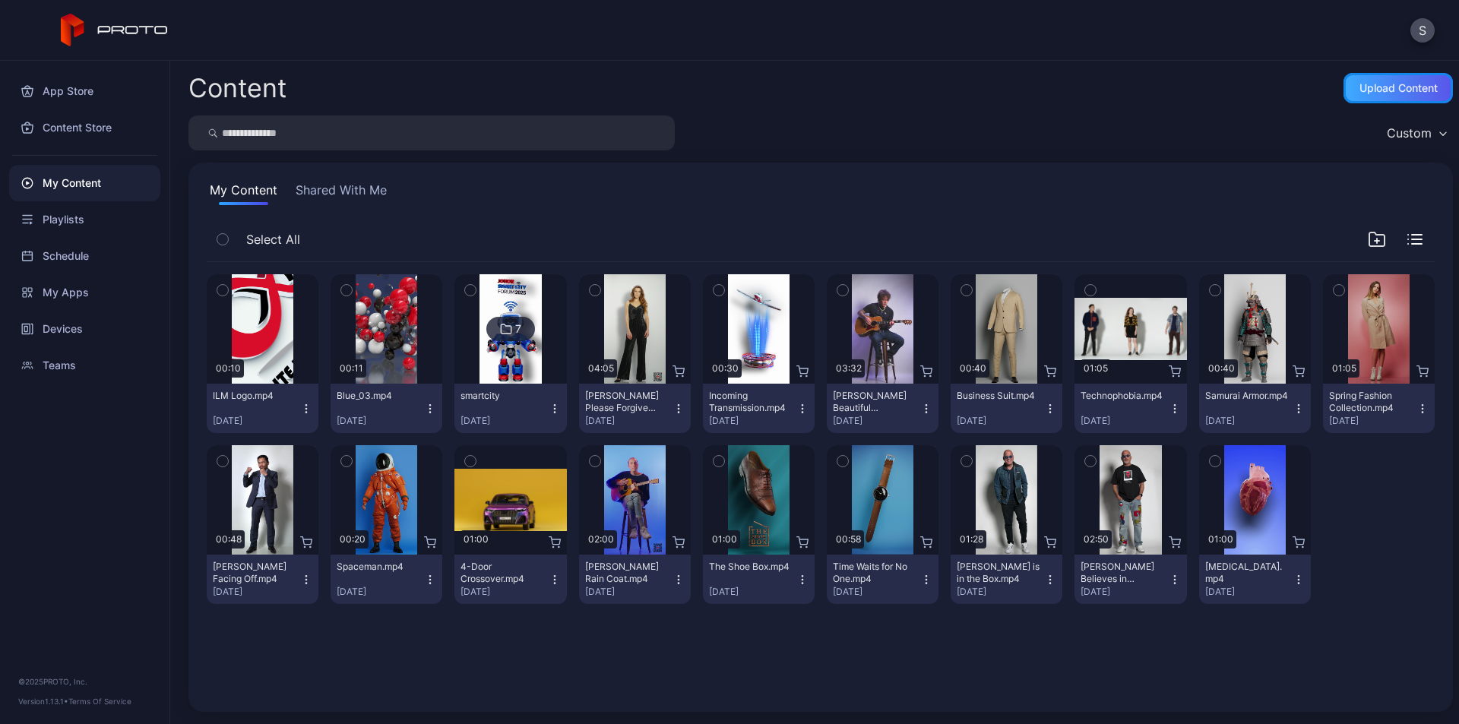
click at [1375, 93] on div "Upload Content" at bounding box center [1399, 88] width 78 height 12
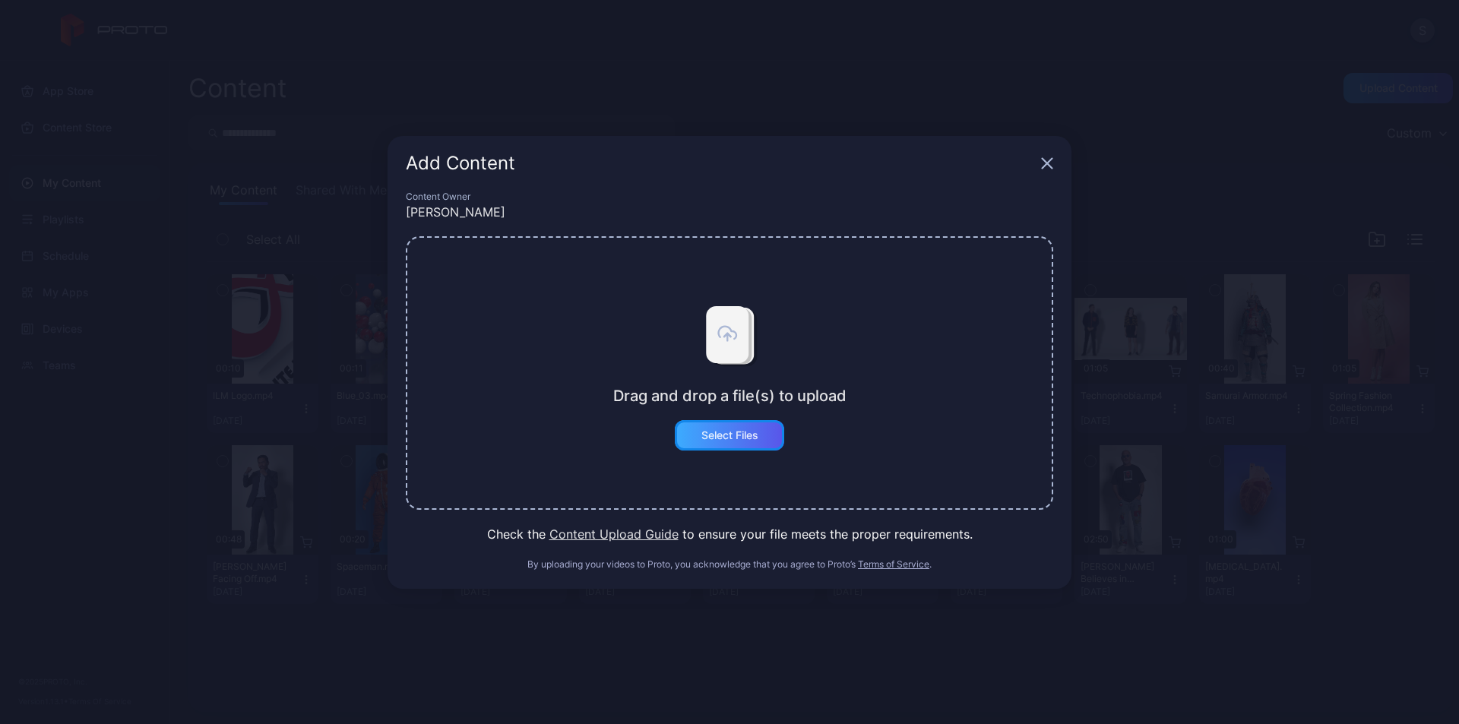
click at [727, 445] on div "Select Files" at bounding box center [729, 435] width 109 height 30
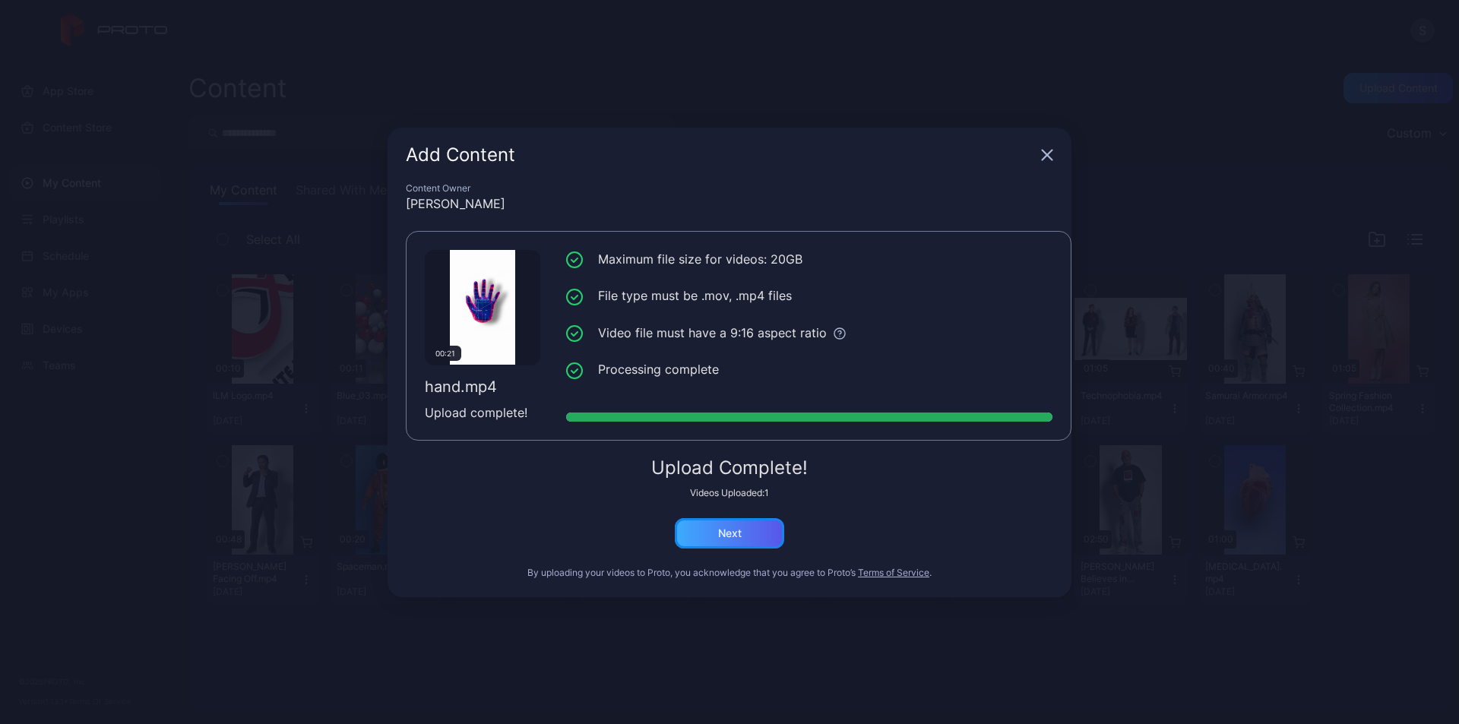
click at [745, 530] on div "Next" at bounding box center [729, 533] width 109 height 30
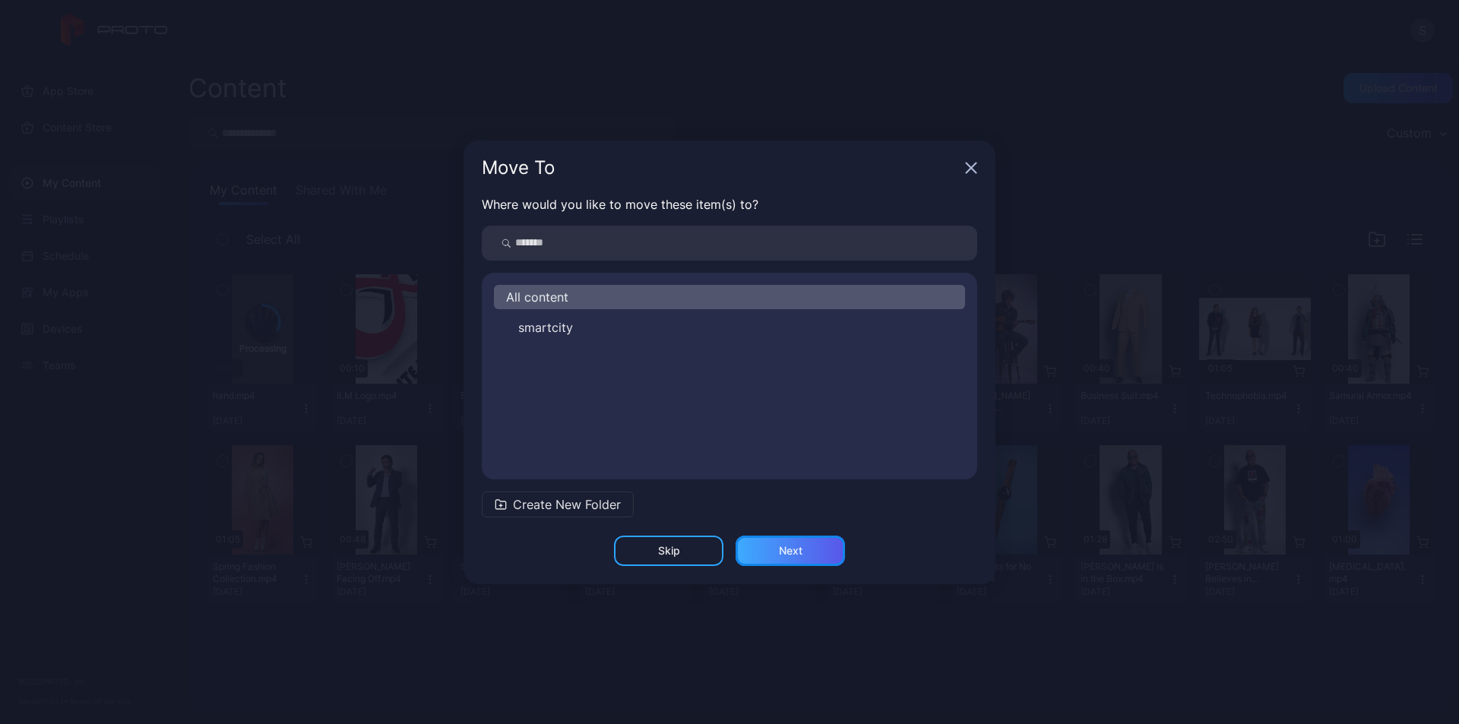
click at [798, 552] on div "Next" at bounding box center [791, 551] width 24 height 12
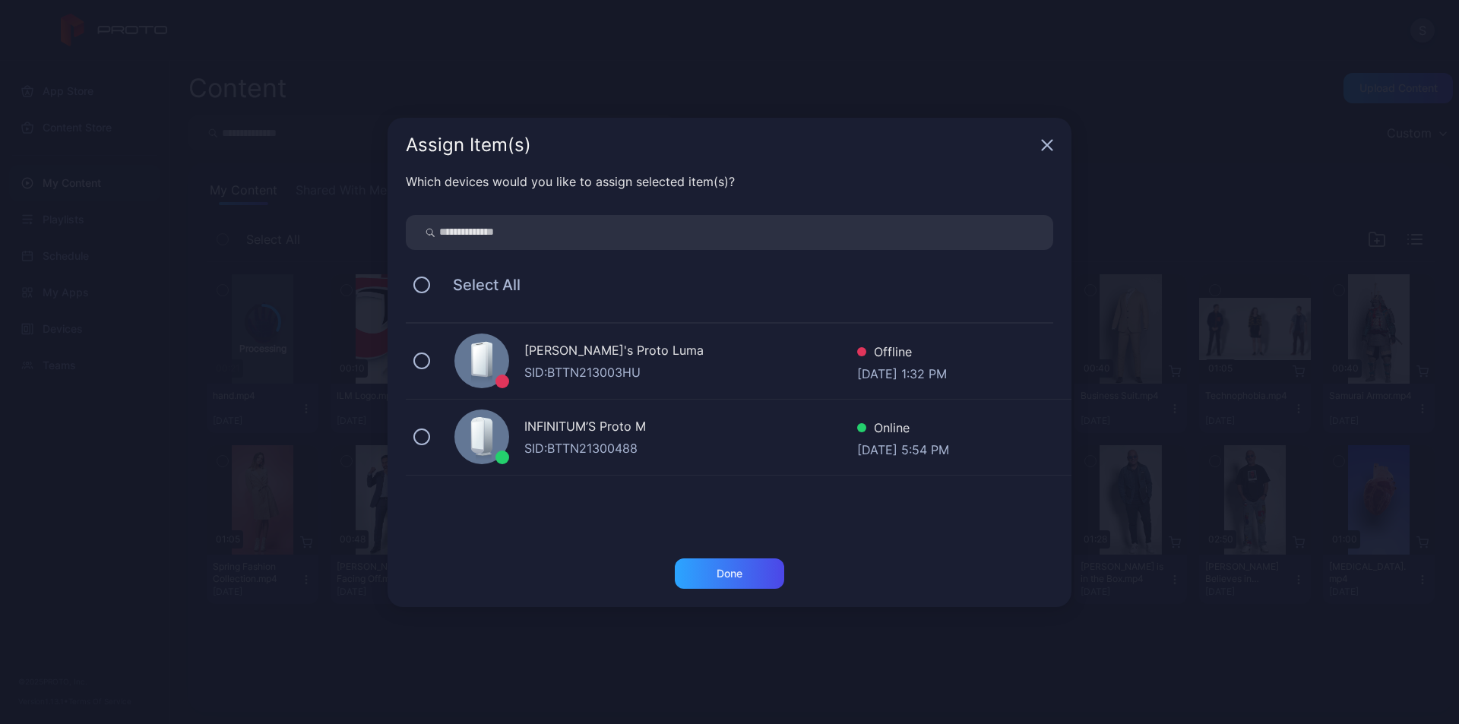
click at [641, 442] on div "SID: BTTN21300488" at bounding box center [690, 448] width 333 height 18
click at [717, 560] on div "Done" at bounding box center [729, 574] width 109 height 30
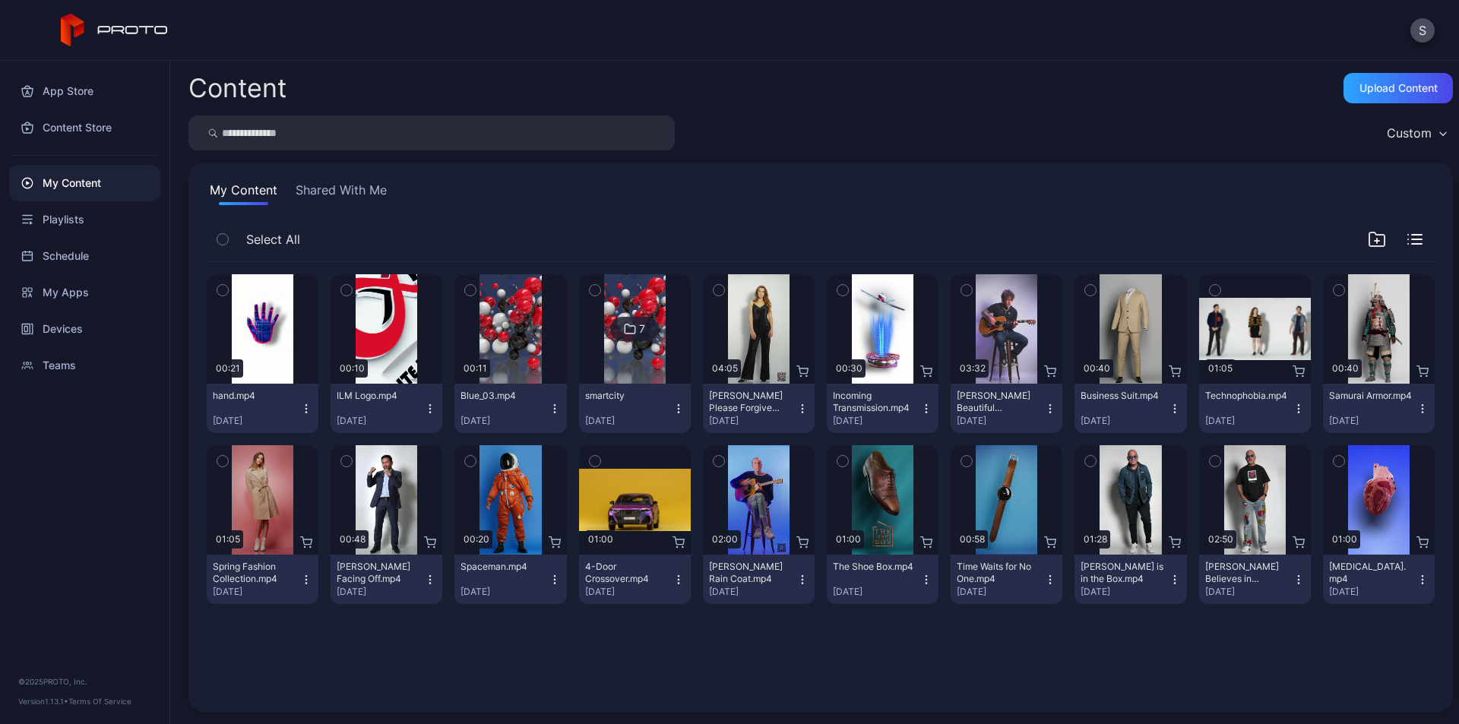
click at [306, 407] on icon "button" at bounding box center [306, 409] width 12 height 12
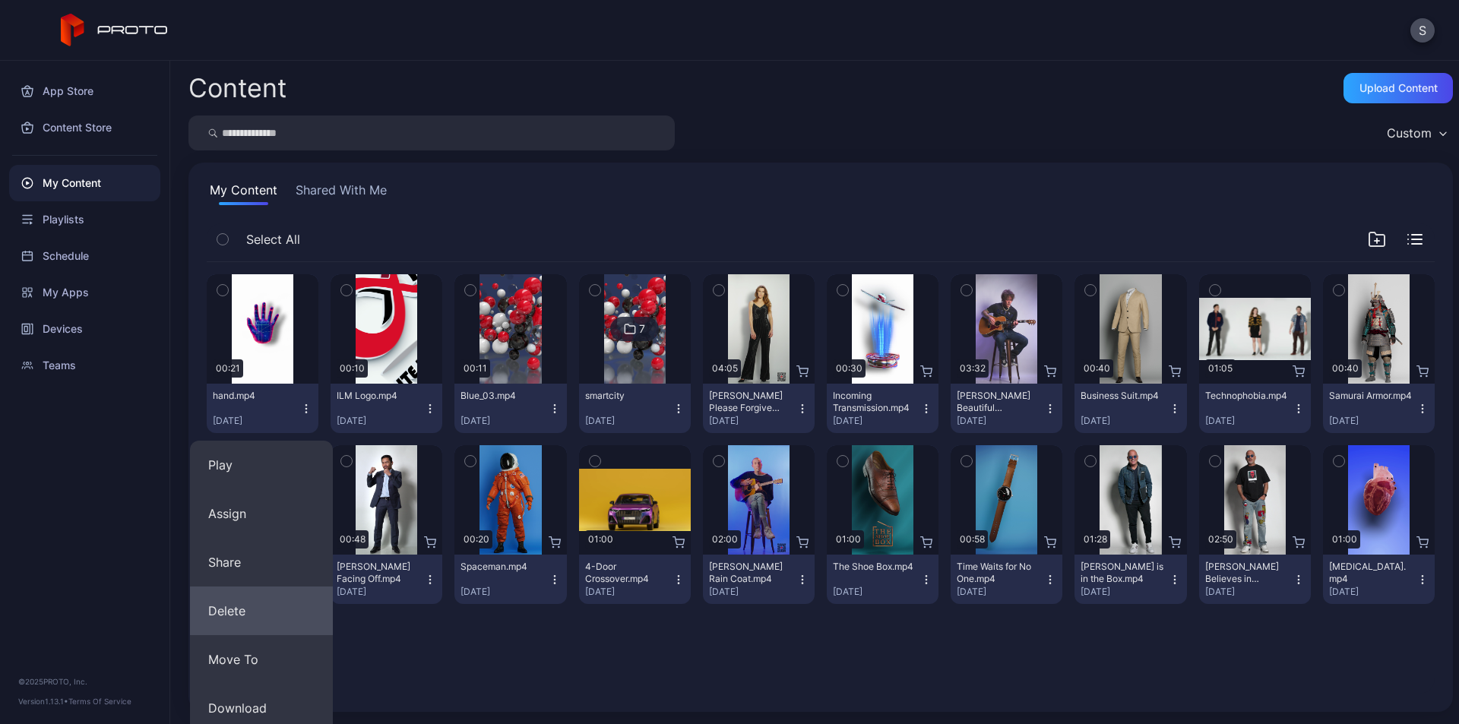
click at [248, 603] on button "Delete" at bounding box center [261, 611] width 143 height 49
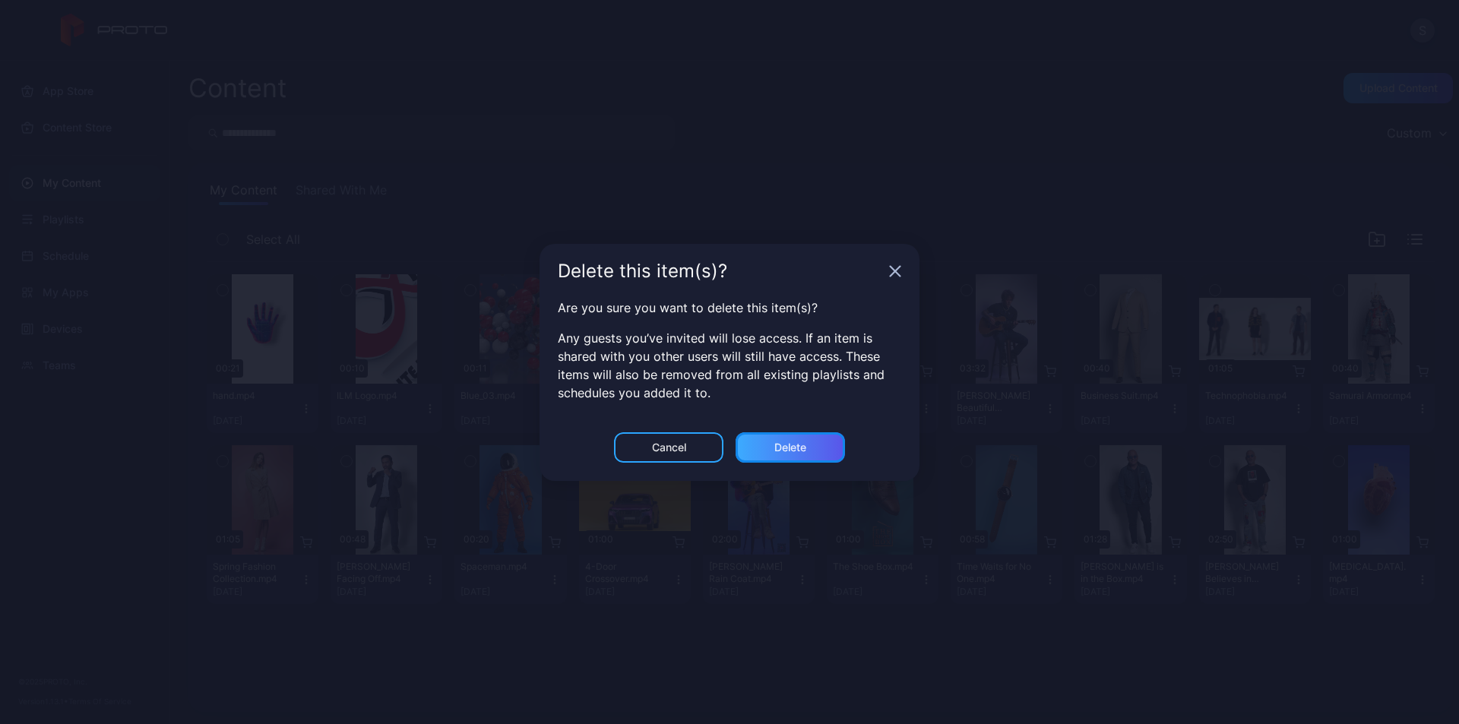
click at [771, 451] on div "Delete" at bounding box center [790, 447] width 109 height 30
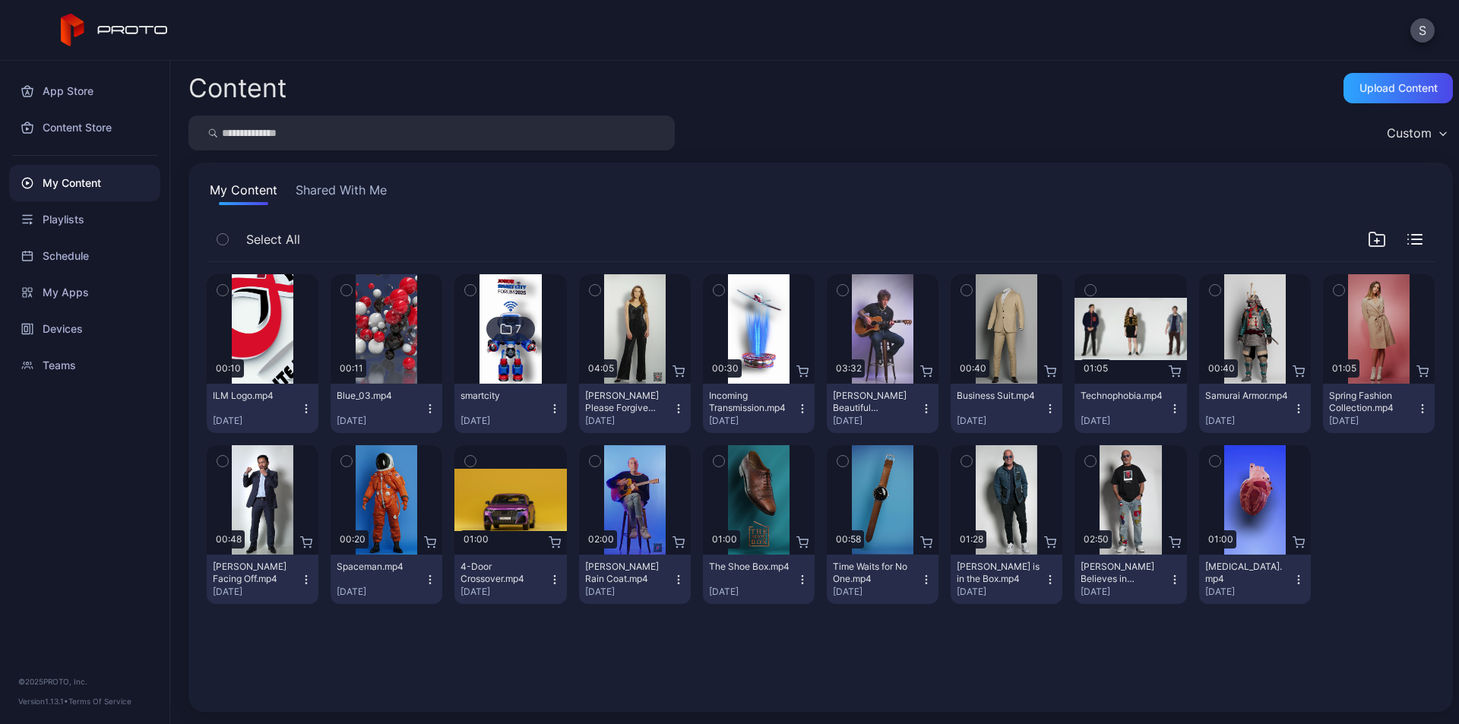
click at [301, 408] on icon "button" at bounding box center [306, 409] width 12 height 12
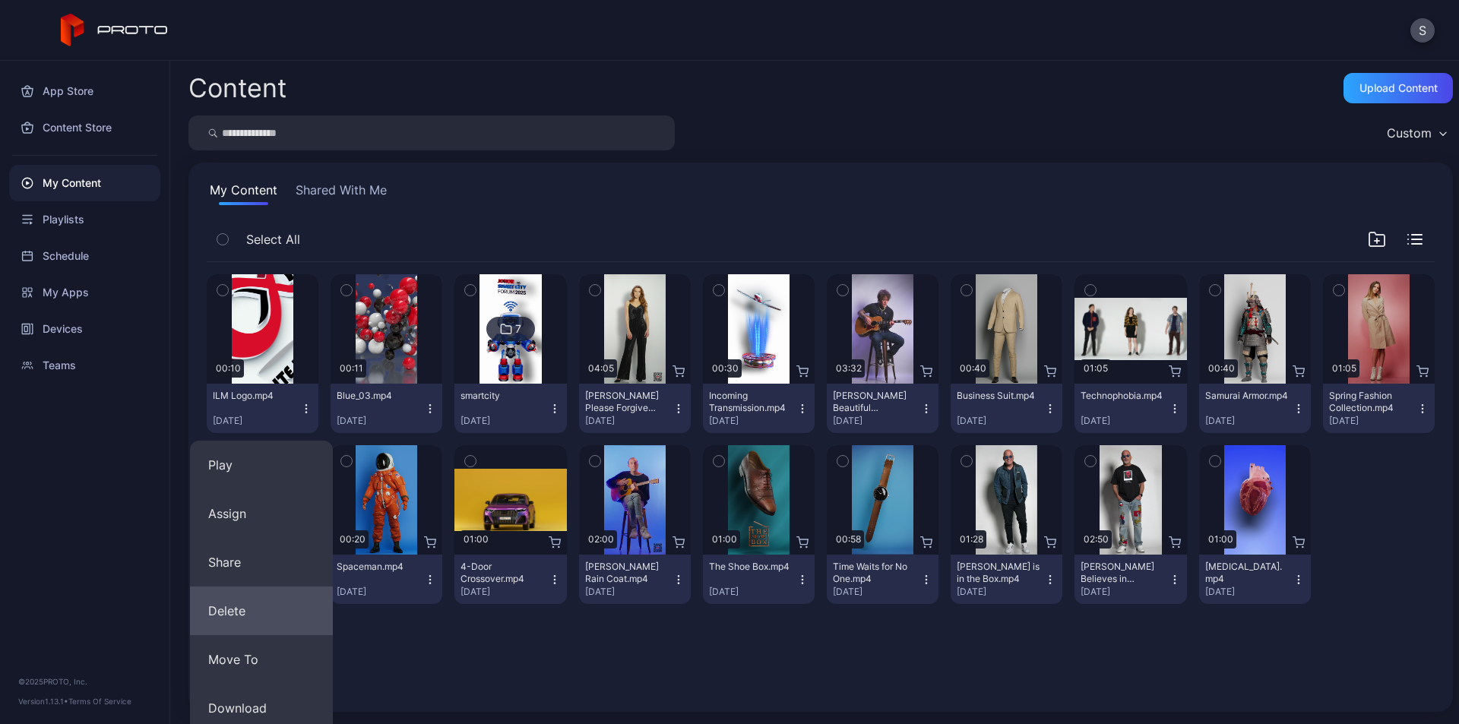
click at [260, 613] on button "Delete" at bounding box center [261, 611] width 143 height 49
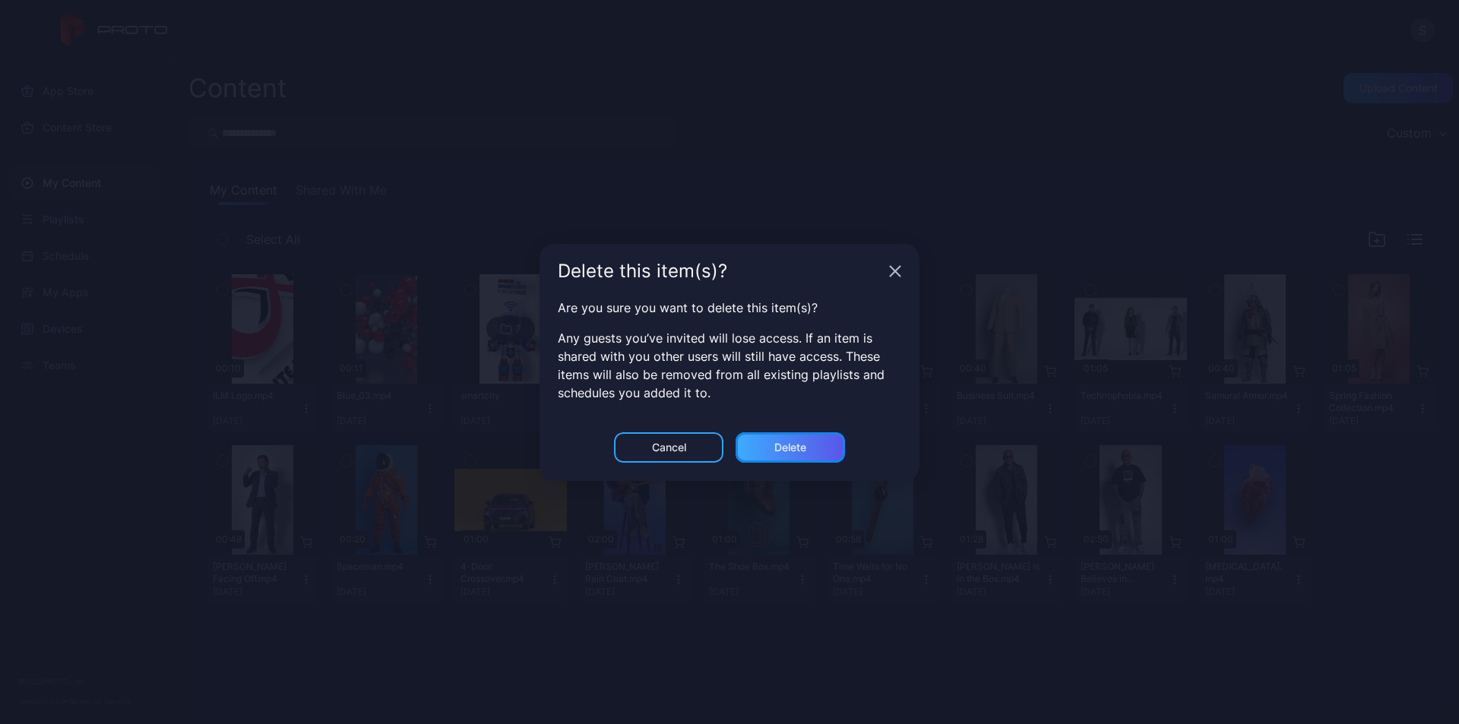
click at [818, 446] on div "Delete" at bounding box center [790, 447] width 109 height 30
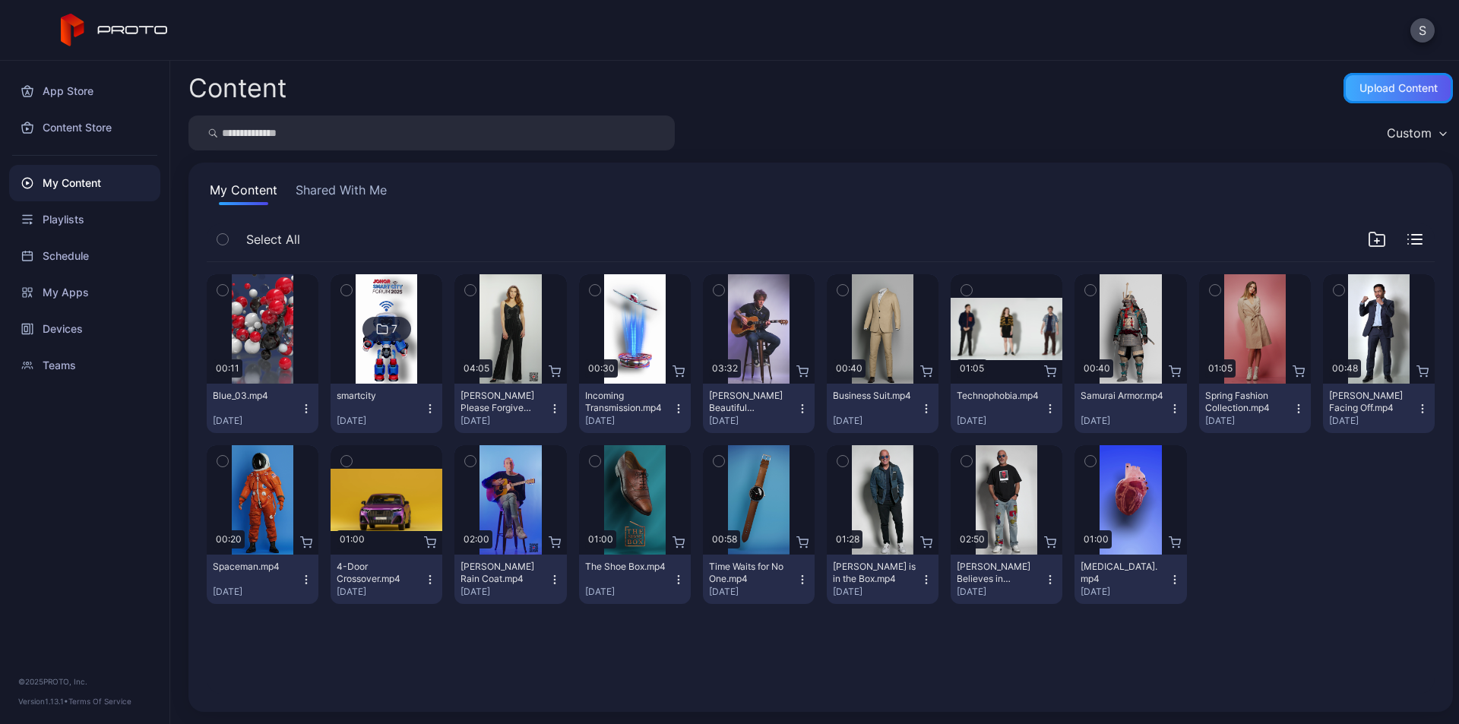
click at [1344, 100] on div "Upload Content" at bounding box center [1398, 88] width 109 height 30
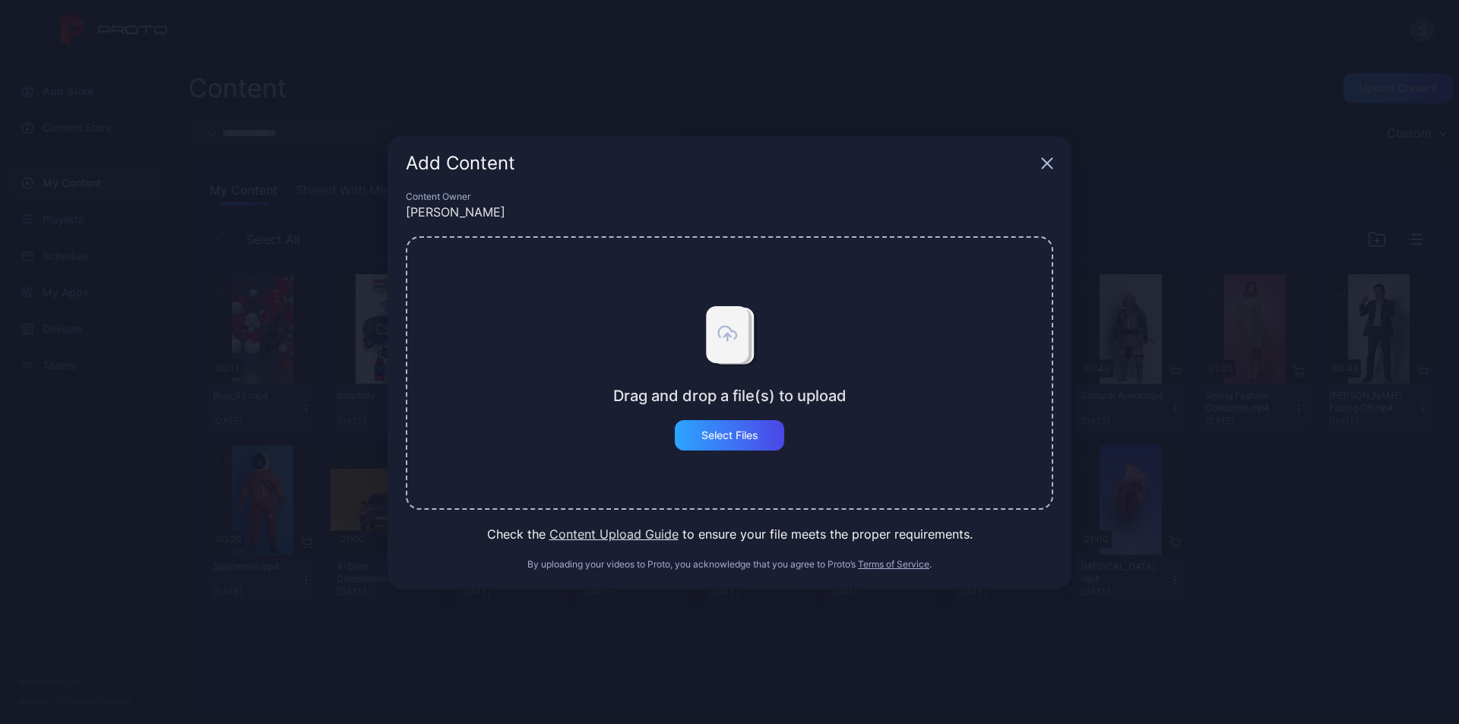
click at [745, 456] on div "Drag and drop a file(s) to upload Select Files" at bounding box center [729, 373] width 647 height 274
click at [748, 446] on div "Select Files" at bounding box center [729, 435] width 109 height 30
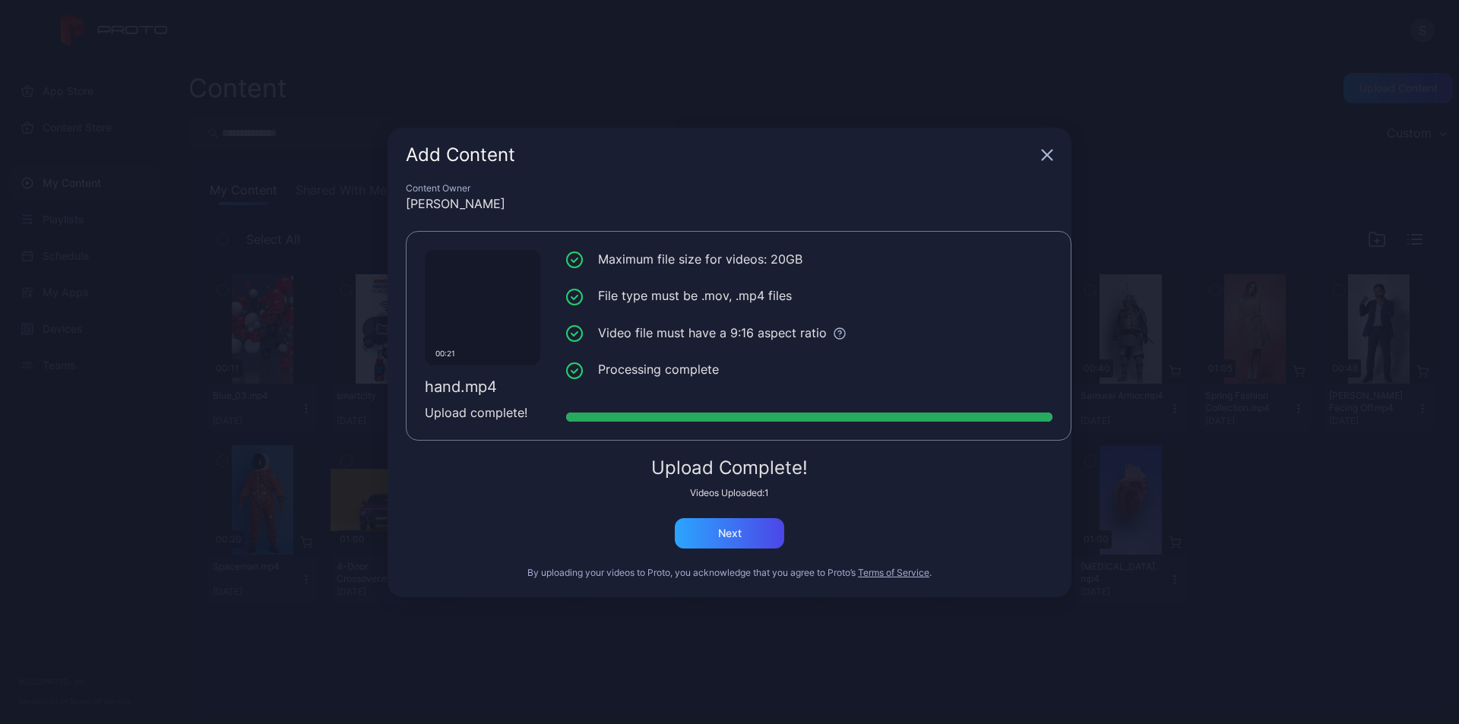
click at [1045, 153] on icon "button" at bounding box center [1048, 155] width 10 height 10
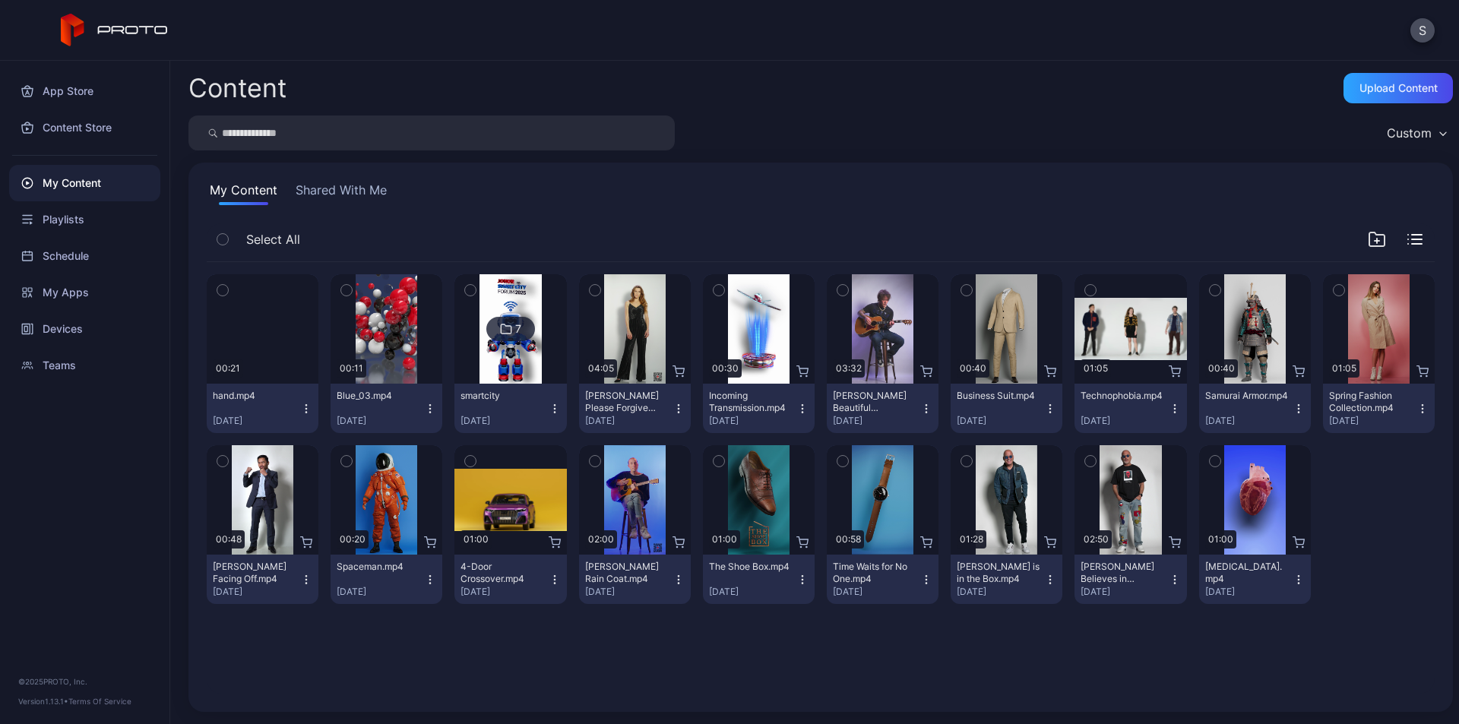
click at [302, 413] on icon "button" at bounding box center [306, 409] width 12 height 12
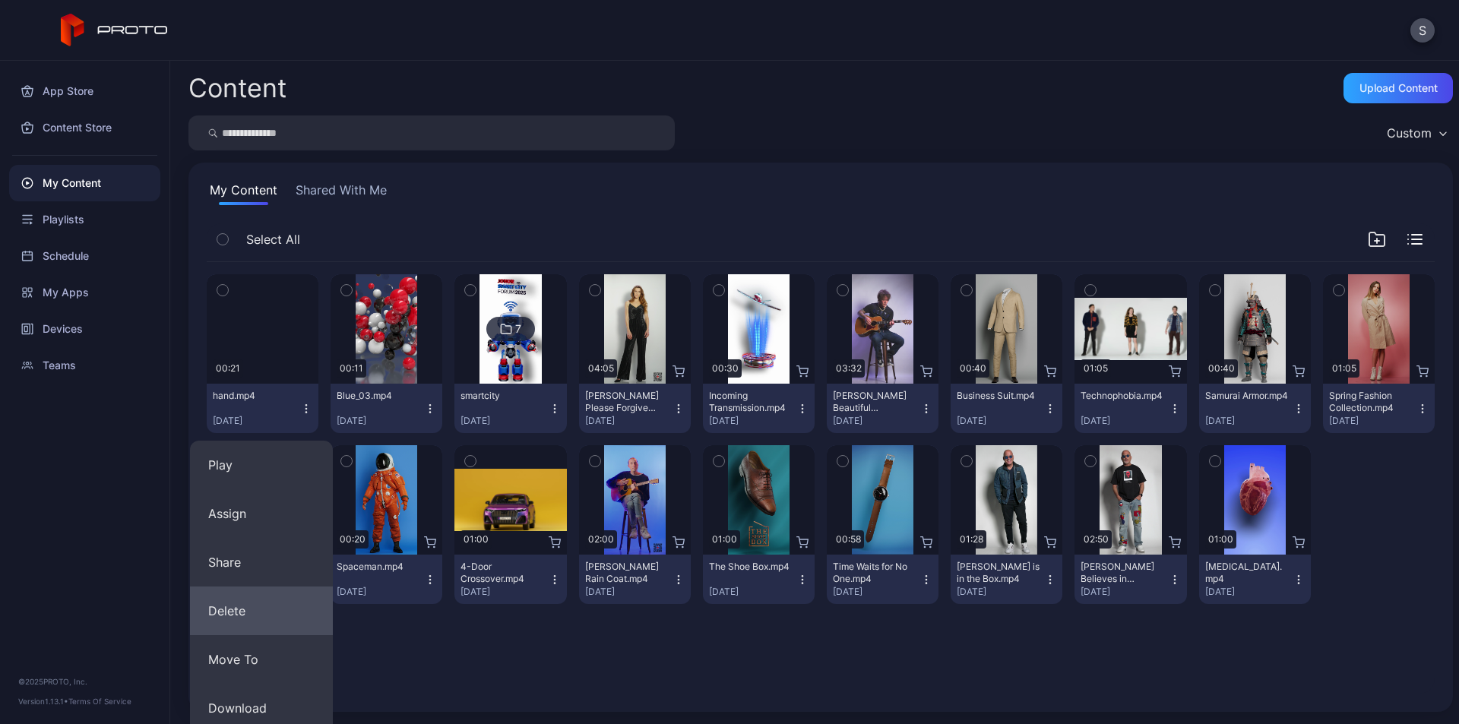
click at [255, 596] on button "Delete" at bounding box center [261, 611] width 143 height 49
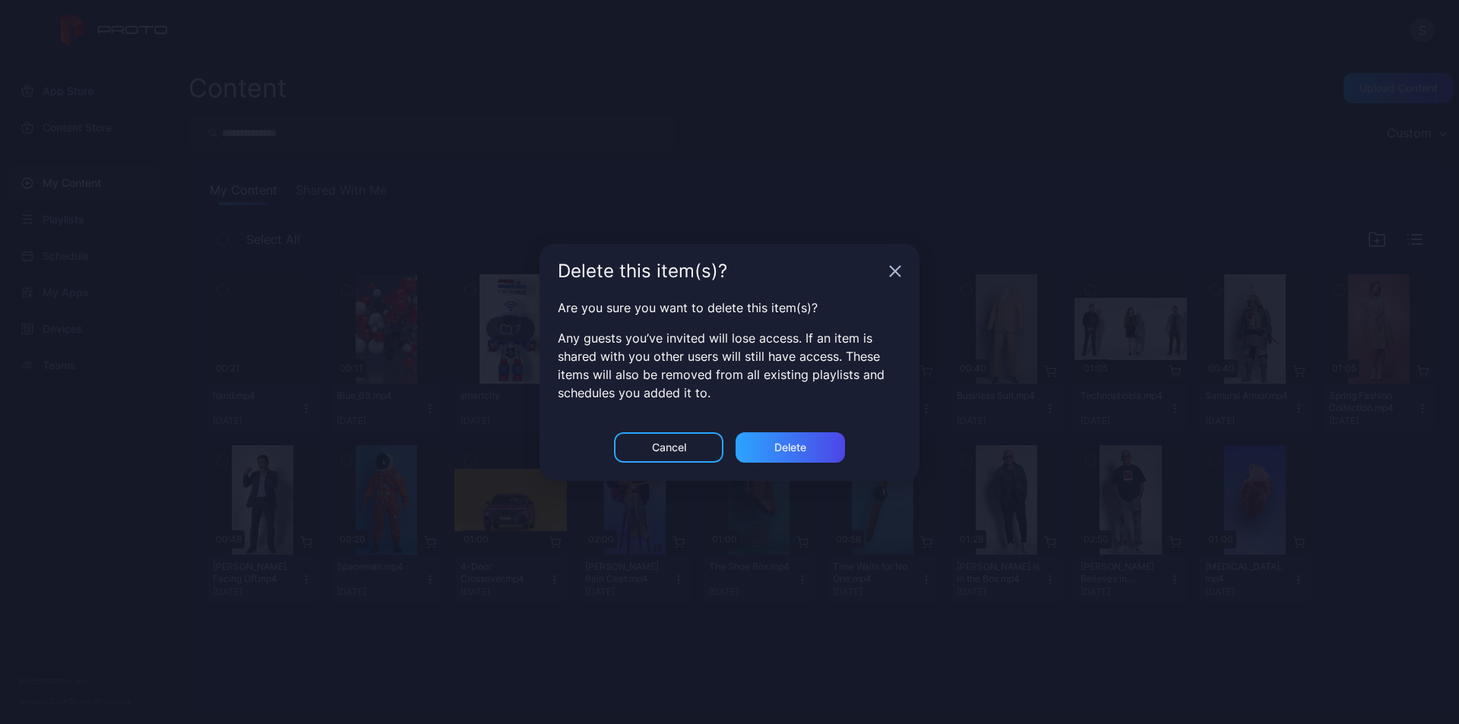
click at [845, 435] on div "Cancel Delete" at bounding box center [730, 456] width 380 height 49
click at [832, 450] on div "Delete" at bounding box center [790, 447] width 109 height 30
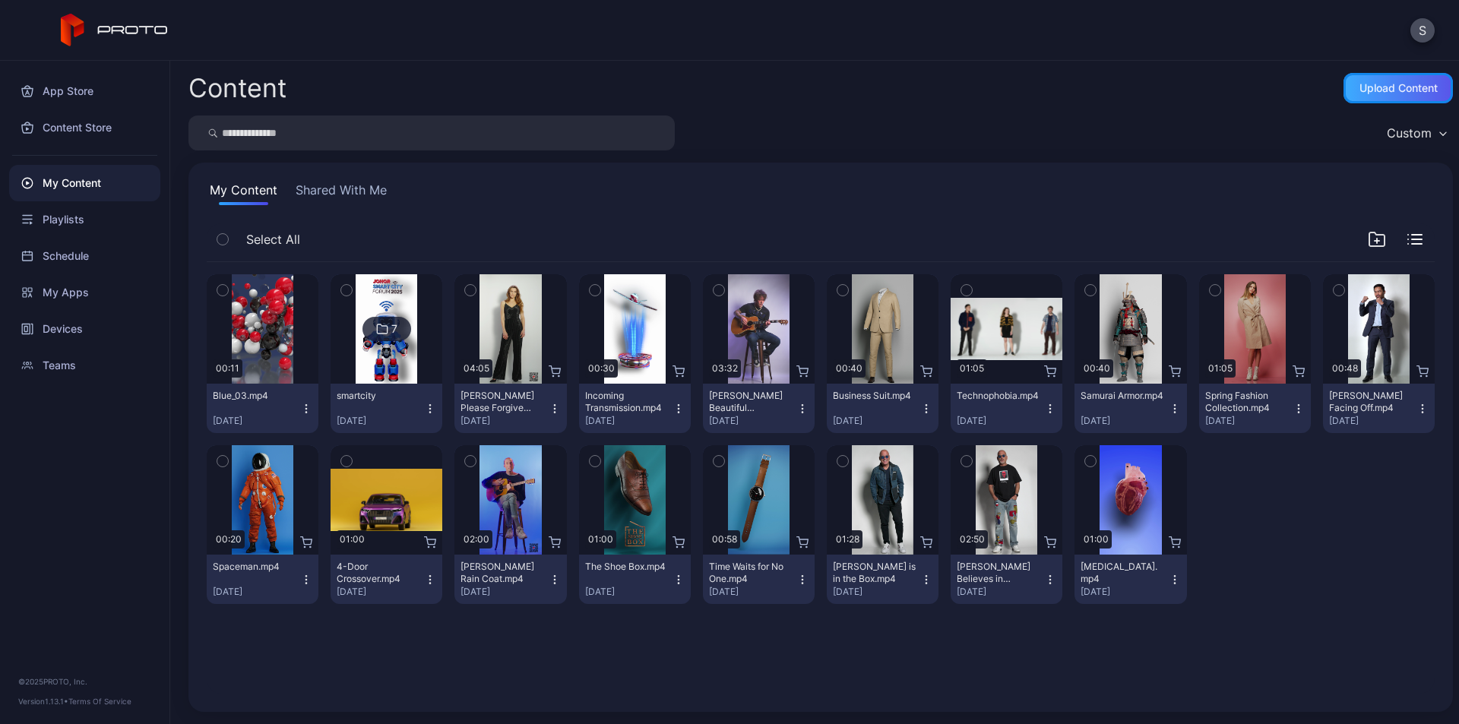
click at [1388, 87] on div "Upload Content" at bounding box center [1399, 88] width 78 height 12
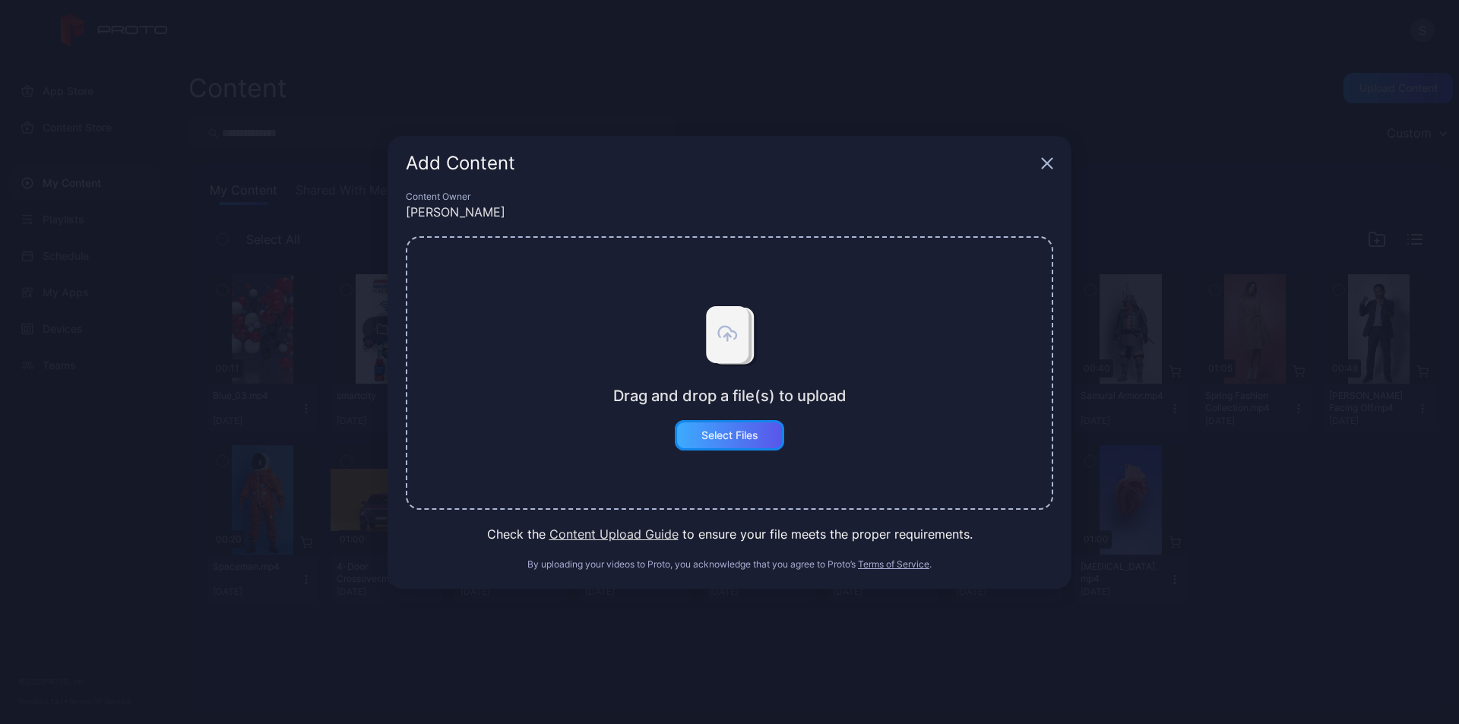
click at [721, 439] on div "Select Files" at bounding box center [729, 435] width 57 height 12
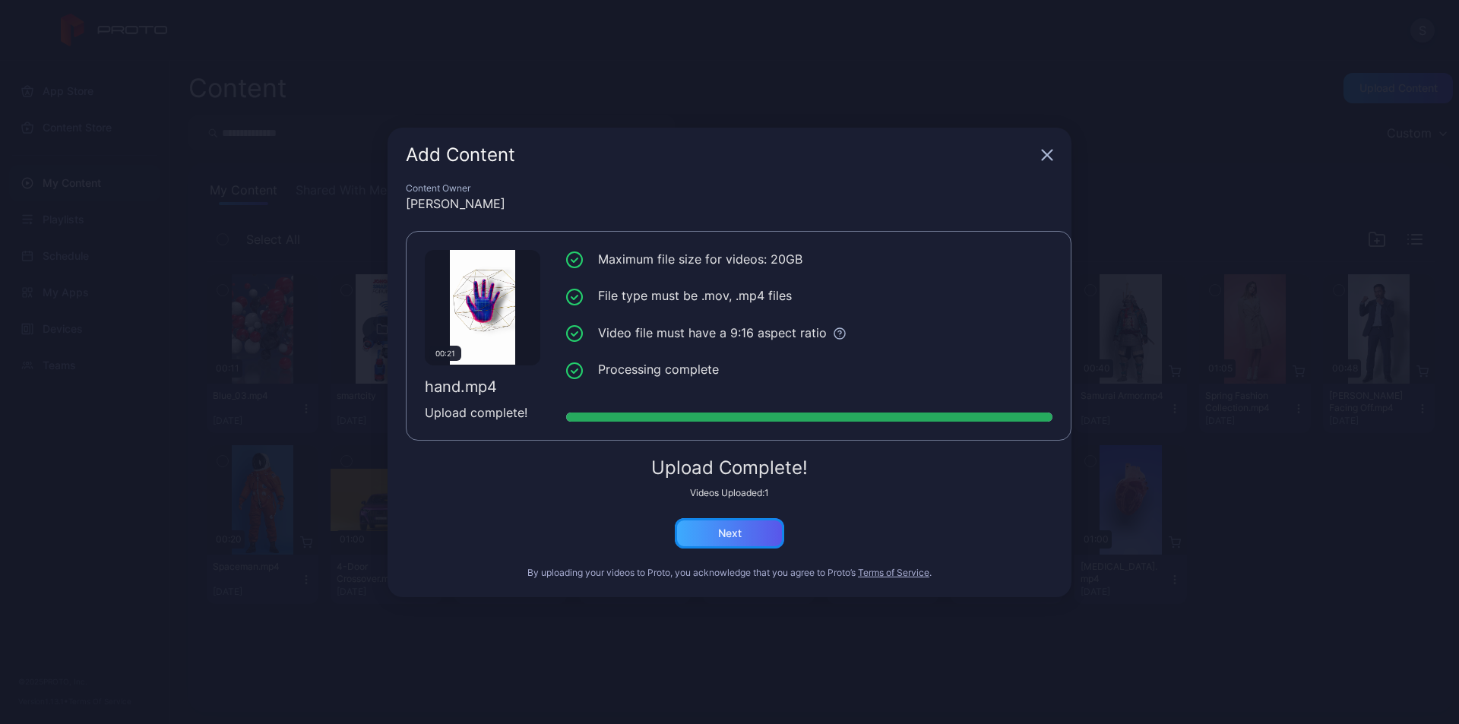
click at [733, 529] on div "Next" at bounding box center [730, 533] width 24 height 12
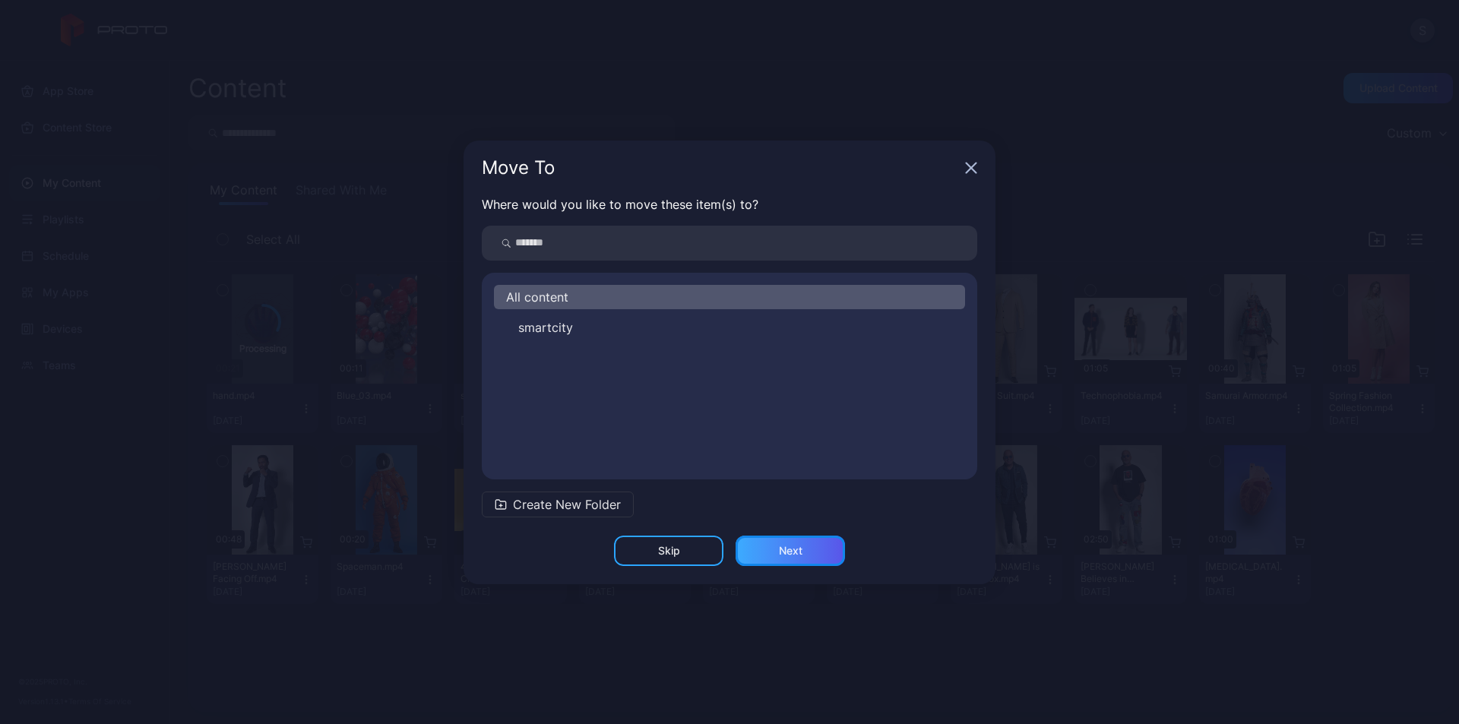
click at [836, 553] on div "Next" at bounding box center [790, 551] width 109 height 30
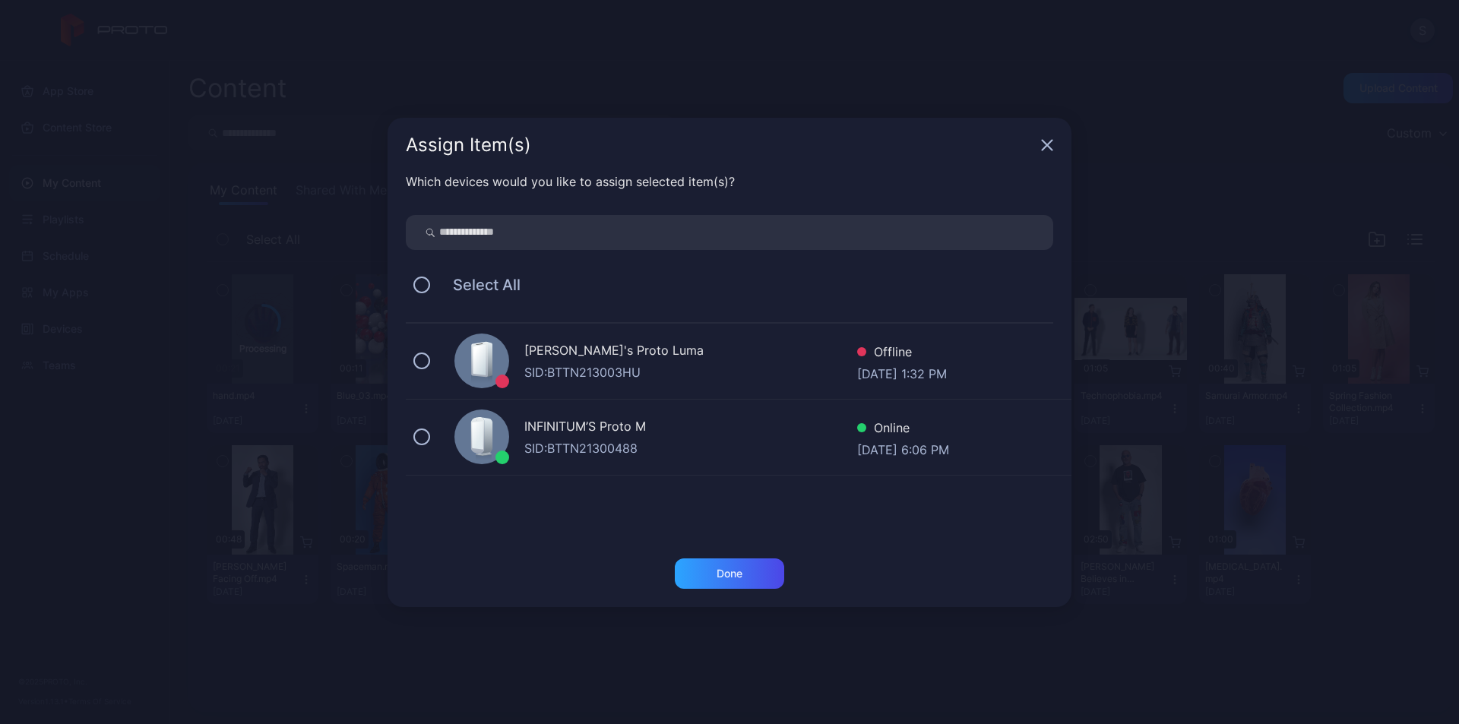
click at [644, 440] on div "SID: BTTN21300488" at bounding box center [690, 448] width 333 height 18
click at [713, 565] on div "Done" at bounding box center [729, 574] width 109 height 30
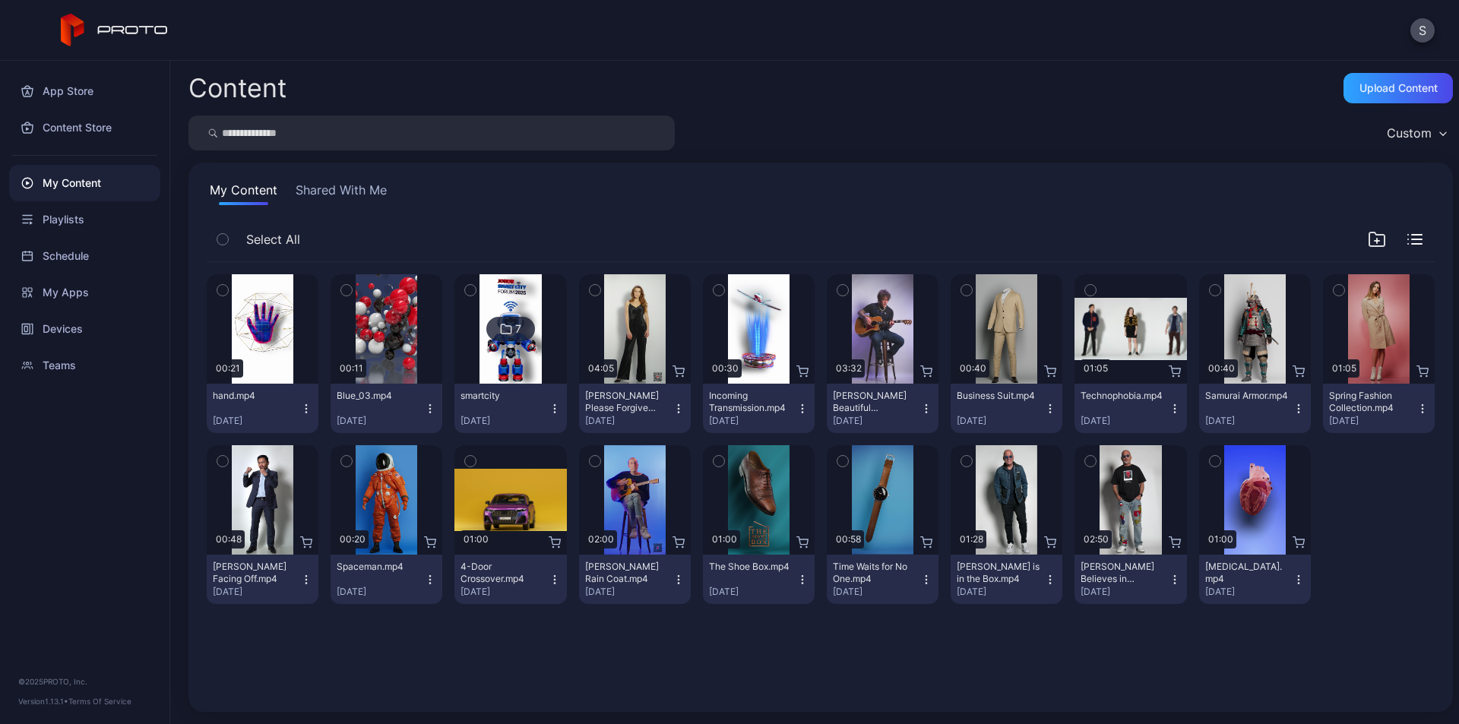
click at [306, 405] on icon "button" at bounding box center [306, 409] width 12 height 12
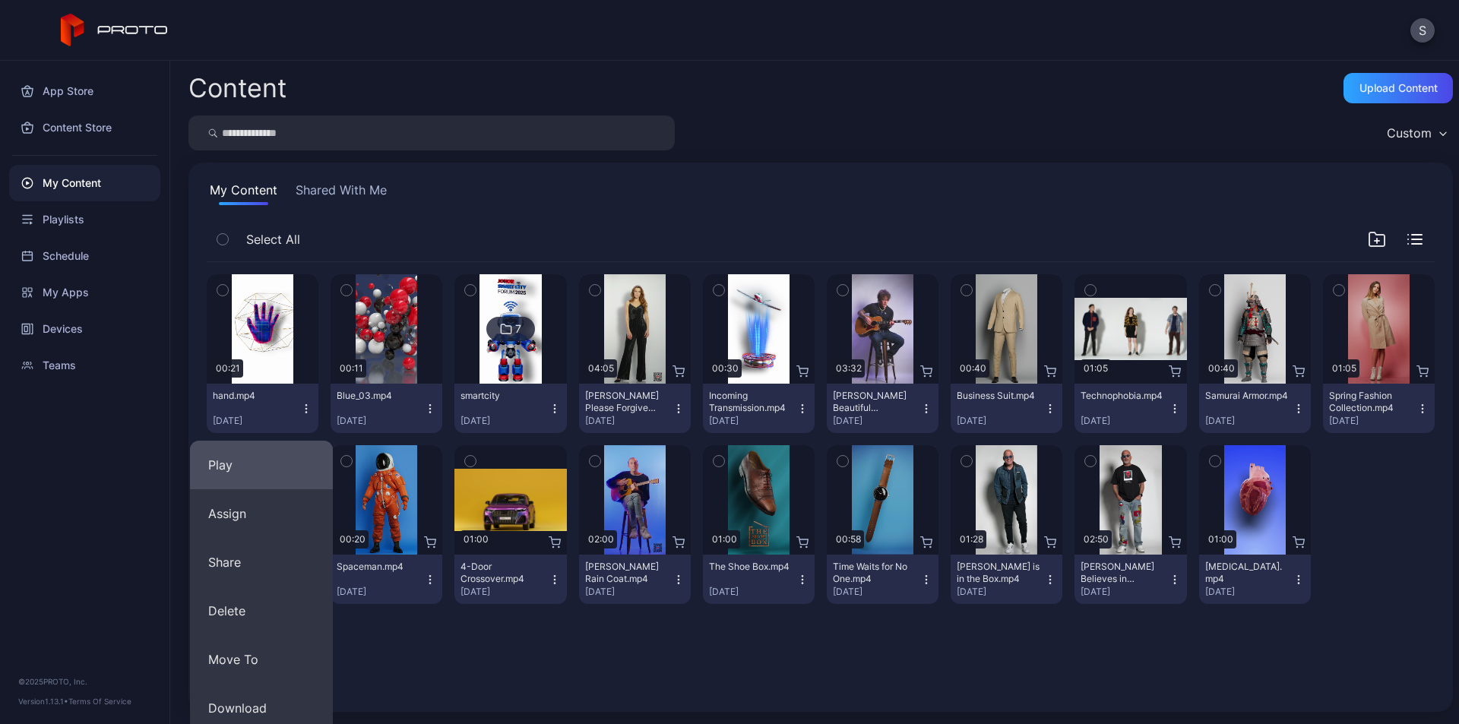
click at [275, 475] on button "Play" at bounding box center [261, 465] width 143 height 49
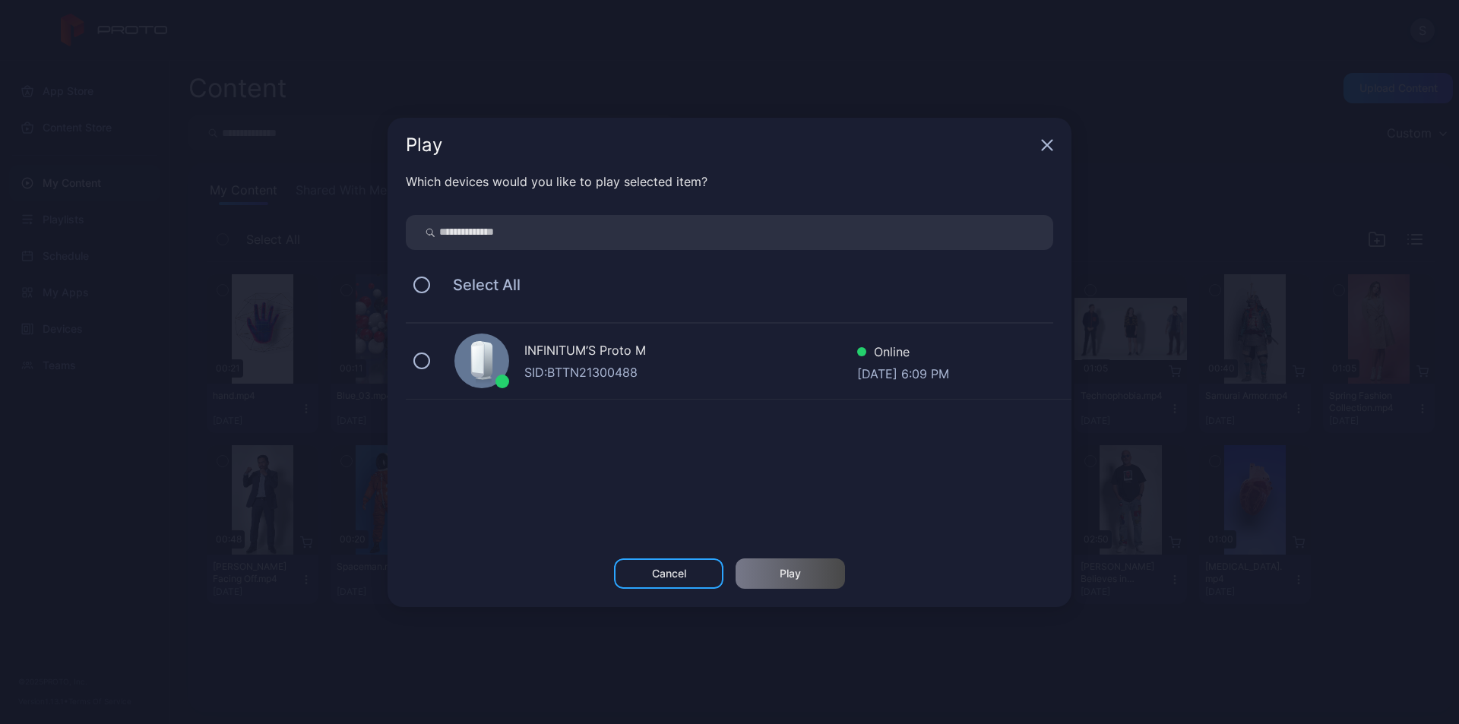
click at [580, 359] on div "INFINITUM’S Proto M" at bounding box center [690, 352] width 333 height 22
click at [790, 575] on div "Play" at bounding box center [790, 574] width 21 height 12
